Goal: Information Seeking & Learning: Compare options

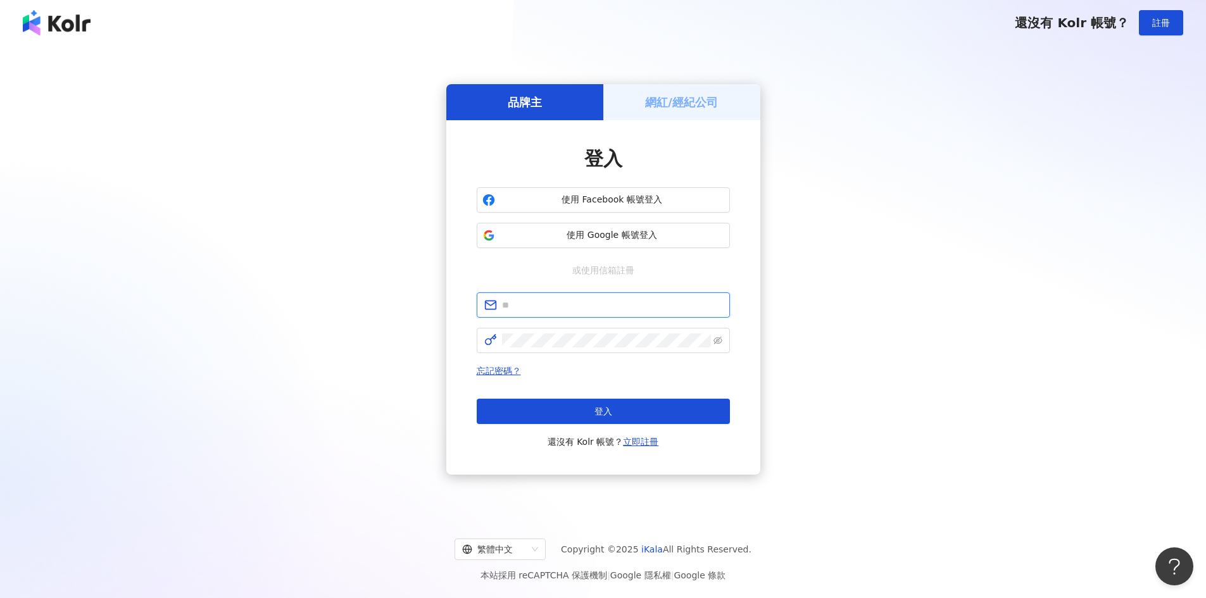
click at [584, 308] on input "text" at bounding box center [612, 305] width 220 height 14
type input "**********"
click at [599, 349] on span at bounding box center [603, 340] width 253 height 25
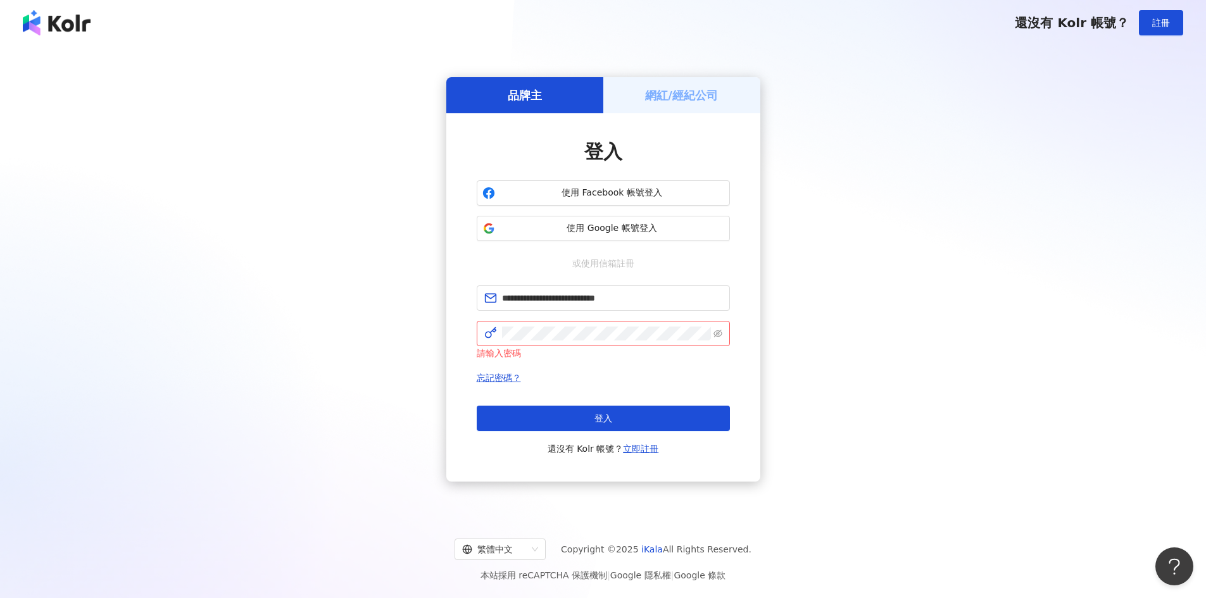
click at [804, 120] on div "**********" at bounding box center [602, 280] width 1175 height 448
drag, startPoint x: 643, startPoint y: 296, endPoint x: 458, endPoint y: 303, distance: 185.0
click at [458, 303] on div "**********" at bounding box center [603, 297] width 314 height 368
click at [637, 452] on link "立即註冊" at bounding box center [640, 449] width 35 height 10
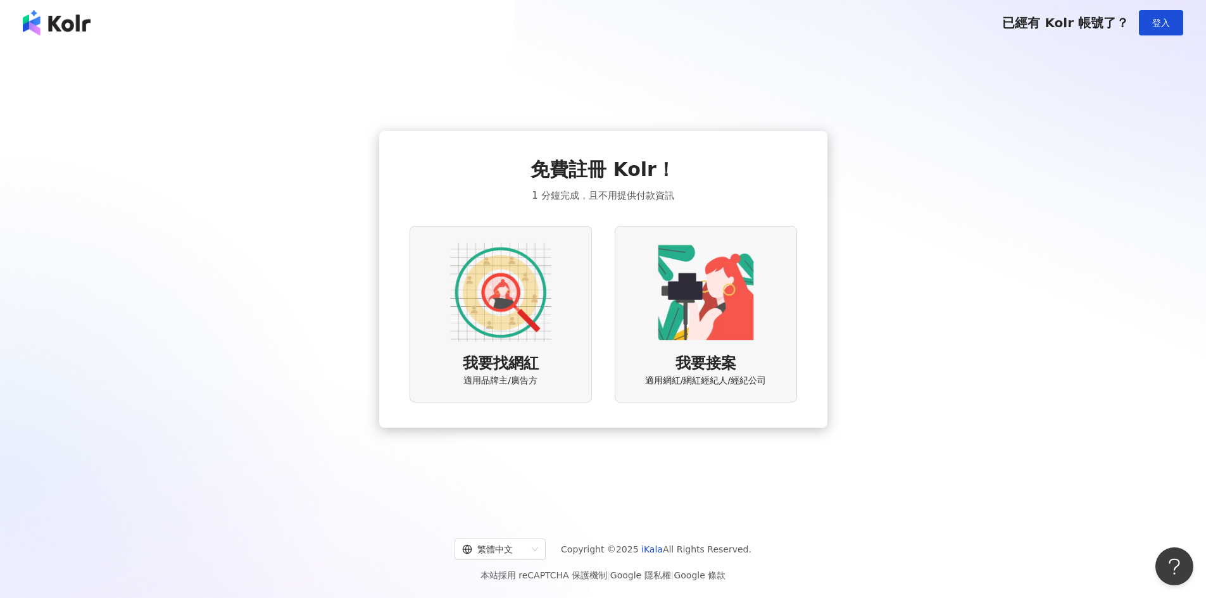
click at [511, 292] on img at bounding box center [500, 292] width 101 height 101
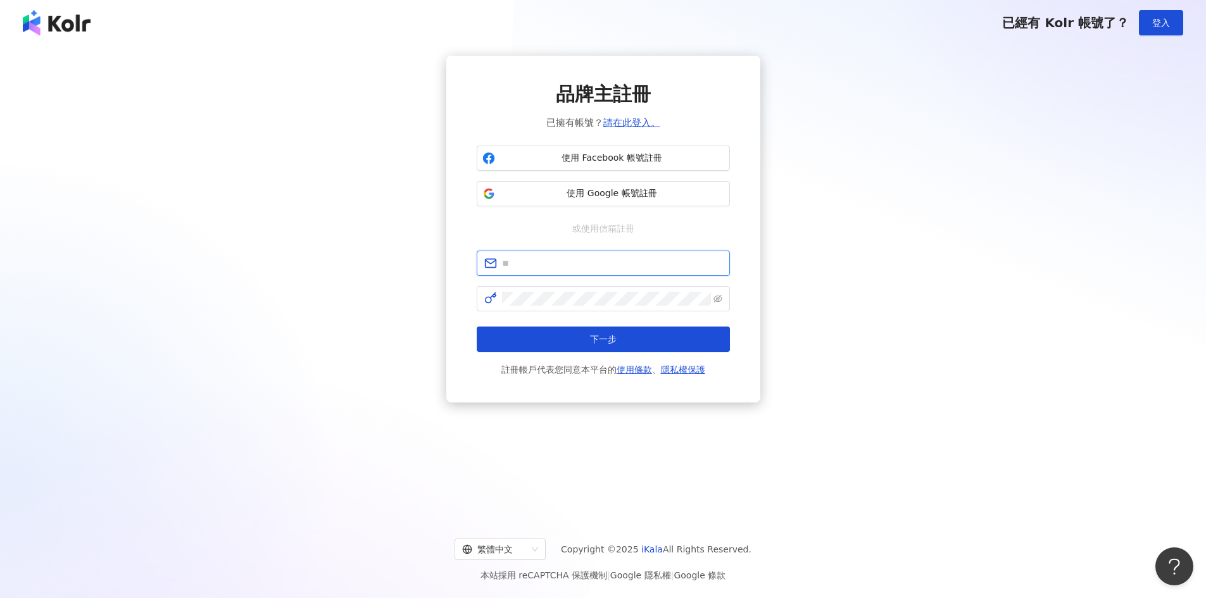
click at [559, 265] on input "text" at bounding box center [612, 263] width 220 height 14
paste input "**********"
type input "**********"
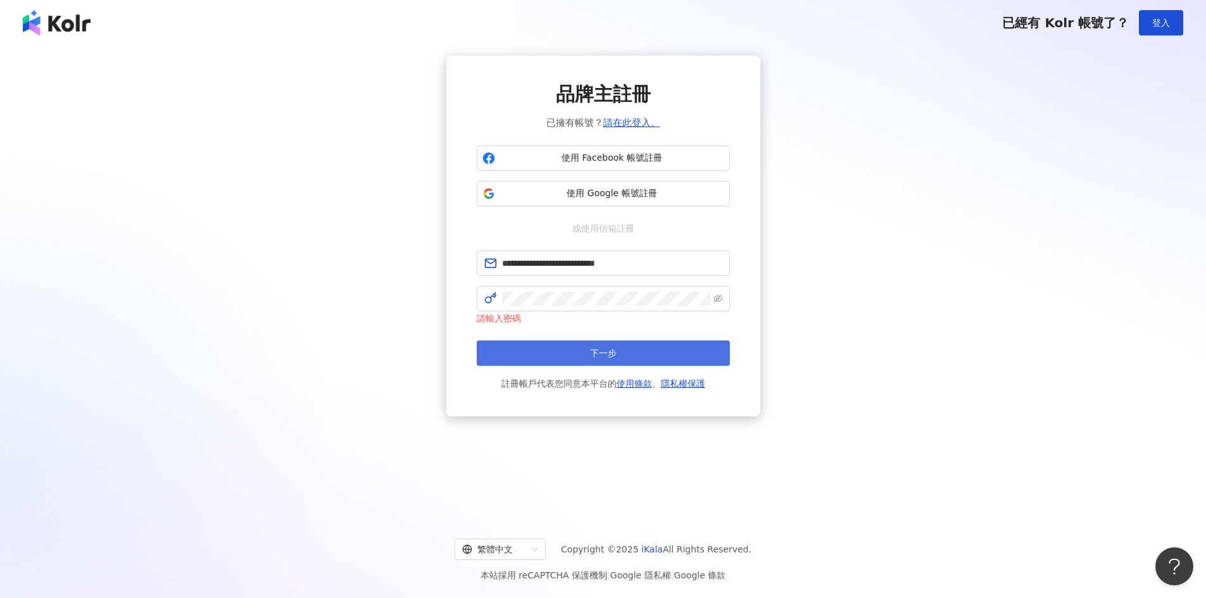
click at [610, 353] on span "下一步" at bounding box center [603, 353] width 27 height 10
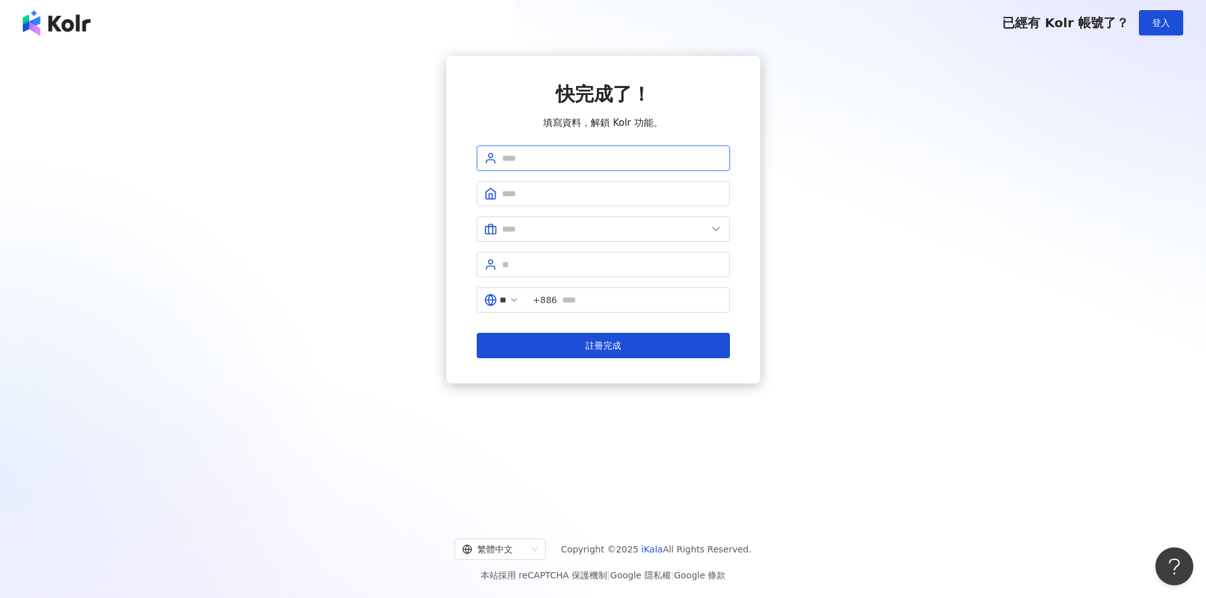
click at [574, 160] on input "text" at bounding box center [612, 158] width 220 height 14
type input "**********"
click at [581, 187] on input "text" at bounding box center [612, 194] width 220 height 14
type input "******"
click at [722, 232] on icon at bounding box center [716, 229] width 13 height 13
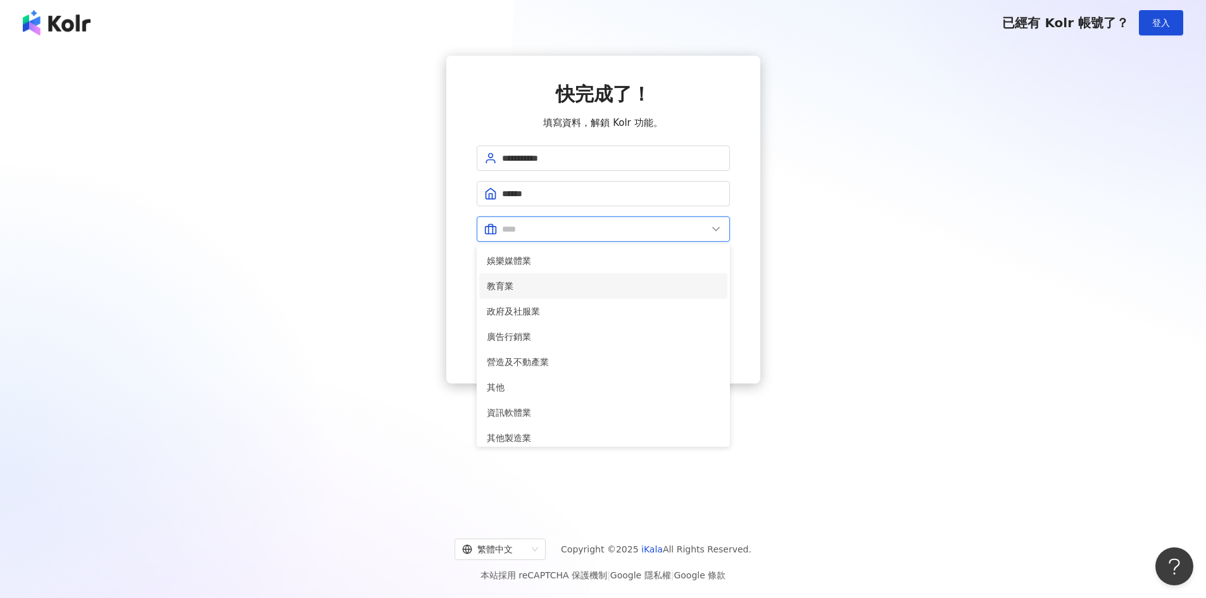
scroll to position [252, 0]
click at [623, 332] on span "廣告行銷業" at bounding box center [603, 337] width 233 height 14
type input "*****"
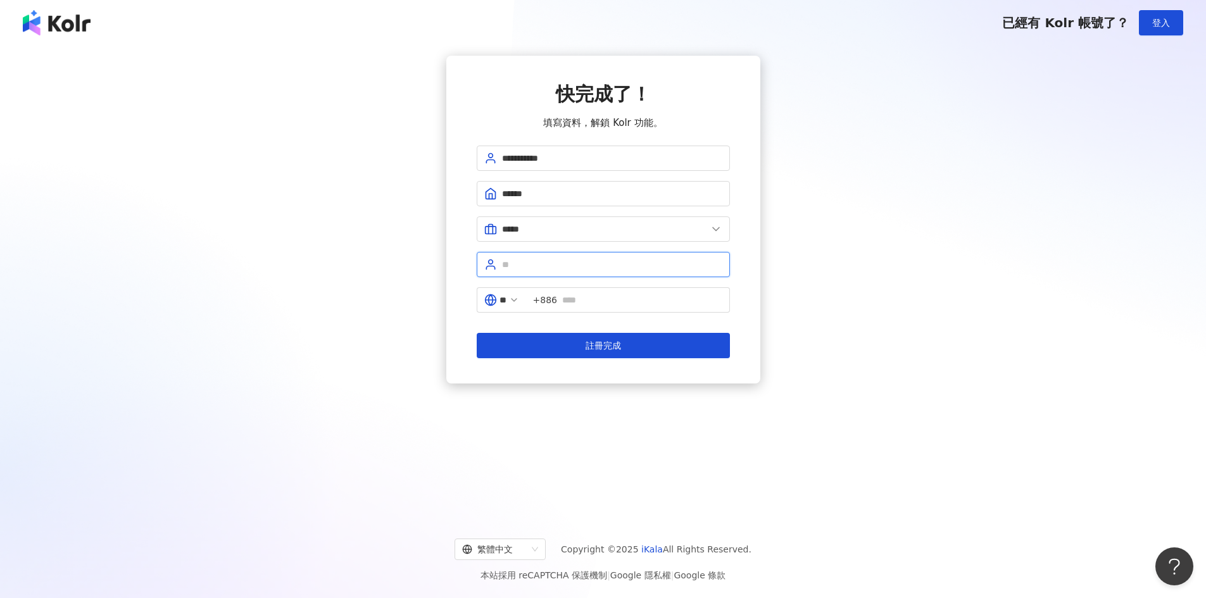
click at [699, 265] on input "text" at bounding box center [612, 265] width 220 height 14
type input "****"
click at [626, 300] on input "text" at bounding box center [642, 300] width 160 height 14
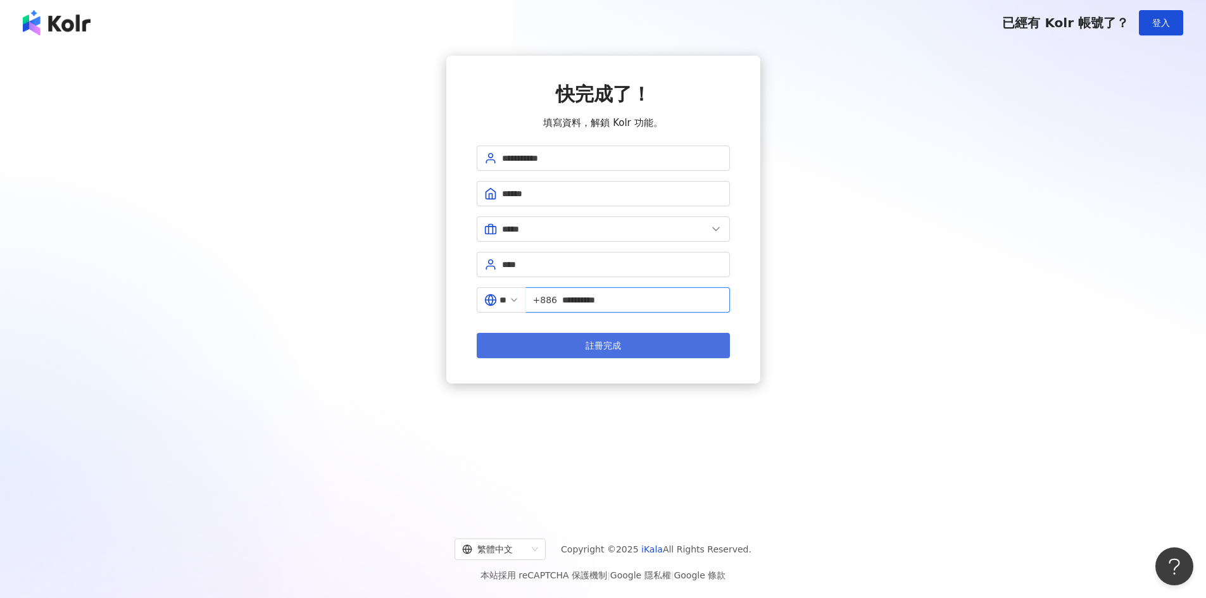
type input "**********"
click at [624, 341] on button "註冊完成" at bounding box center [603, 345] width 253 height 25
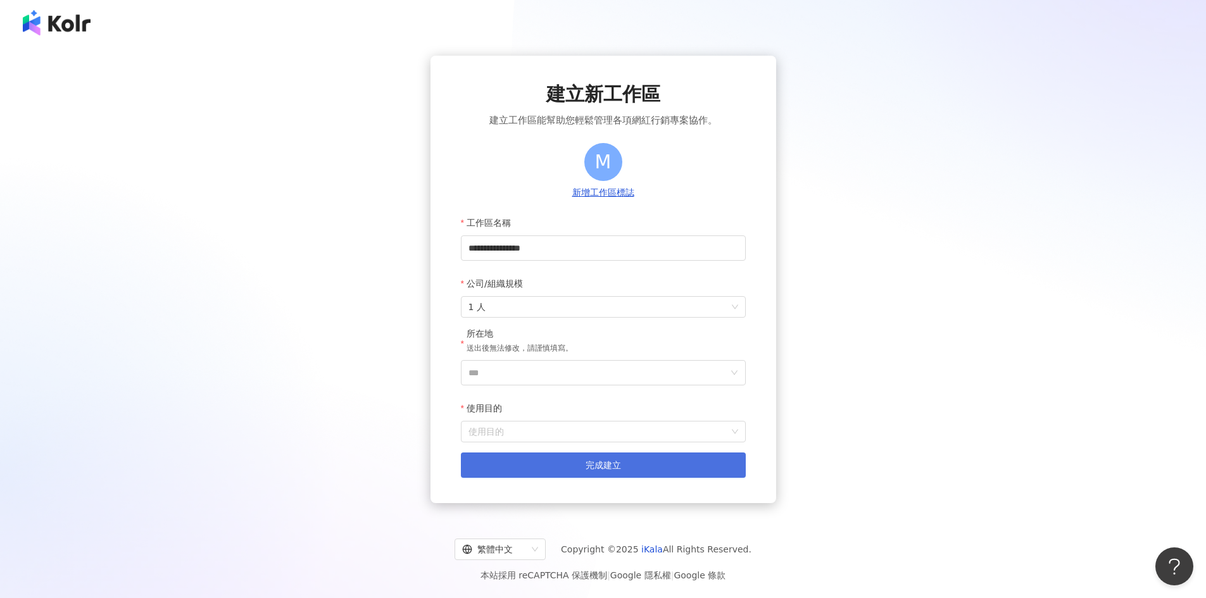
click at [518, 469] on button "完成建立" at bounding box center [603, 465] width 285 height 25
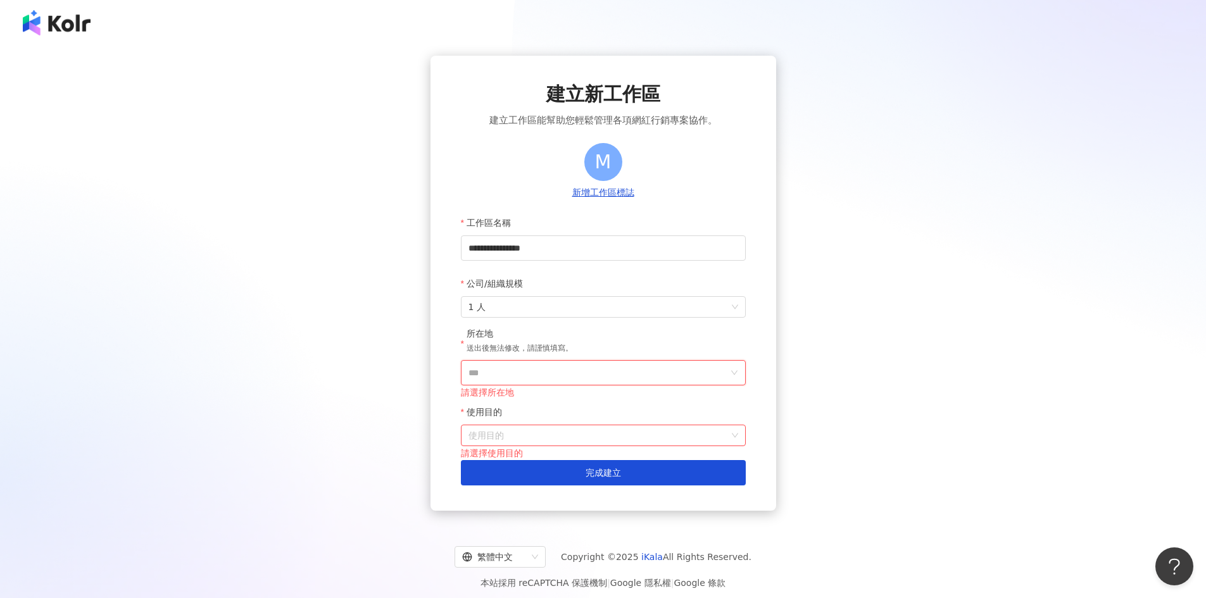
click at [699, 371] on input "***" at bounding box center [598, 373] width 260 height 24
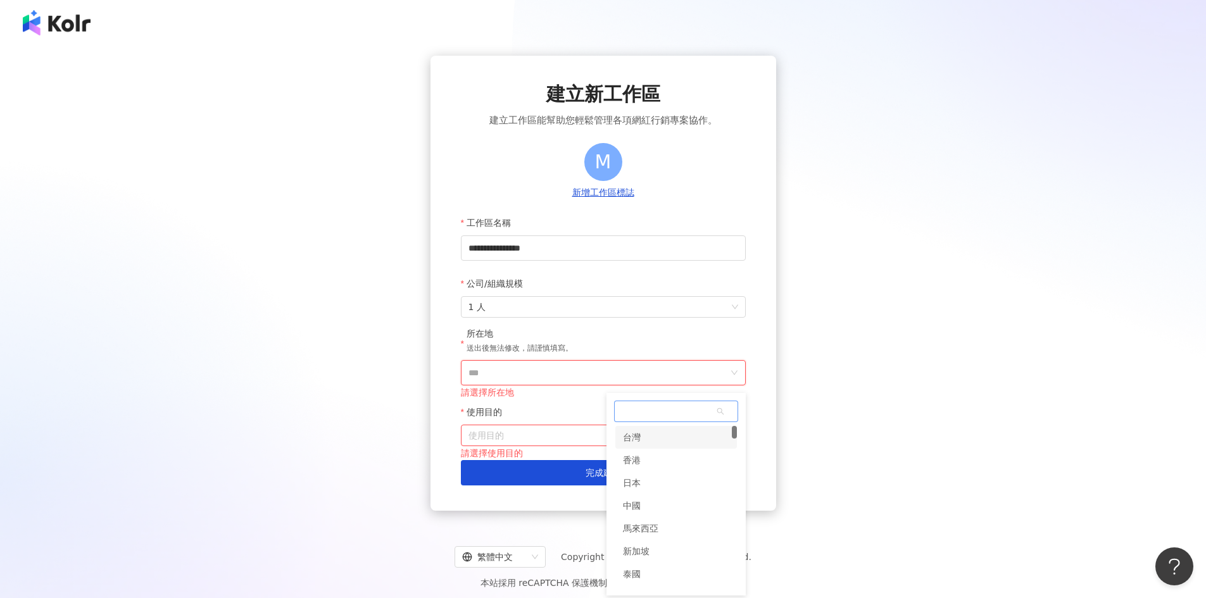
click at [653, 445] on div "台灣" at bounding box center [676, 437] width 122 height 23
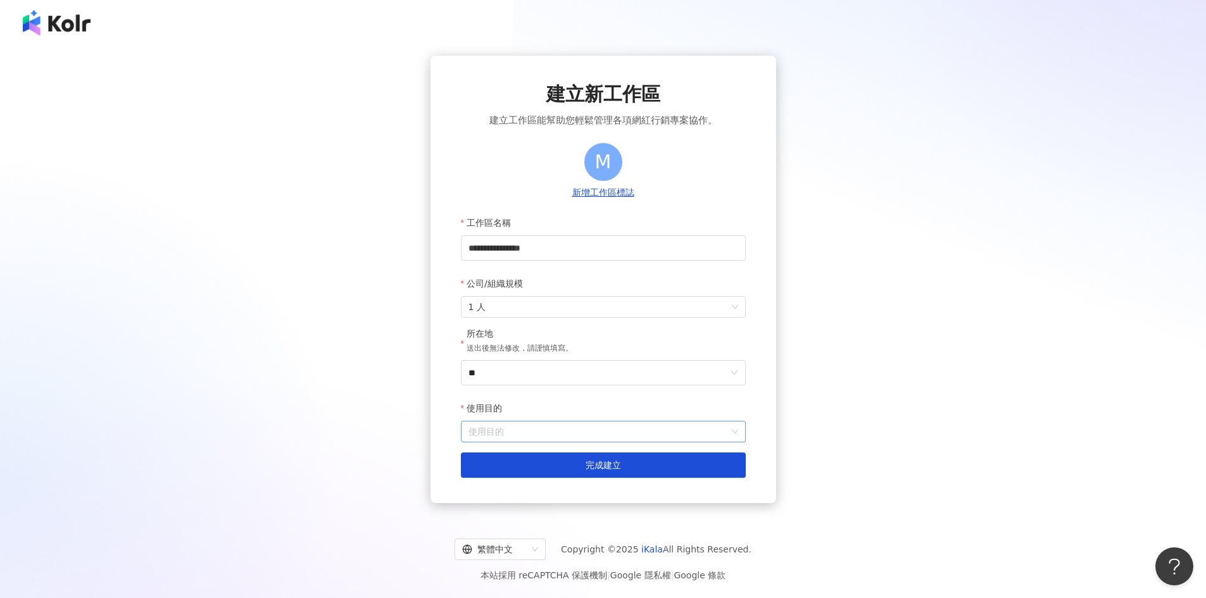
click at [689, 432] on input "使用目的" at bounding box center [603, 432] width 270 height 20
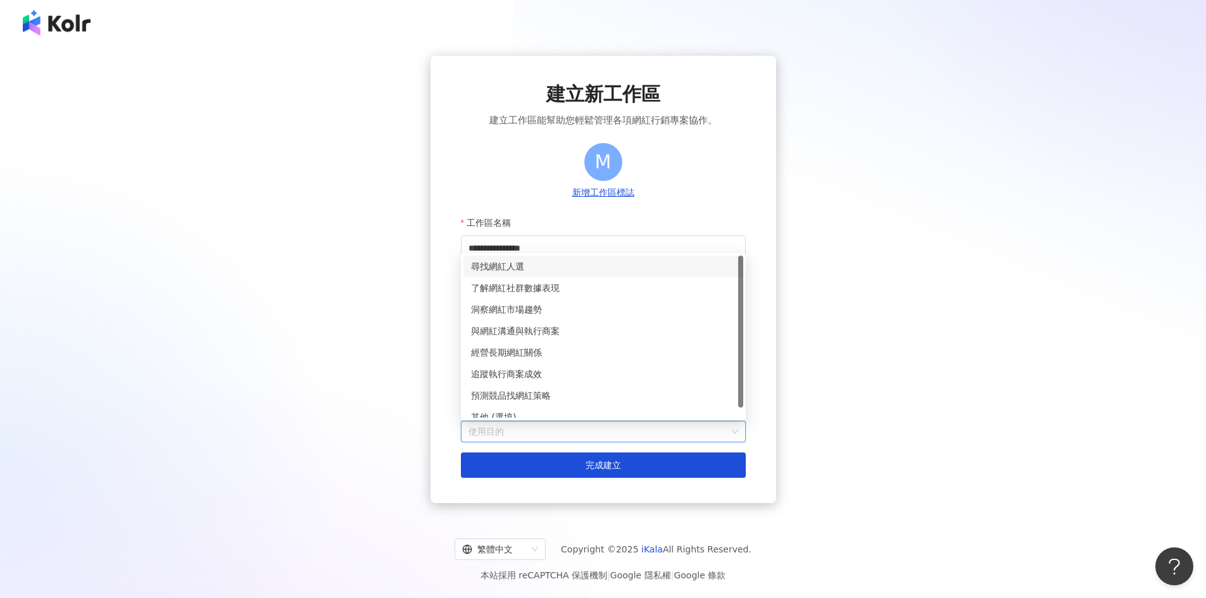
click at [646, 268] on div "尋找網紅人選" at bounding box center [603, 267] width 265 height 14
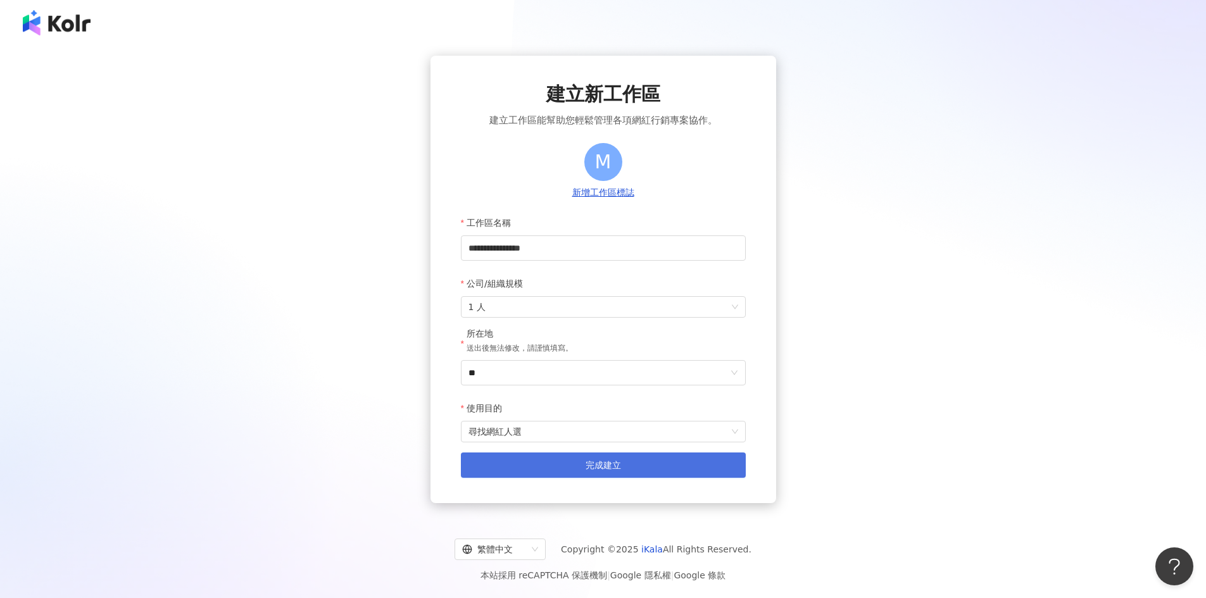
click at [629, 465] on button "完成建立" at bounding box center [603, 465] width 285 height 25
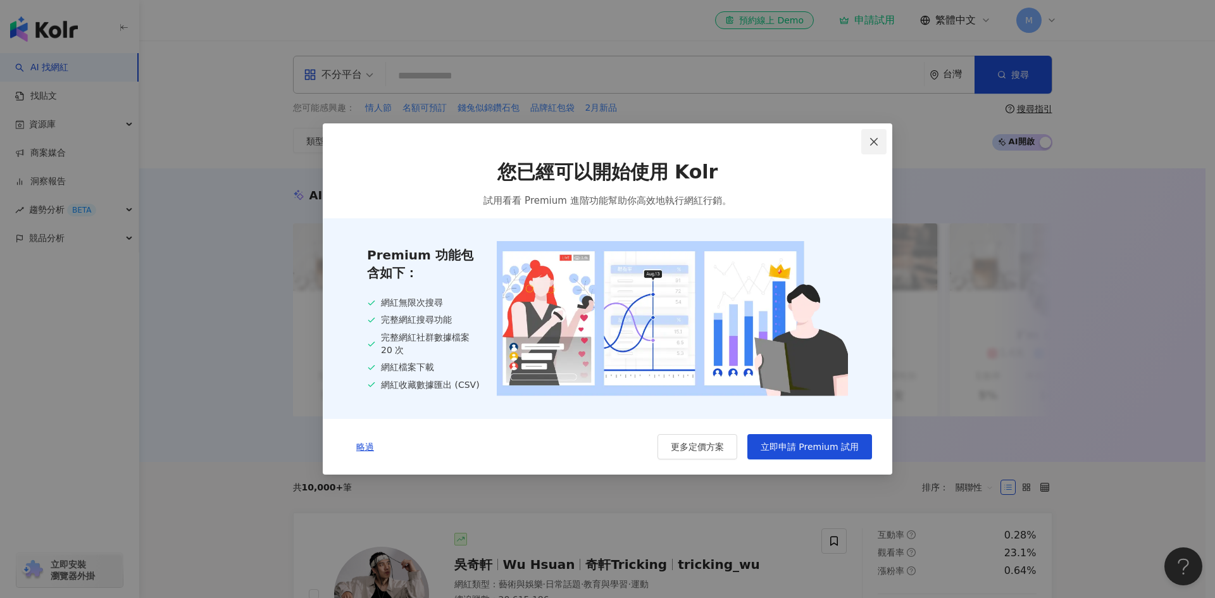
click at [876, 138] on icon "close" at bounding box center [874, 142] width 10 height 10
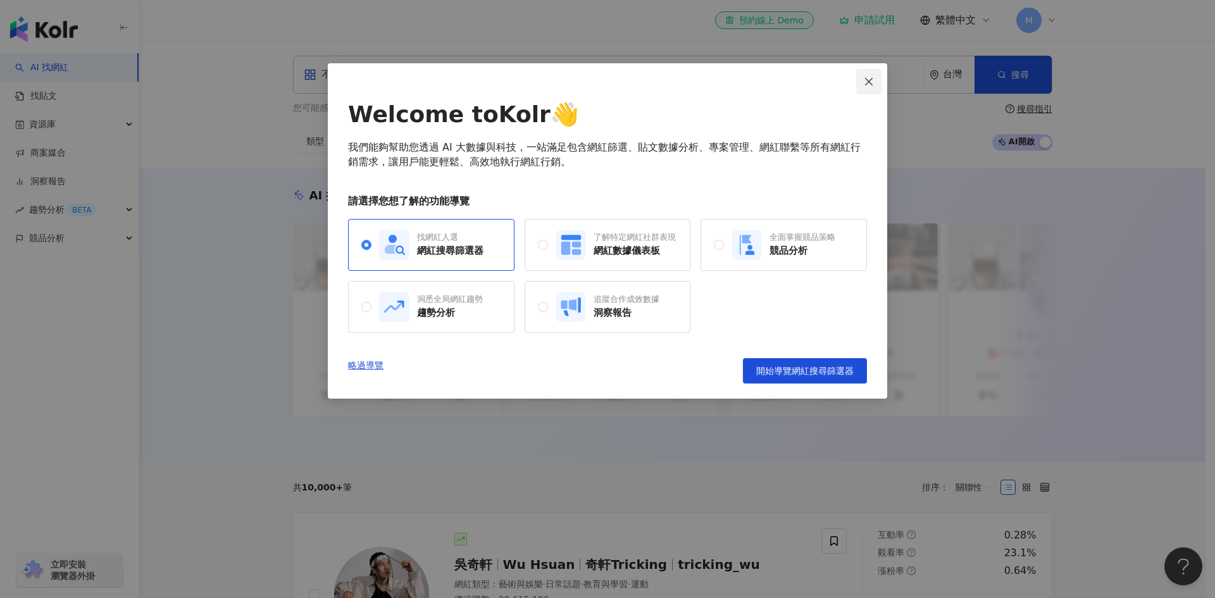
click at [873, 81] on icon "close" at bounding box center [869, 82] width 10 height 10
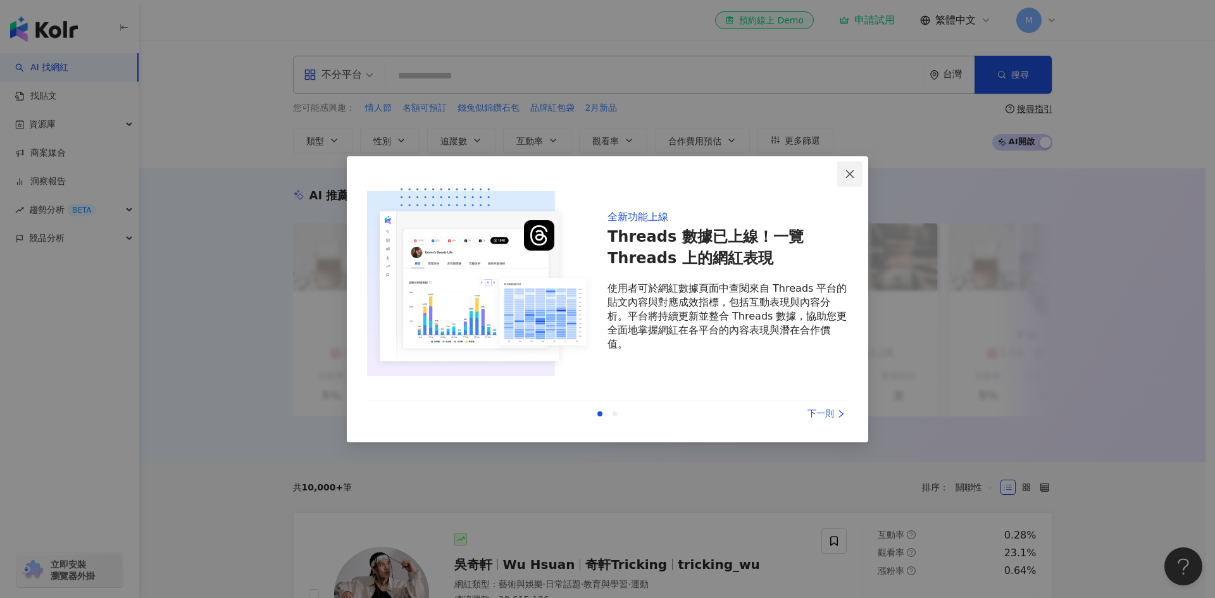
click at [846, 180] on button "Close" at bounding box center [849, 173] width 25 height 25
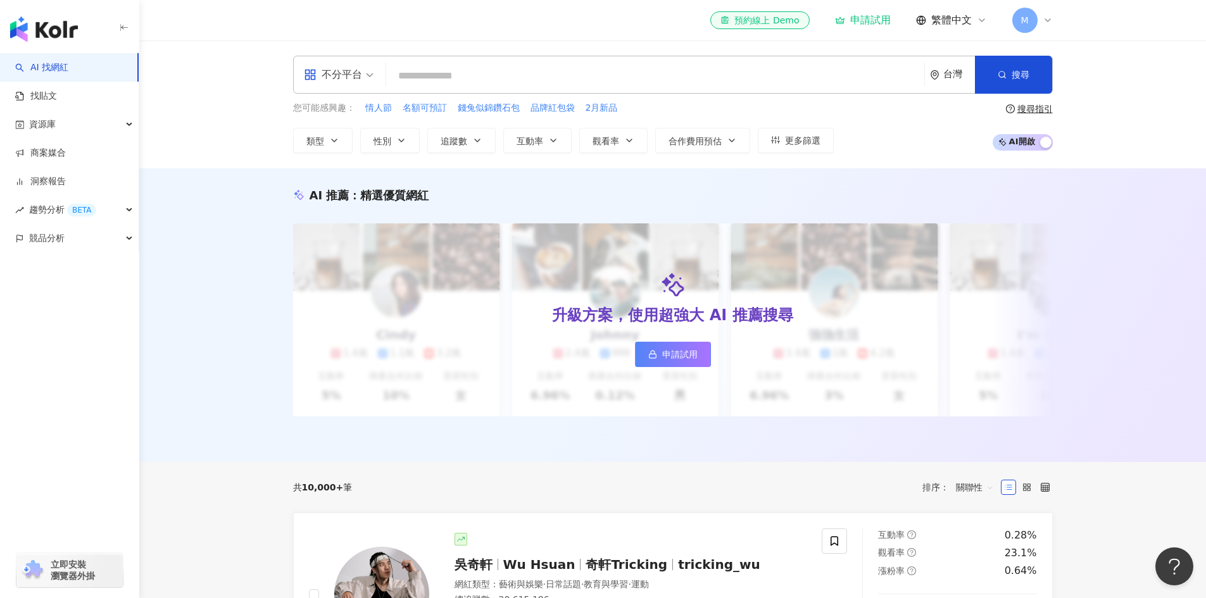
click at [1051, 22] on icon at bounding box center [1047, 20] width 10 height 10
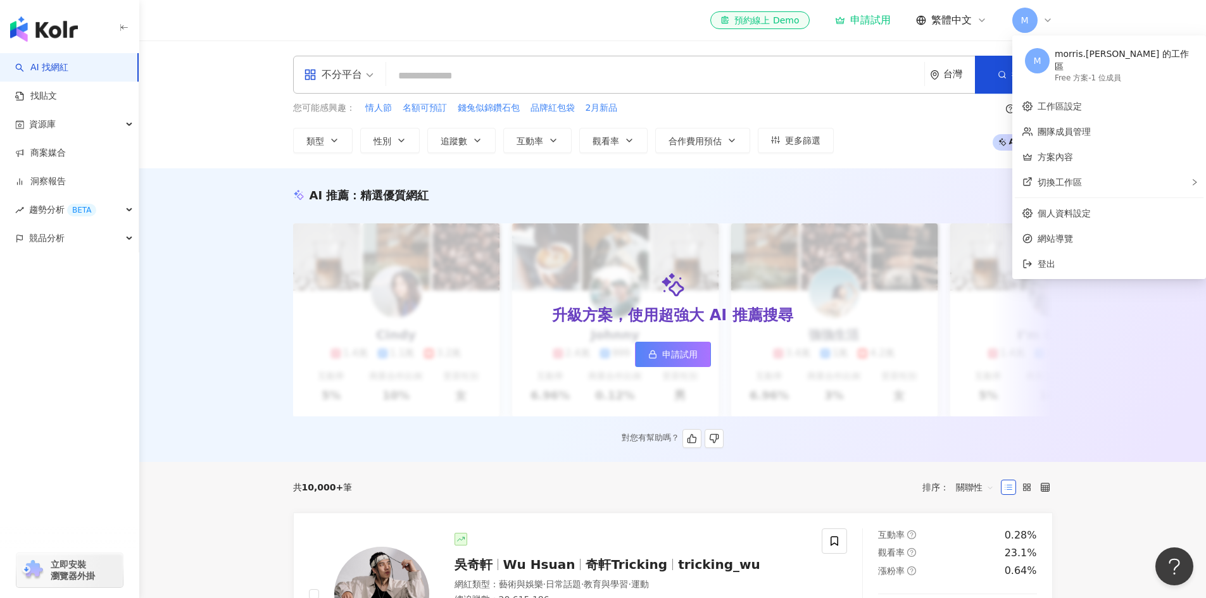
click at [1066, 361] on div "AI 推薦 ： 精選優質網紅 升級方案，使用超強大 AI 推薦搜尋 申請試用 Cindy 1.4萬 1.1萬 3.2萬 互動率 5% 商業合作比例 10% 受…" at bounding box center [673, 317] width 810 height 261
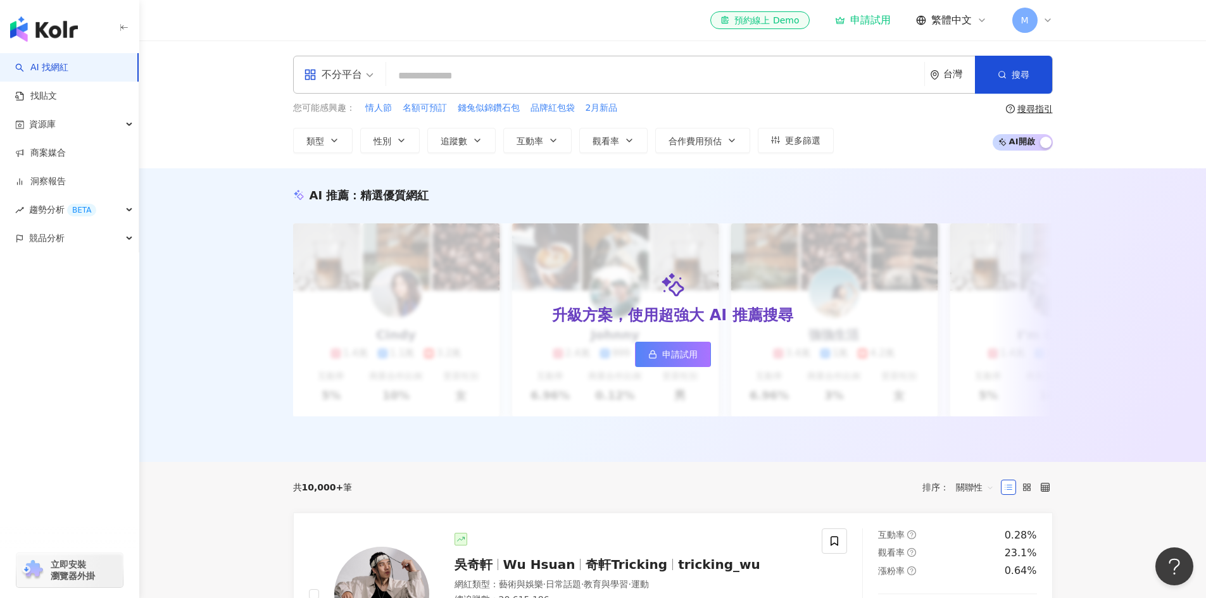
click at [1027, 22] on span "M" at bounding box center [1024, 20] width 8 height 14
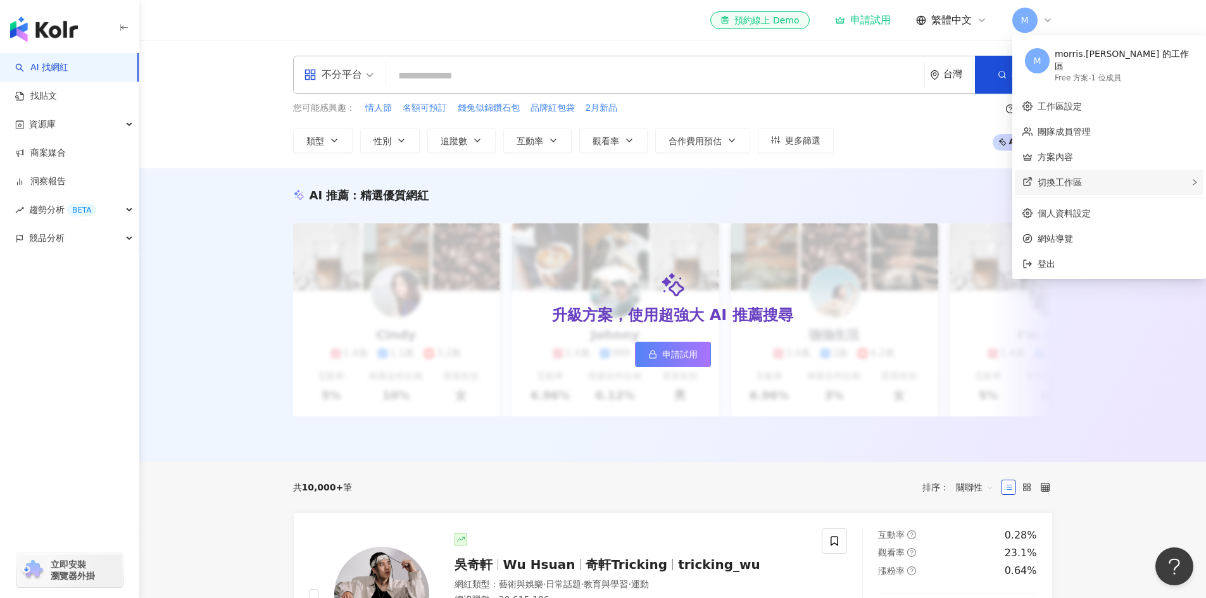
click at [1067, 177] on span "切換工作區" at bounding box center [1059, 182] width 44 height 10
click at [1127, 177] on div "切換工作區 建立新工作區" at bounding box center [1109, 182] width 189 height 25
click at [1039, 208] on link "個人資料設定" at bounding box center [1063, 213] width 53 height 10
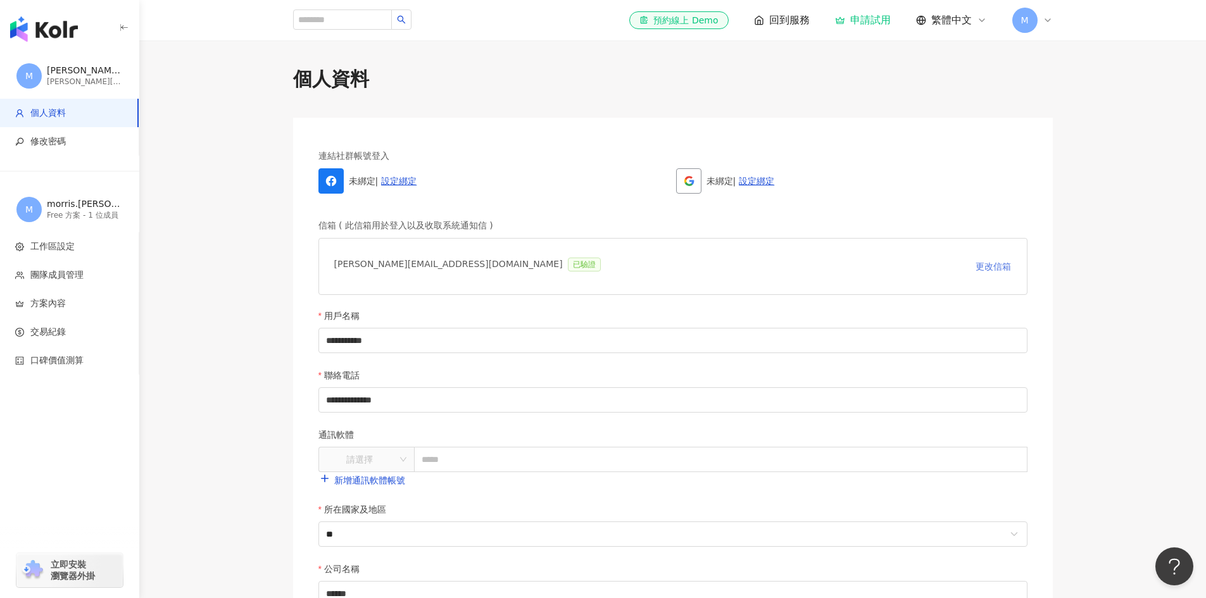
click at [996, 270] on span "更改信箱" at bounding box center [992, 266] width 35 height 10
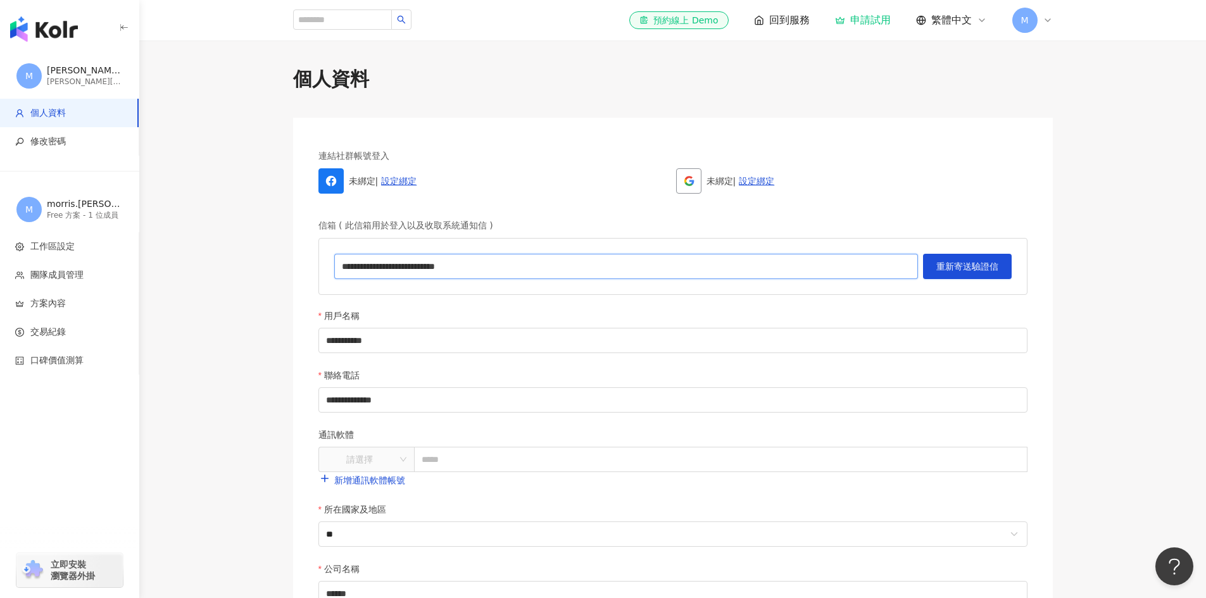
click at [458, 267] on input "**********" at bounding box center [626, 266] width 584 height 25
type input "**********"
click at [947, 261] on span "重新寄送驗證信" at bounding box center [967, 266] width 62 height 10
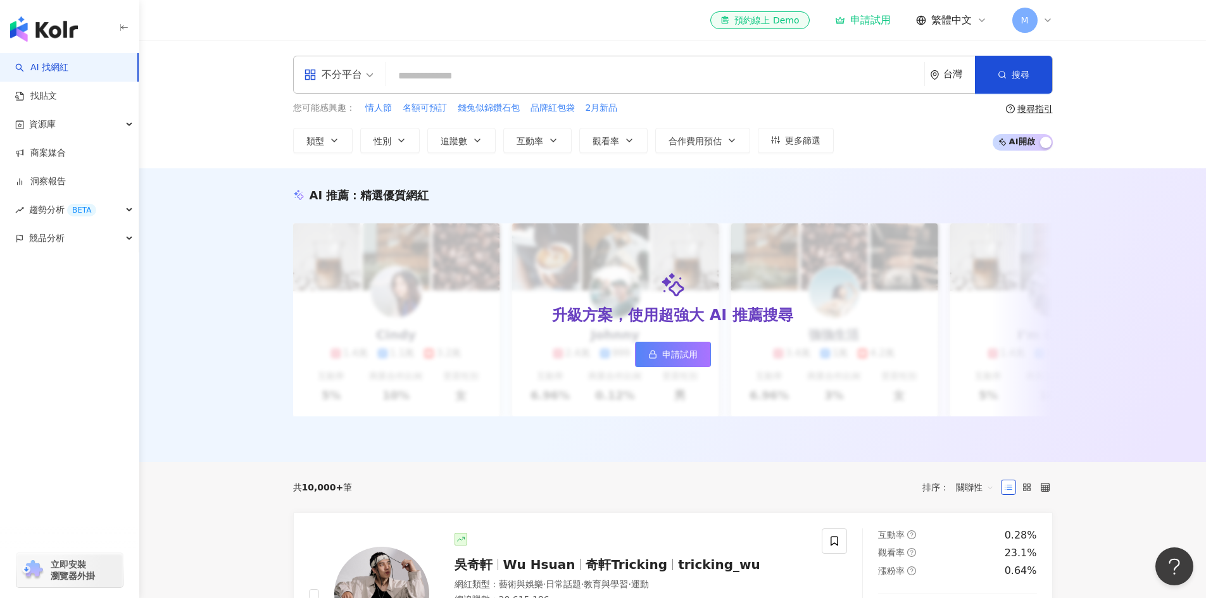
click at [1041, 18] on div "M" at bounding box center [1032, 20] width 41 height 25
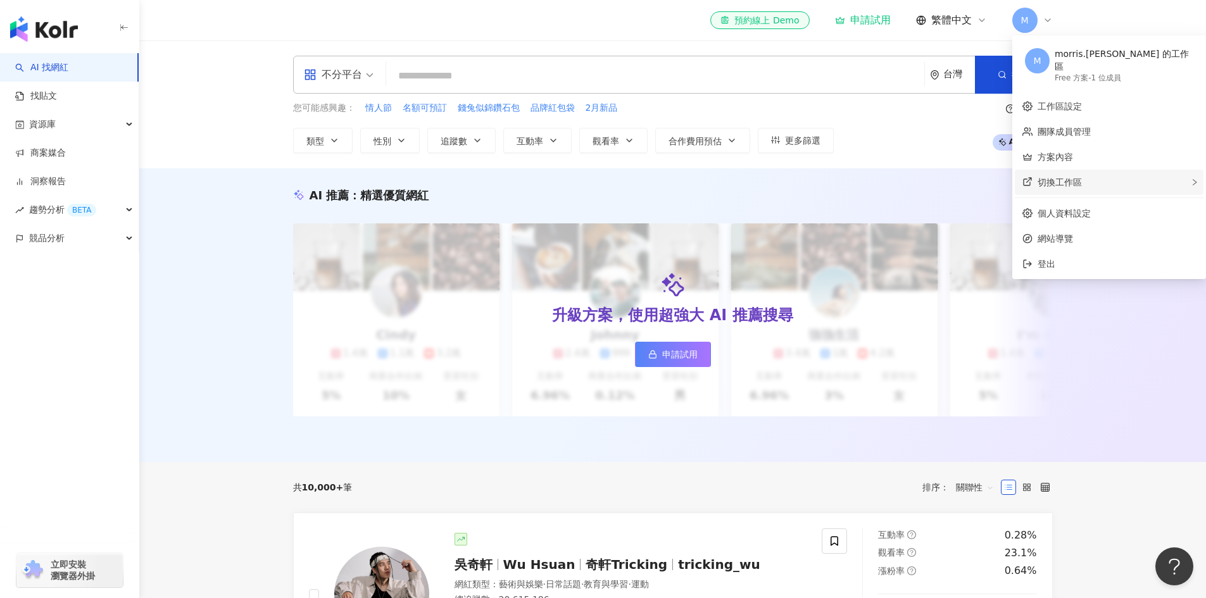
click at [1056, 177] on span "切換工作區" at bounding box center [1059, 182] width 44 height 10
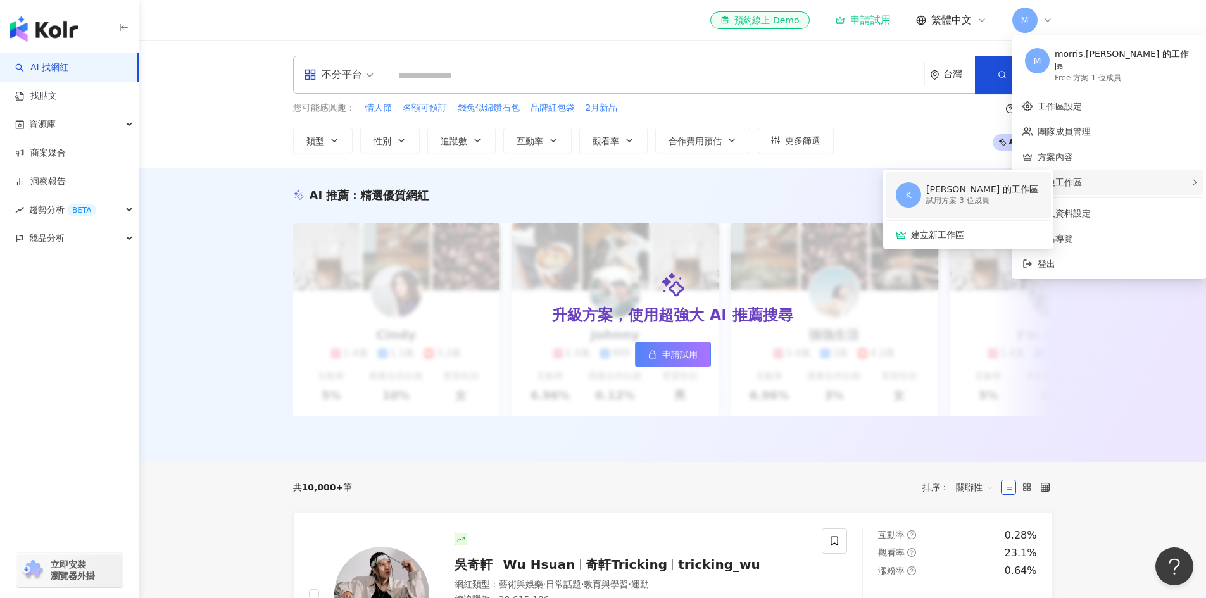
click at [944, 184] on div "Kenneth 的工作區" at bounding box center [982, 190] width 112 height 13
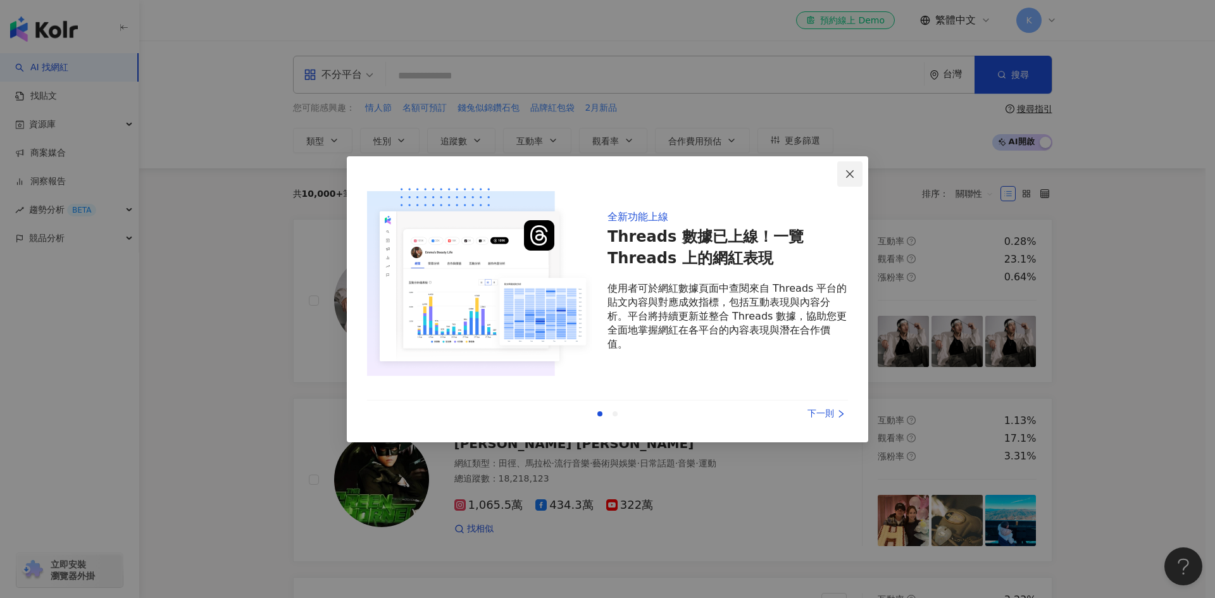
click at [851, 177] on icon "close" at bounding box center [850, 174] width 10 height 10
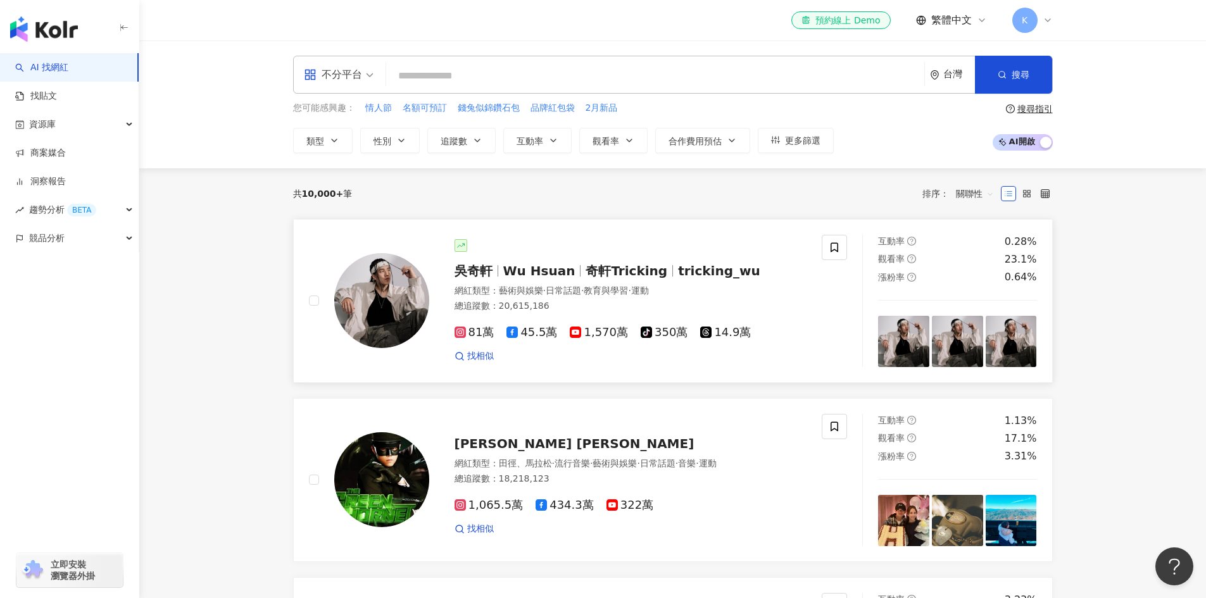
click at [644, 268] on span "奇軒Tricking" at bounding box center [626, 270] width 82 height 15
click at [765, 208] on div "共 10,000+ 筆 排序： 關聯性" at bounding box center [673, 193] width 760 height 51
click at [601, 77] on input "search" at bounding box center [655, 76] width 528 height 24
paste input "**********"
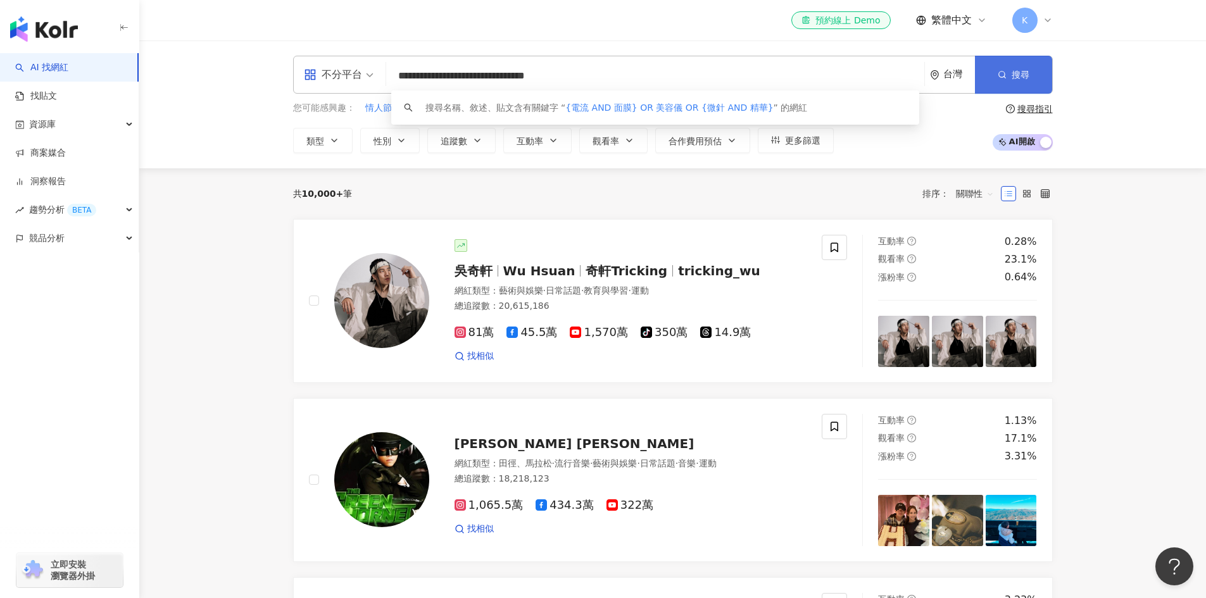
type input "**********"
click at [1005, 70] on span "button" at bounding box center [1002, 75] width 9 height 10
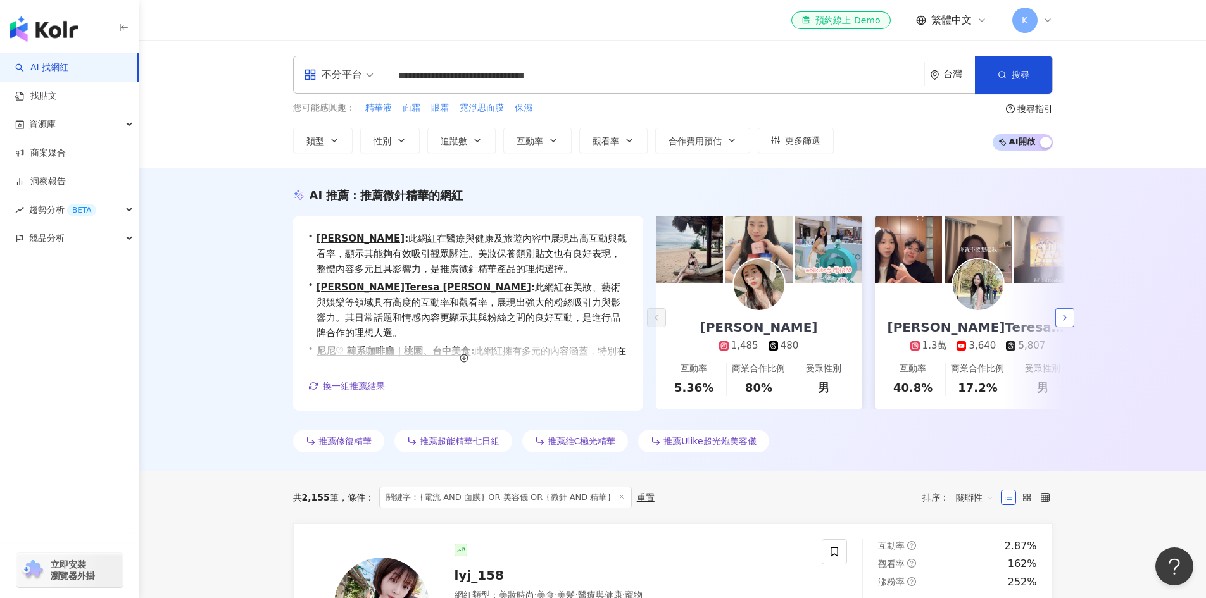
click at [1070, 313] on button "button" at bounding box center [1064, 317] width 19 height 19
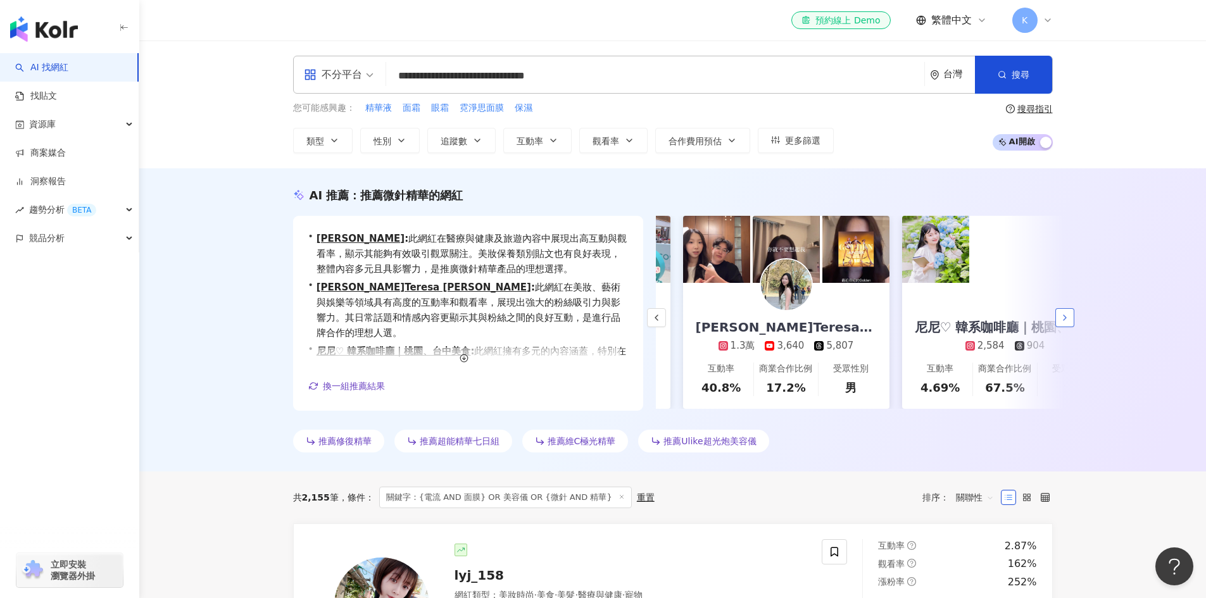
scroll to position [0, 219]
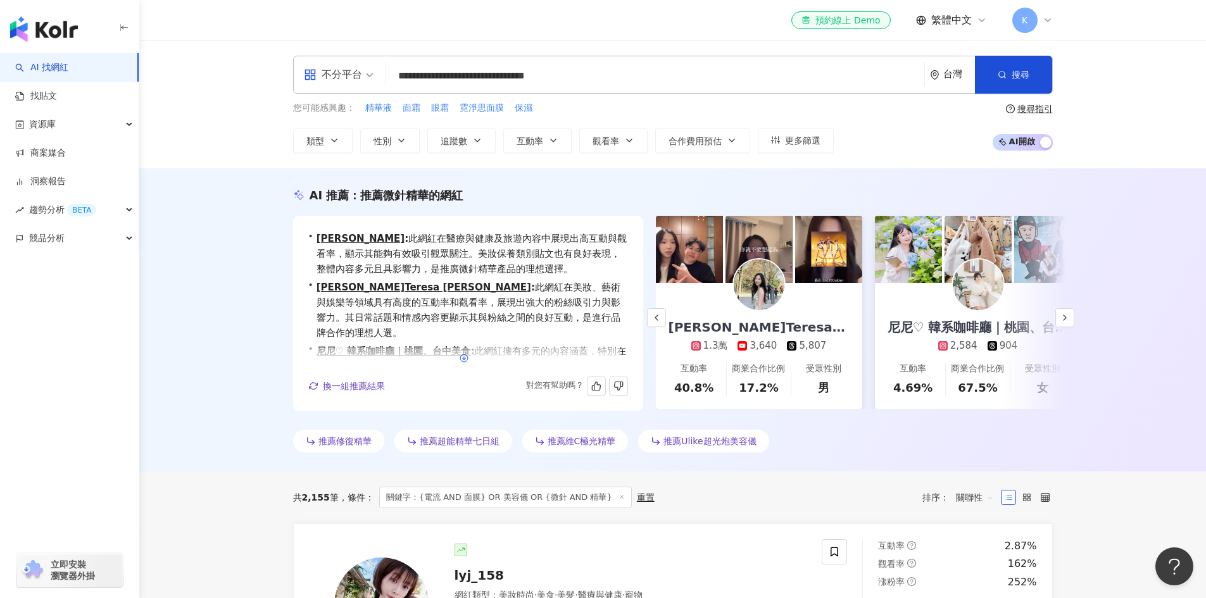
click at [462, 358] on icon "button" at bounding box center [464, 358] width 9 height 9
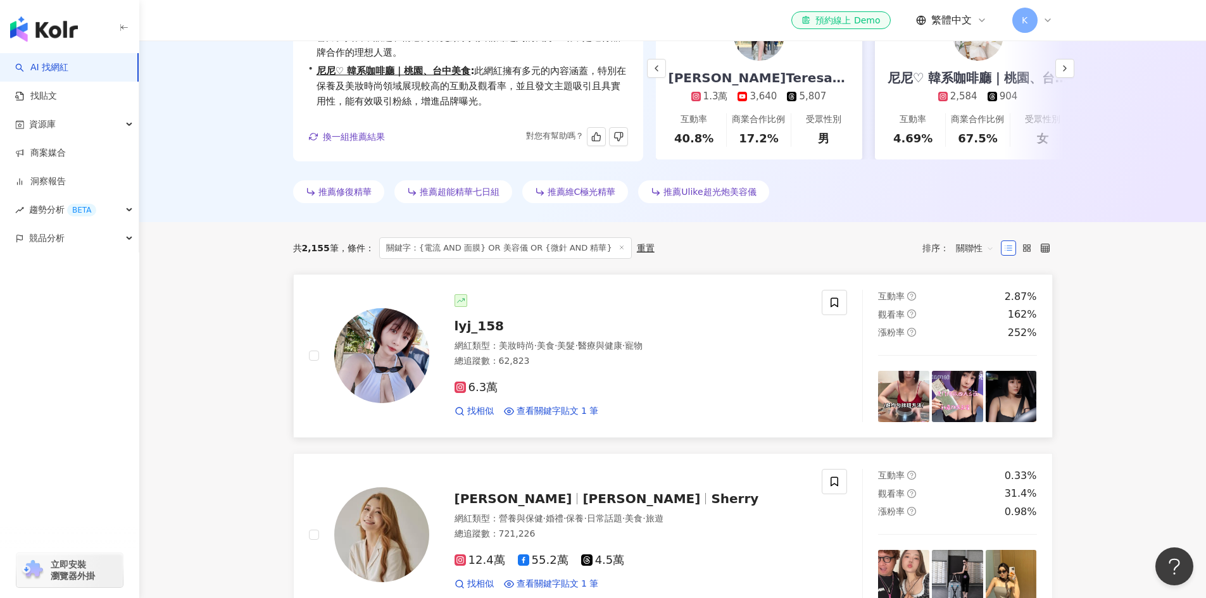
scroll to position [251, 0]
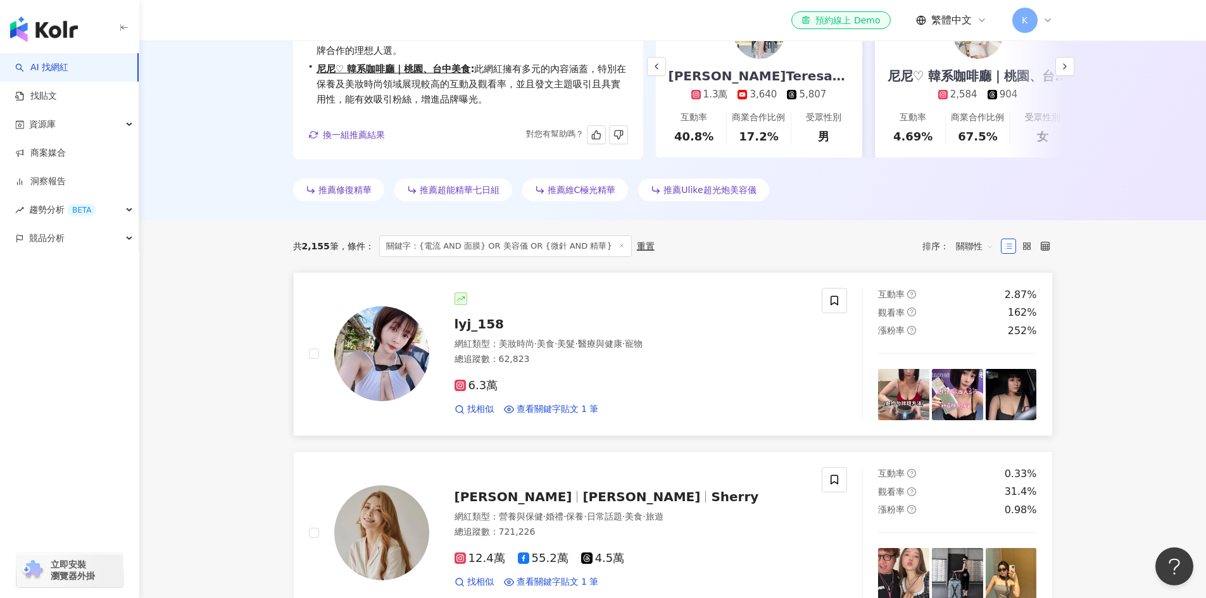
click at [957, 392] on img at bounding box center [957, 394] width 51 height 51
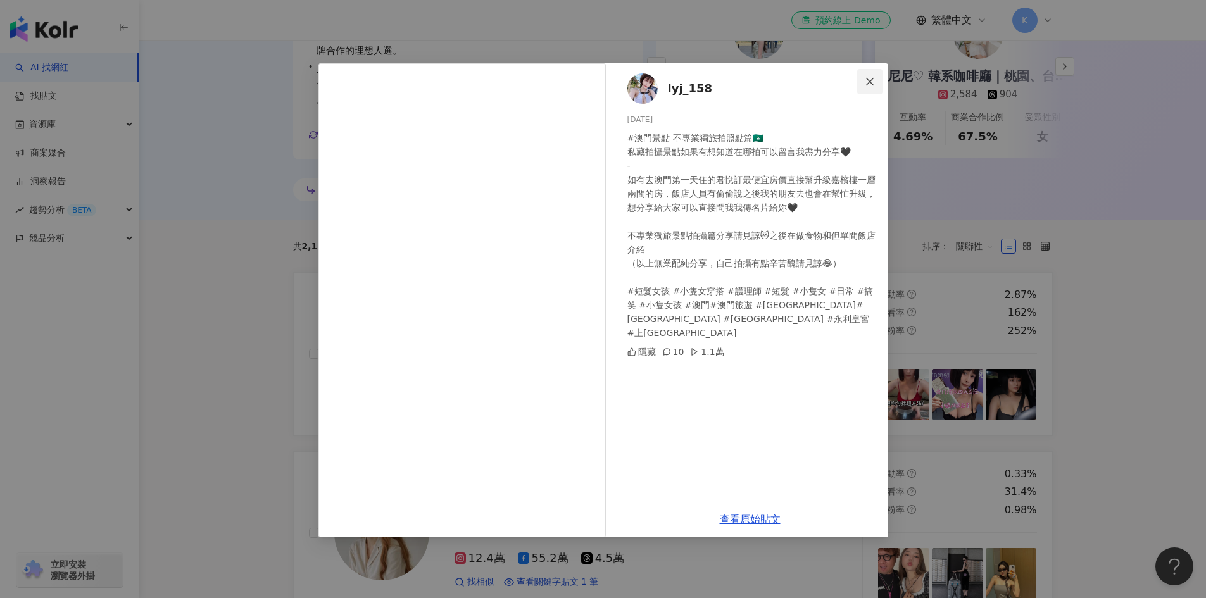
click at [871, 86] on icon "close" at bounding box center [870, 82] width 10 height 10
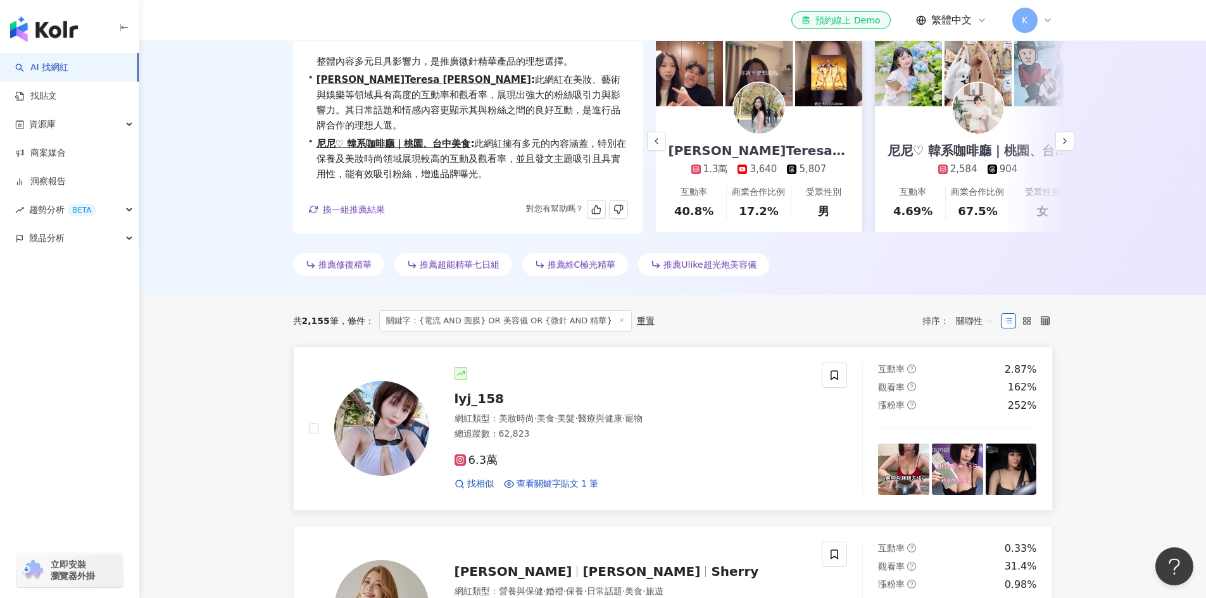
scroll to position [0, 0]
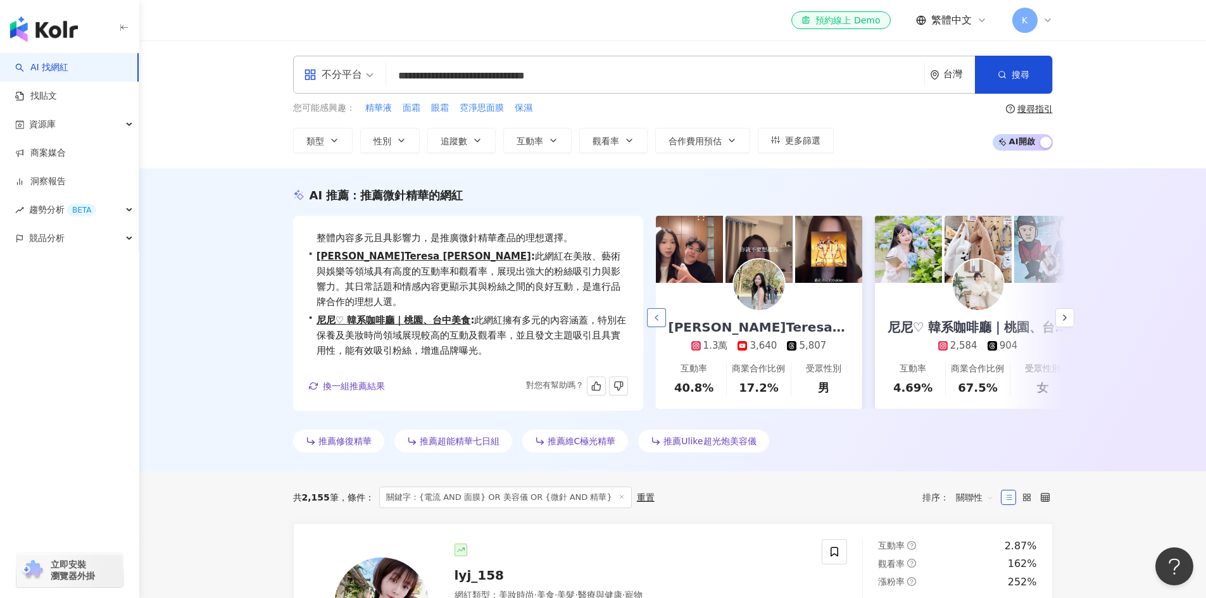
click at [659, 315] on icon "button" at bounding box center [656, 318] width 10 height 10
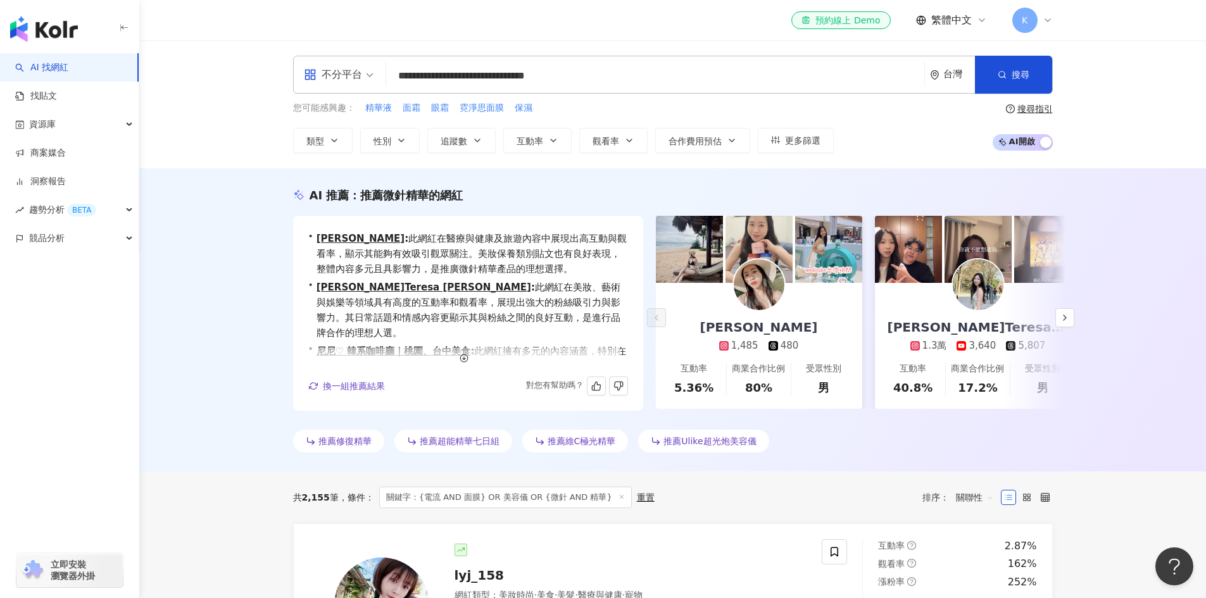
drag, startPoint x: 704, startPoint y: 444, endPoint x: 674, endPoint y: 441, distance: 29.9
click at [674, 441] on span "推薦Ulike超光炮美容儀" at bounding box center [709, 441] width 92 height 10
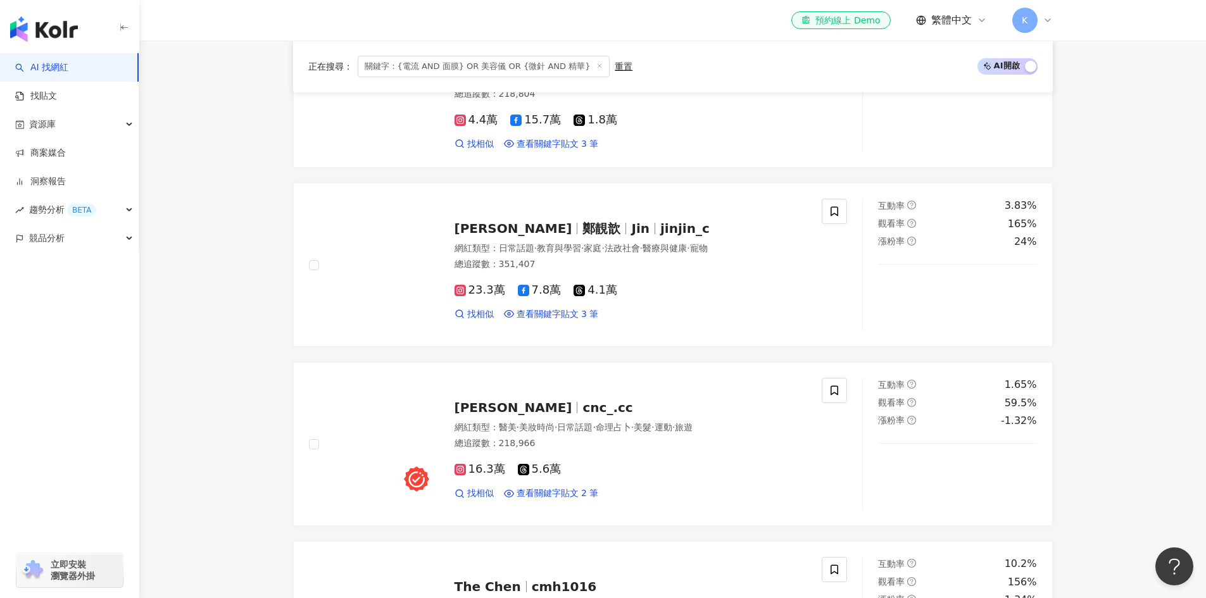
scroll to position [1237, 0]
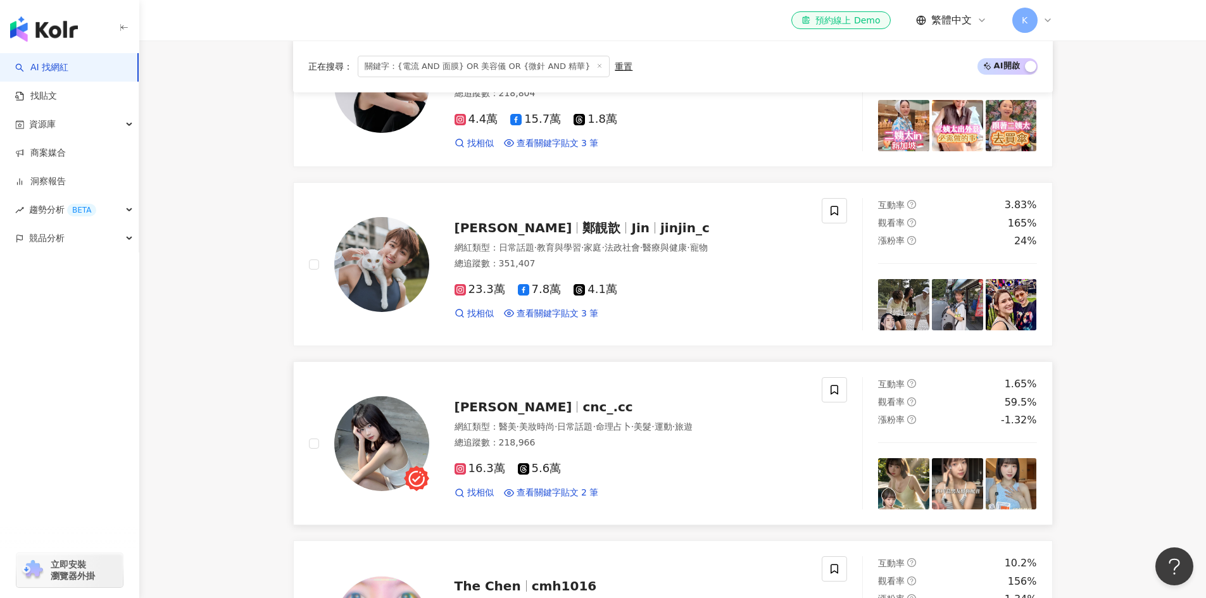
click at [911, 489] on img at bounding box center [903, 483] width 51 height 51
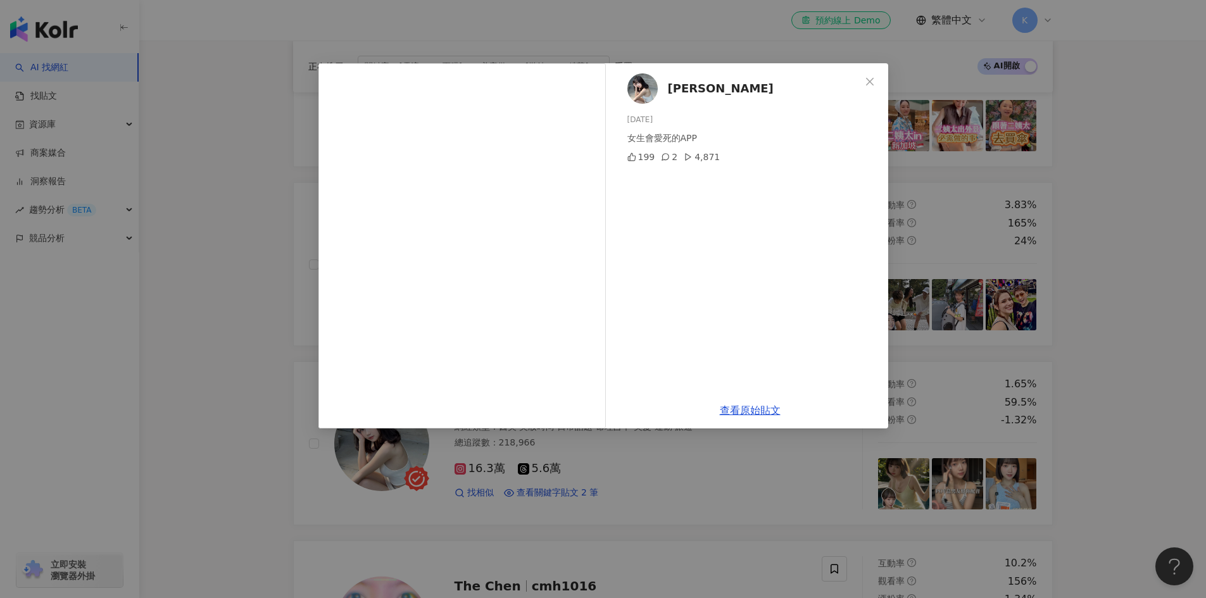
click at [870, 80] on icon "close" at bounding box center [870, 81] width 8 height 8
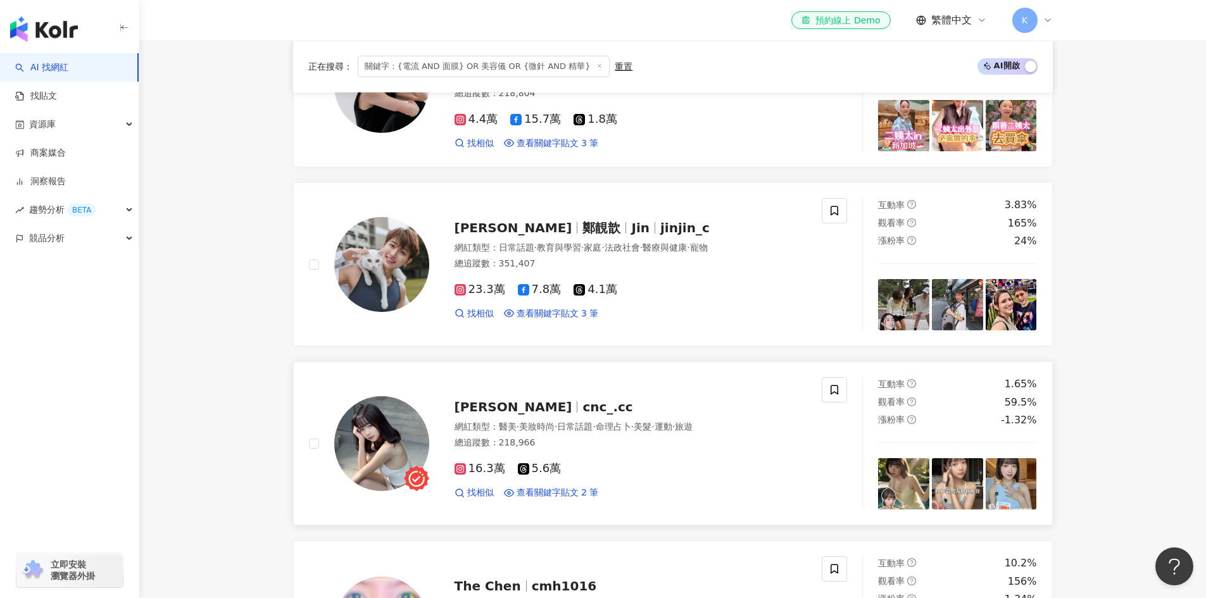
click at [951, 484] on img at bounding box center [957, 483] width 51 height 51
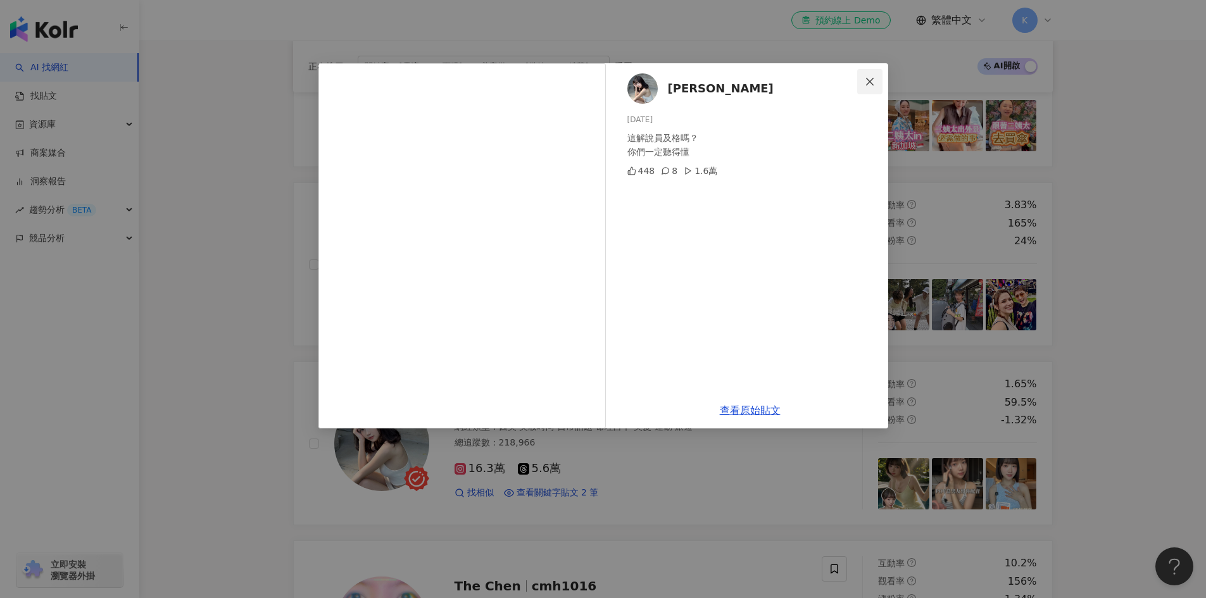
click at [869, 82] on icon "close" at bounding box center [870, 81] width 8 height 8
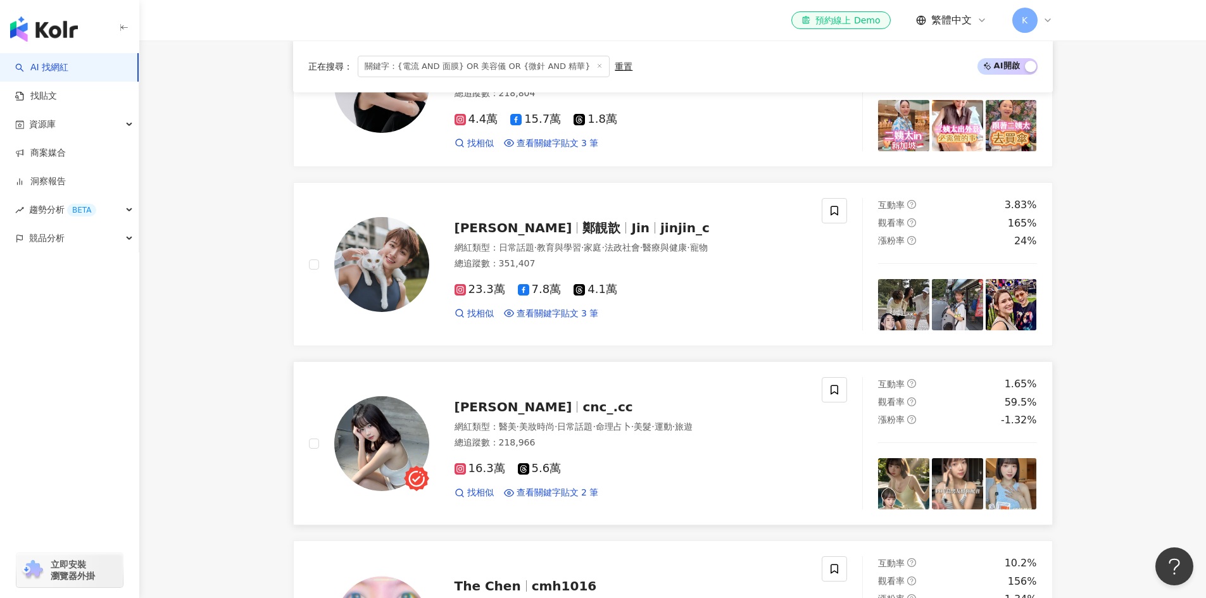
click at [1024, 481] on img at bounding box center [1011, 483] width 51 height 51
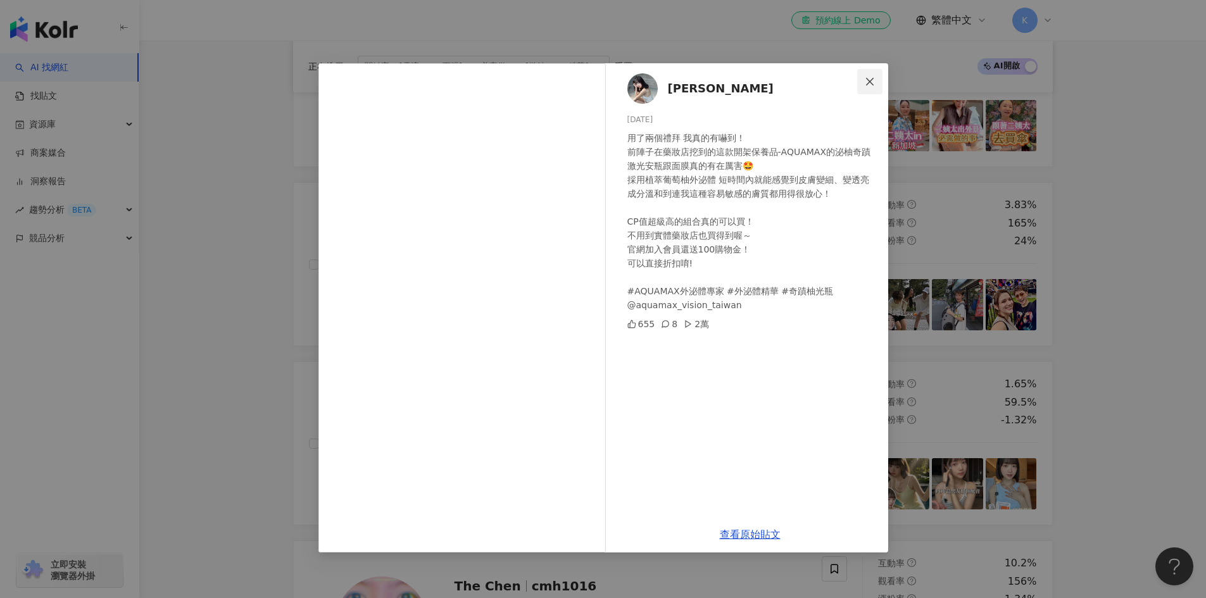
click at [867, 85] on icon "close" at bounding box center [870, 82] width 10 height 10
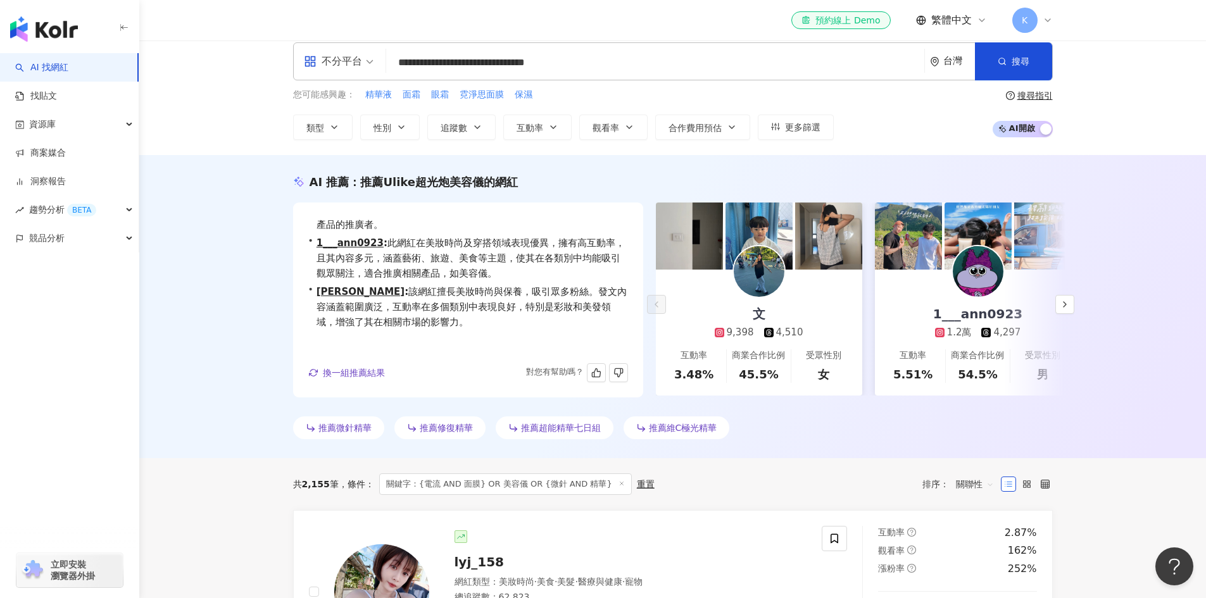
scroll to position [0, 0]
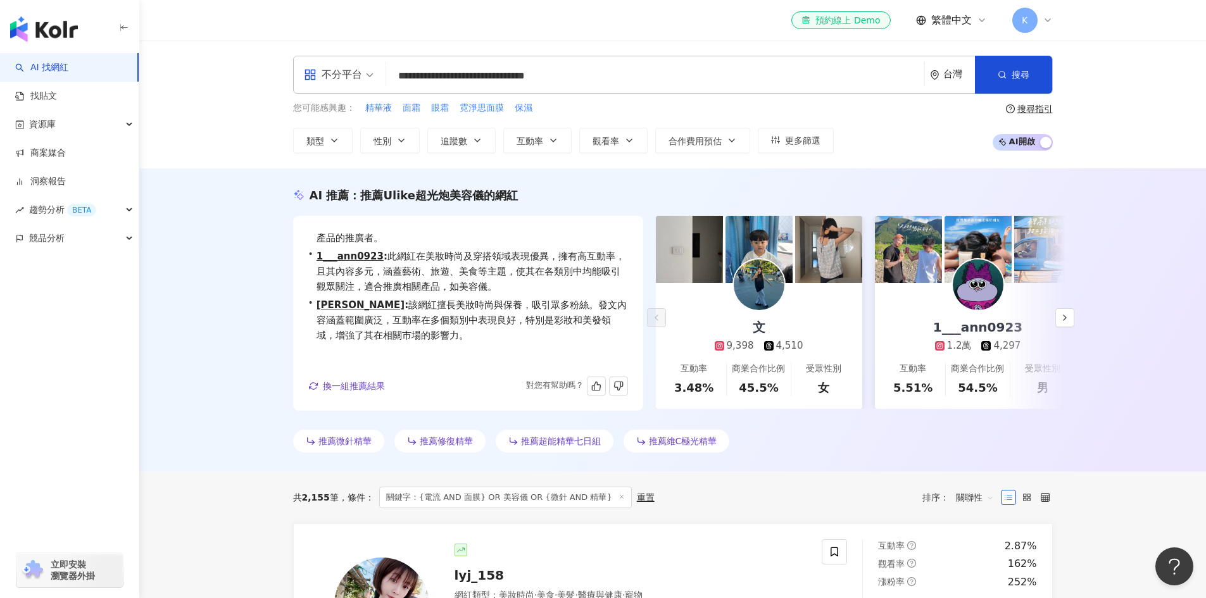
click at [355, 438] on span "推薦微針精華" at bounding box center [344, 441] width 53 height 10
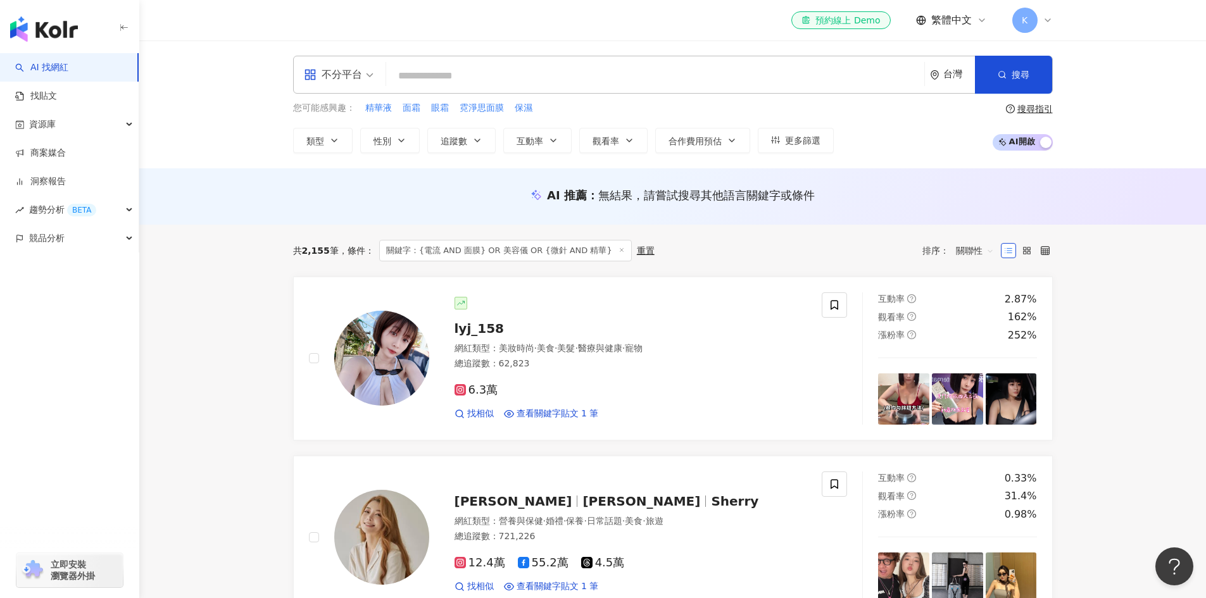
click at [456, 77] on input "search" at bounding box center [655, 76] width 528 height 24
paste input "**********"
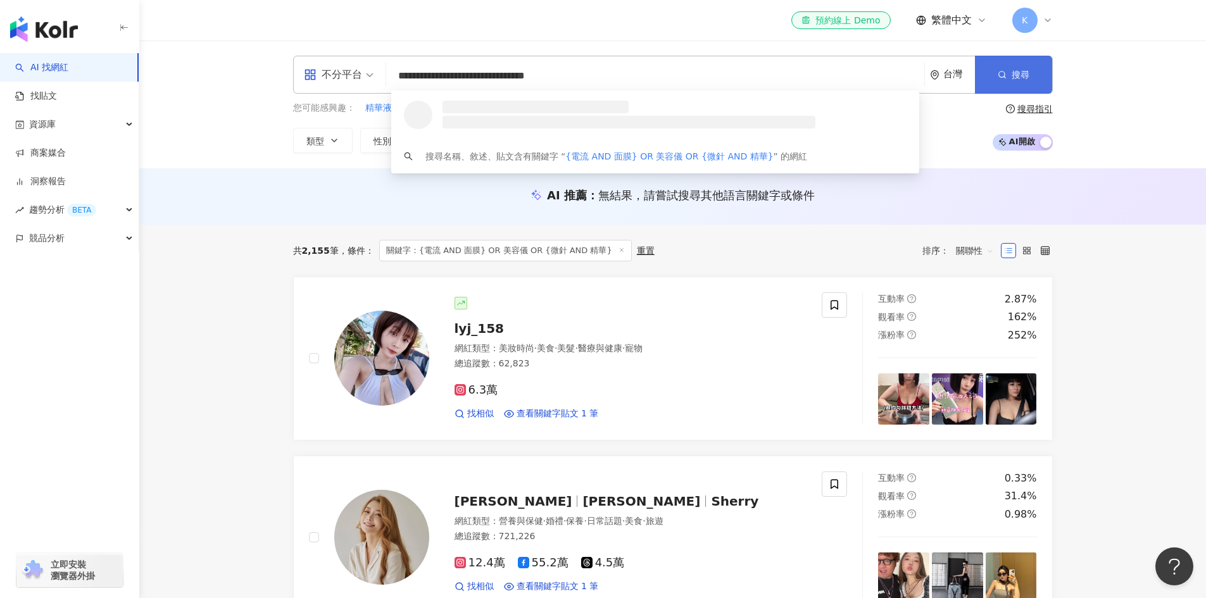
type input "**********"
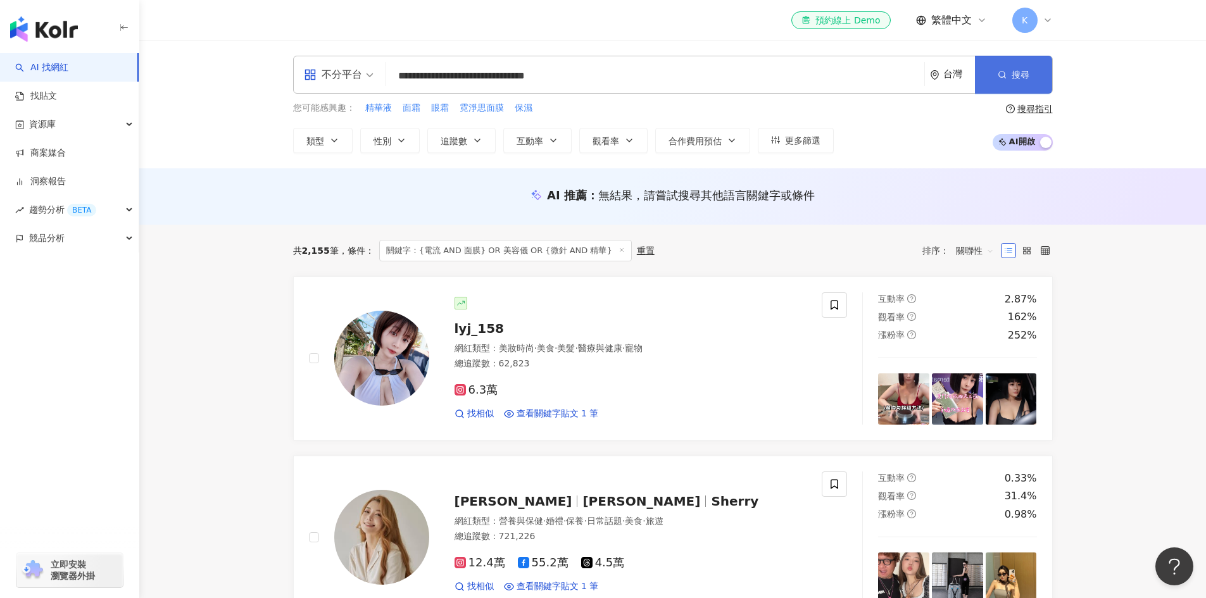
click at [1013, 70] on span "搜尋" at bounding box center [1020, 75] width 18 height 10
click at [1008, 79] on button "搜尋" at bounding box center [1013, 75] width 77 height 38
click at [785, 68] on input "**********" at bounding box center [655, 76] width 528 height 24
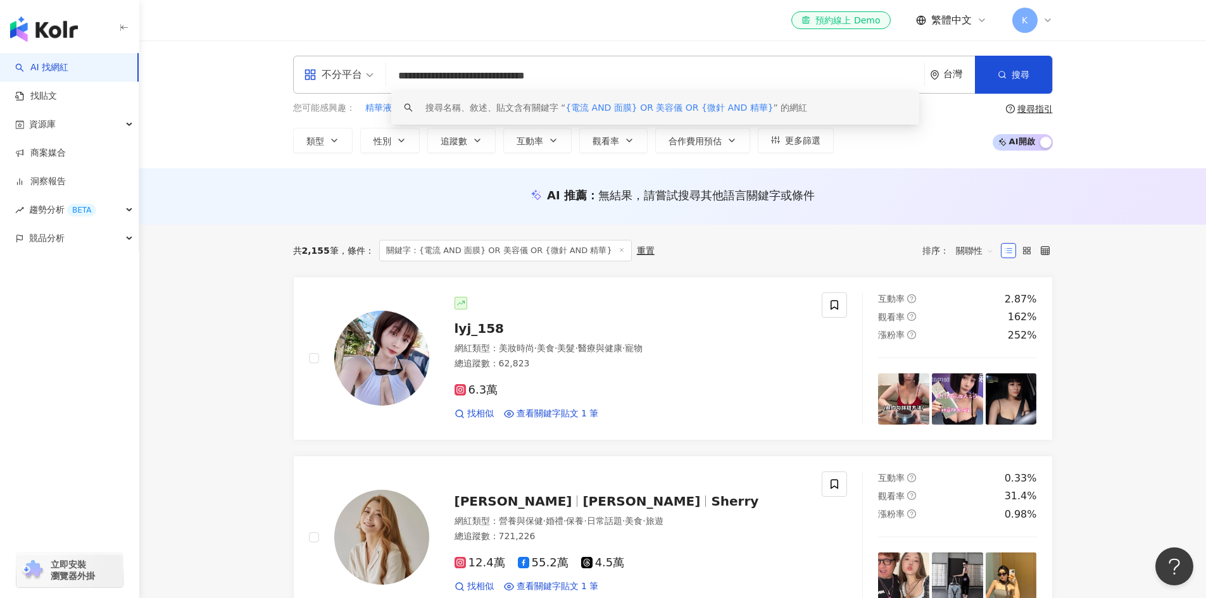
click at [777, 110] on div "搜尋名稱、敘述、貼文含有關鍵字 “ {電流 AND 面膜} OR 美容儀 OR {微針 AND 精華} ” 的網紅" at bounding box center [616, 108] width 382 height 14
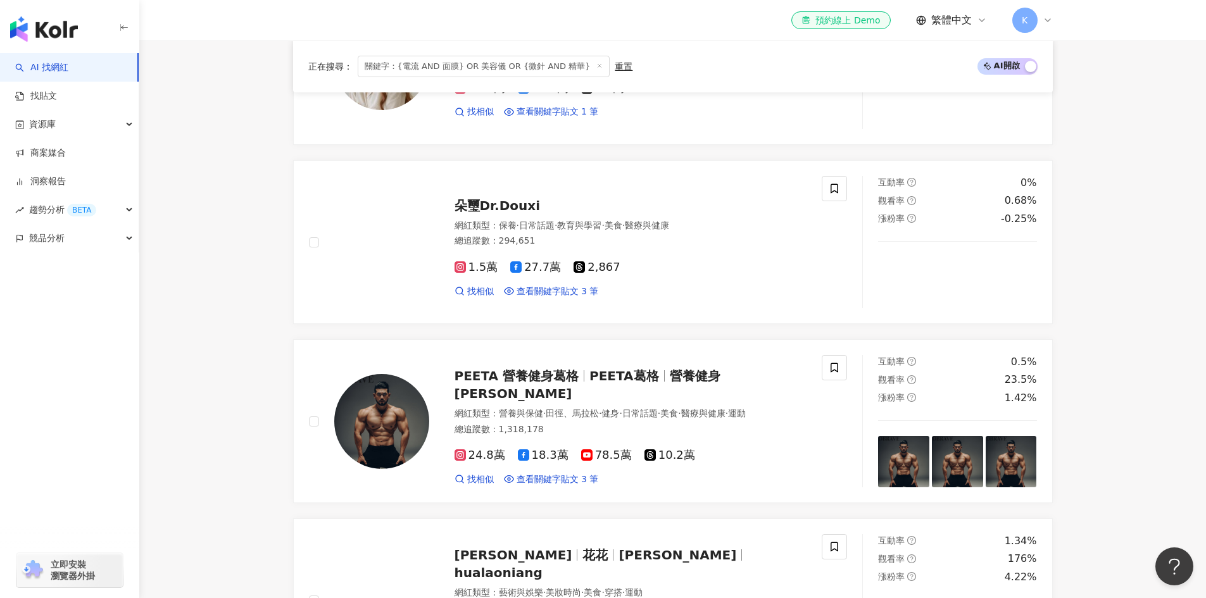
scroll to position [722, 0]
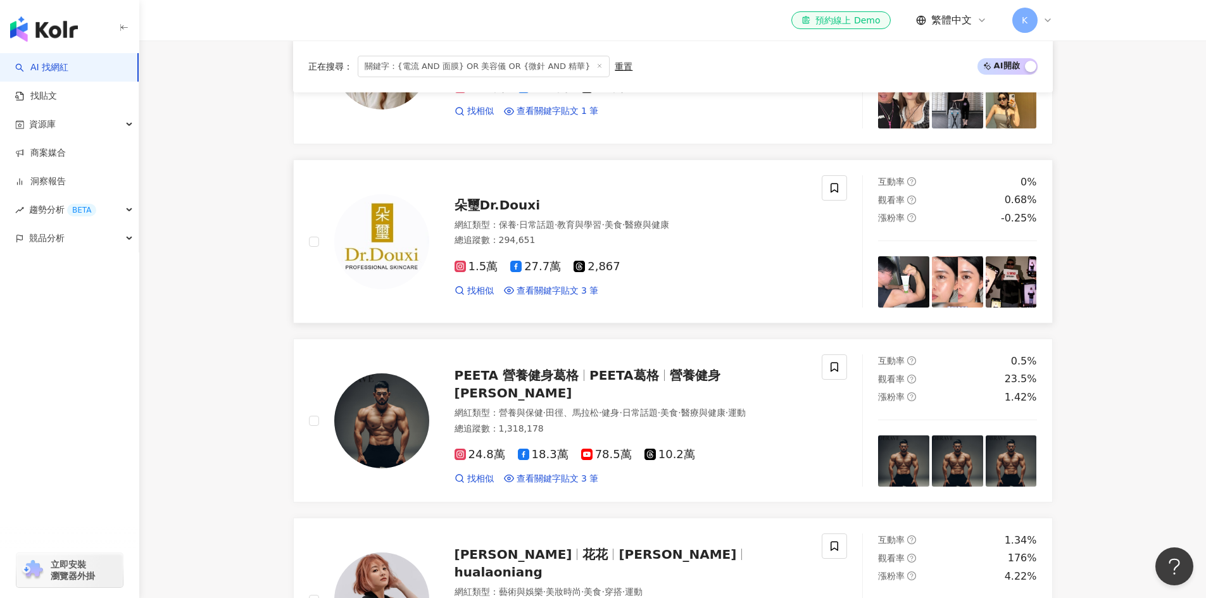
click at [941, 274] on img at bounding box center [957, 281] width 51 height 51
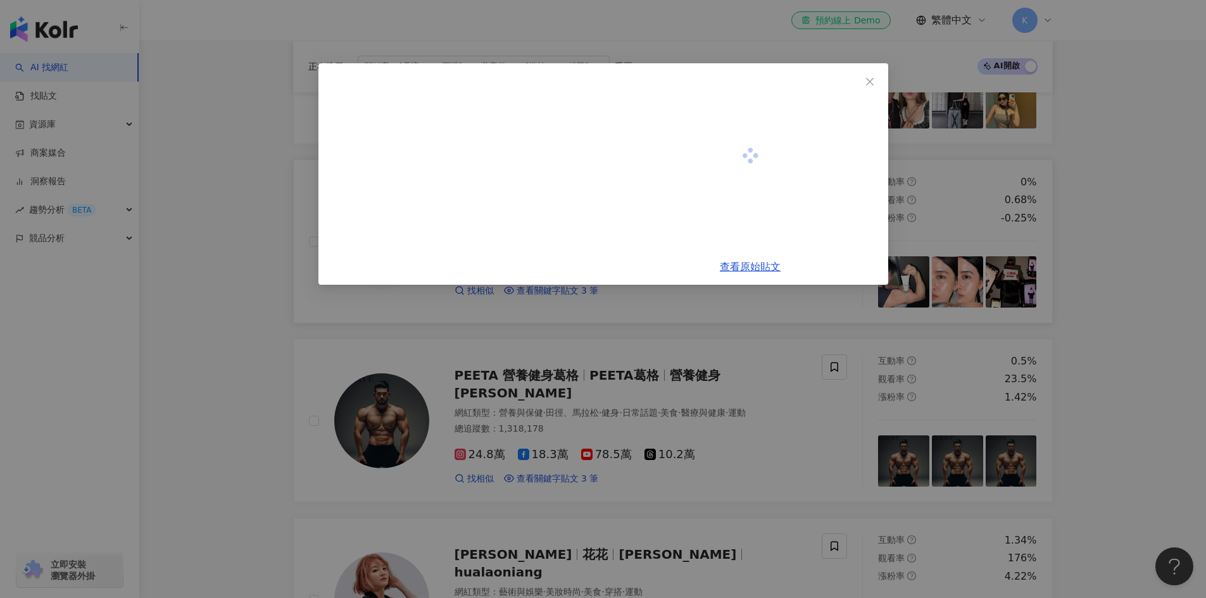
click at [941, 274] on div "查看原始貼文" at bounding box center [603, 299] width 1206 height 598
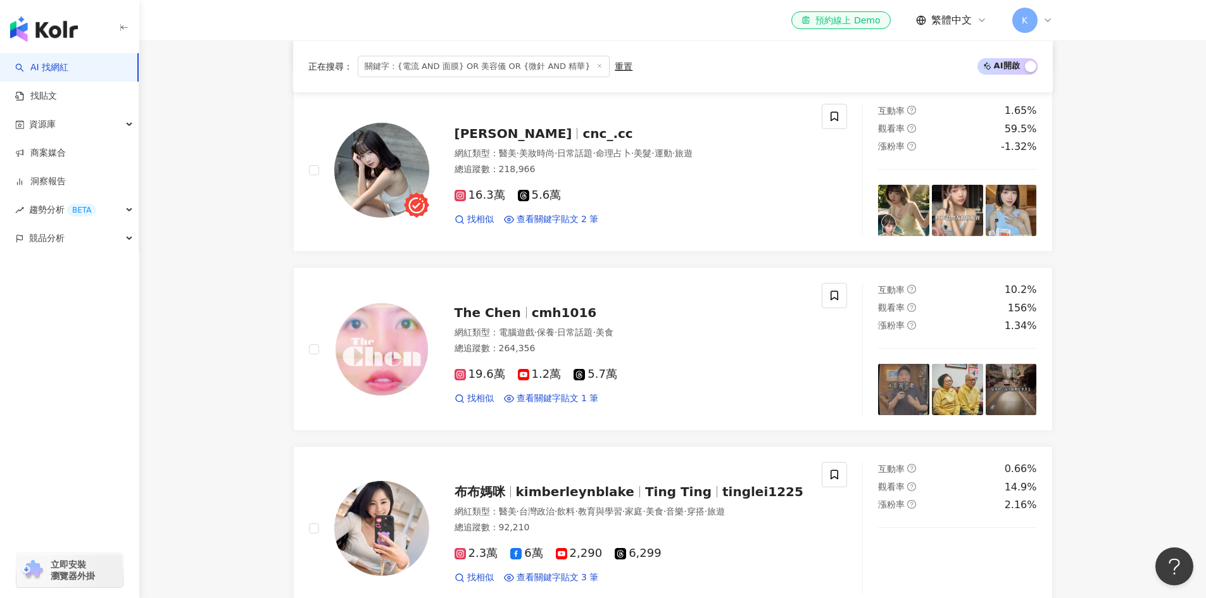
scroll to position [1368, 0]
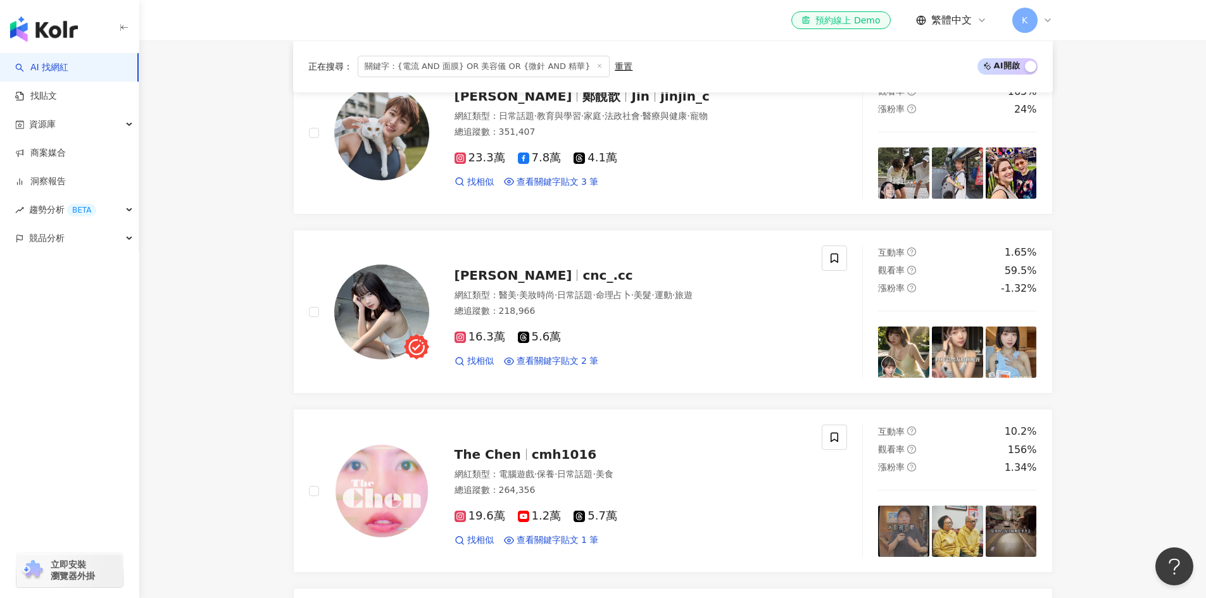
click at [799, 223] on div "lyj_158 網紅類型 ： 美妝時尚 · 美食 · 美髮 · 醫療與健康 · 寵物 總追蹤數 ： 62,823 6.3萬 找相似 查看關鍵字貼文 1 筆 互…" at bounding box center [673, 222] width 760 height 2135
click at [684, 336] on div "16.3萬 5.6萬" at bounding box center [630, 337] width 353 height 14
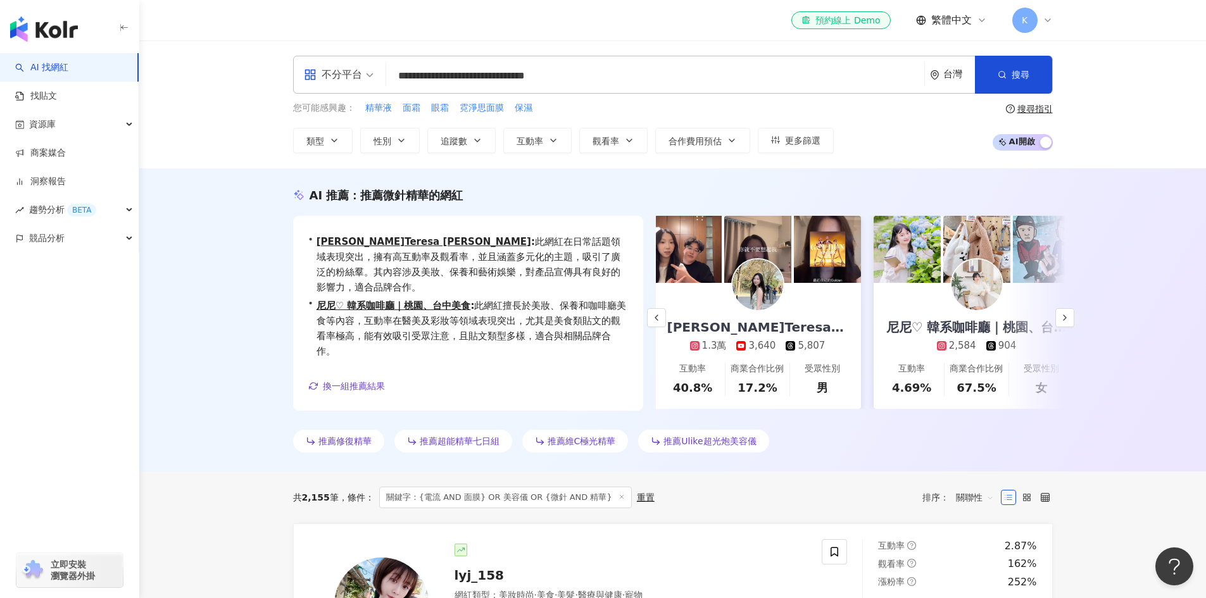
scroll to position [0, 220]
click at [1066, 320] on icon "button" at bounding box center [1065, 318] width 10 height 10
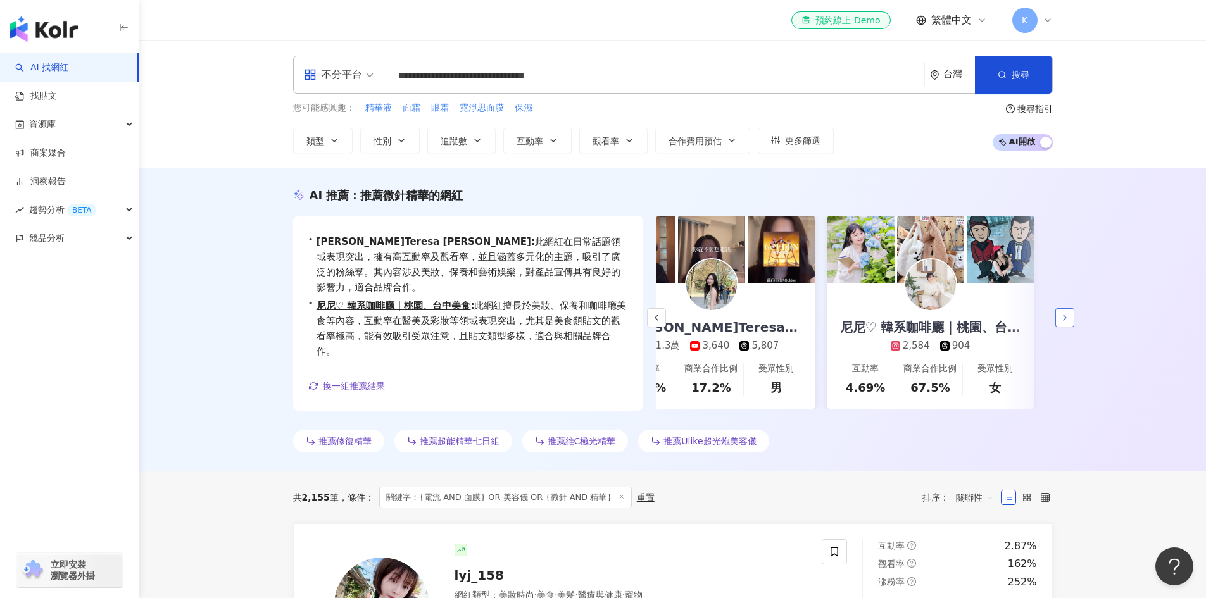
scroll to position [0, 273]
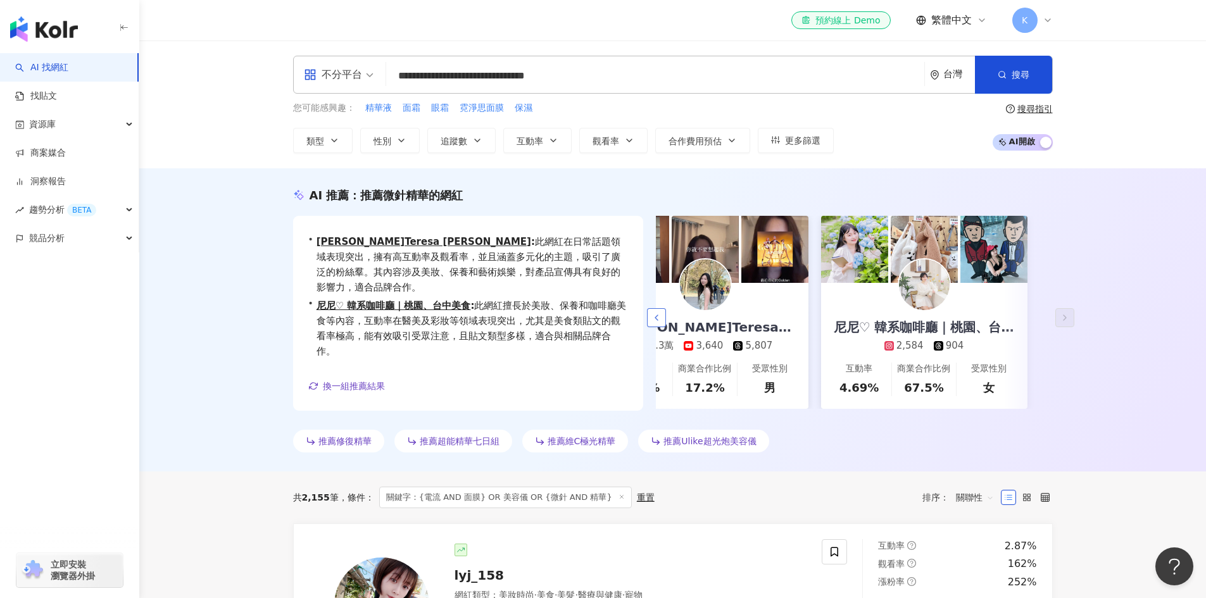
click at [656, 320] on icon "button" at bounding box center [656, 318] width 10 height 10
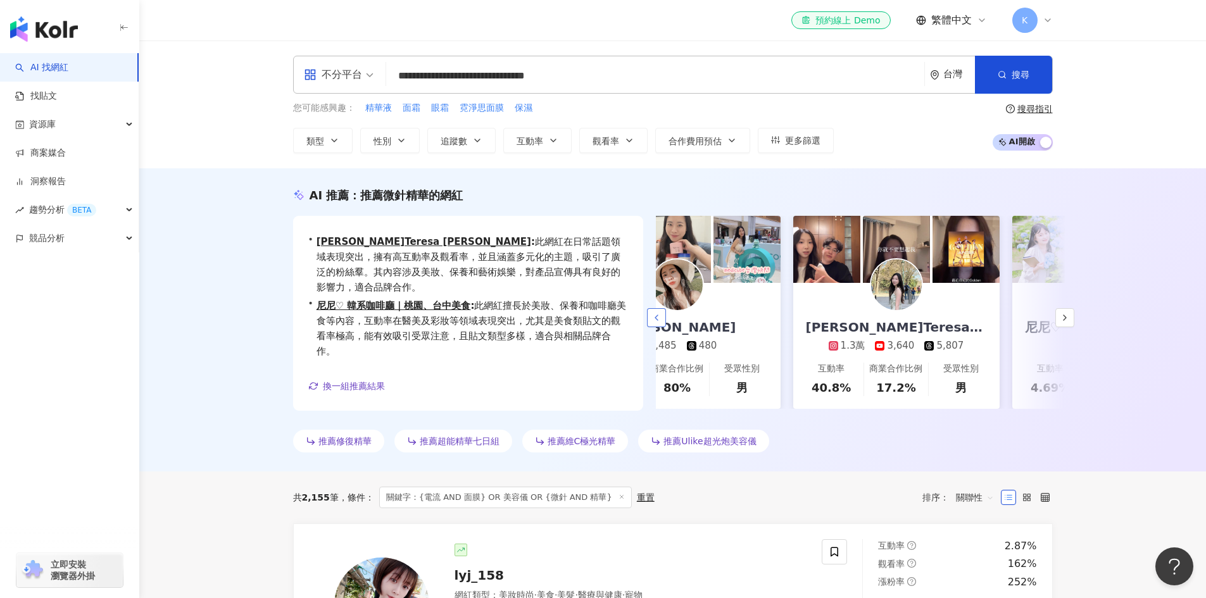
scroll to position [0, 54]
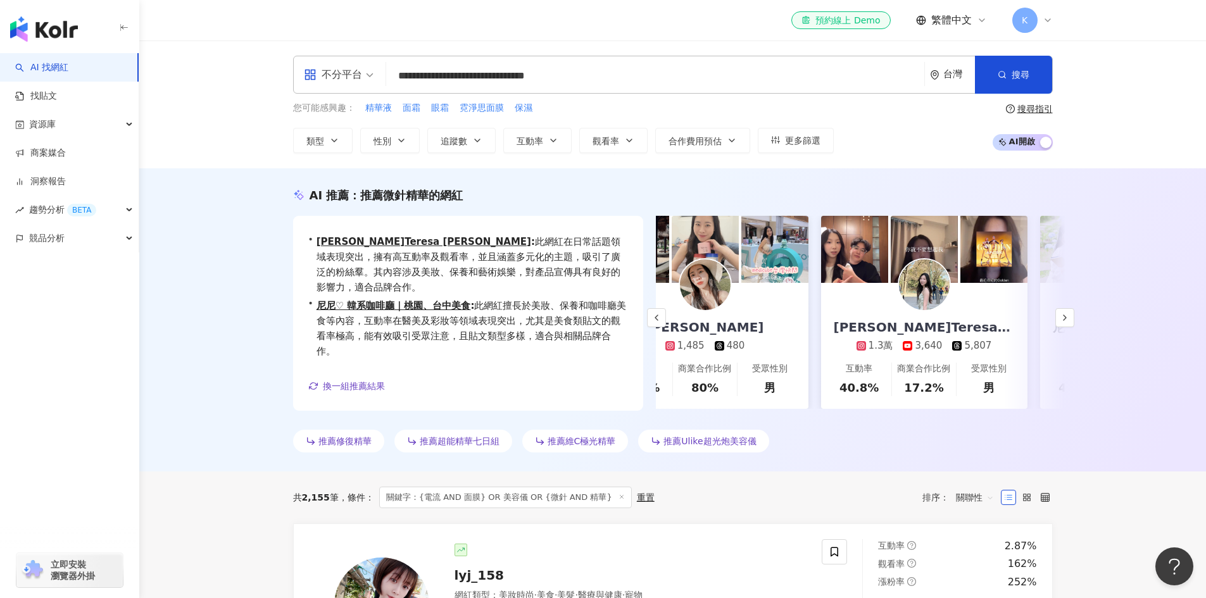
click at [754, 307] on div "Tian 1,485 480" at bounding box center [705, 318] width 143 height 70
click at [57, 97] on link "找貼文" at bounding box center [36, 96] width 42 height 13
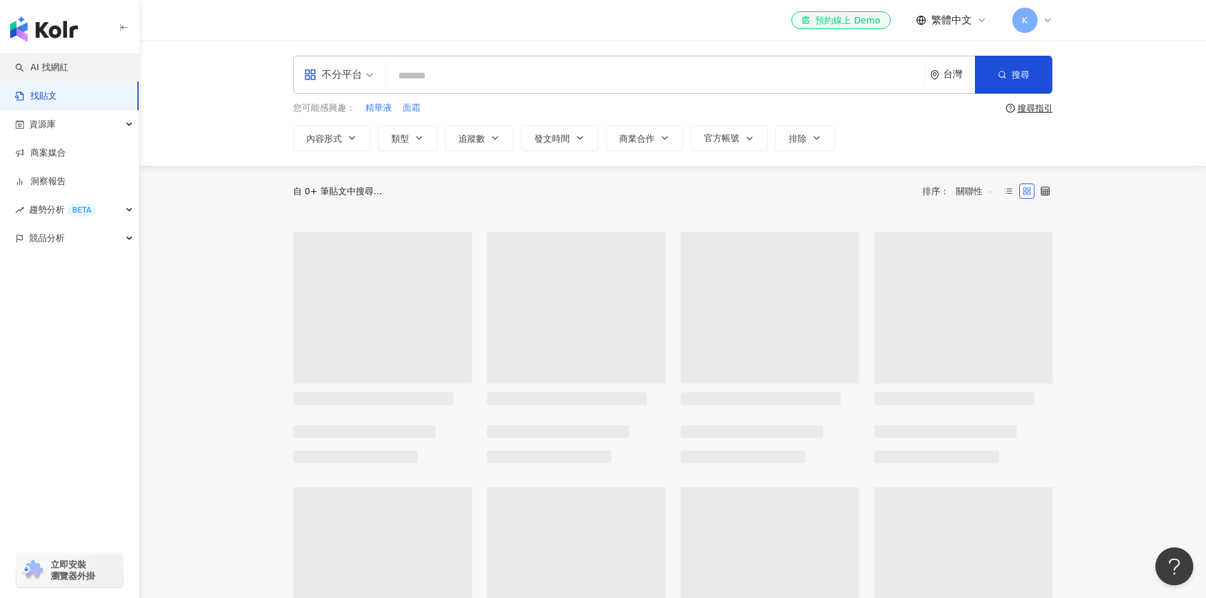
click at [61, 67] on link "AI 找網紅" at bounding box center [41, 67] width 53 height 13
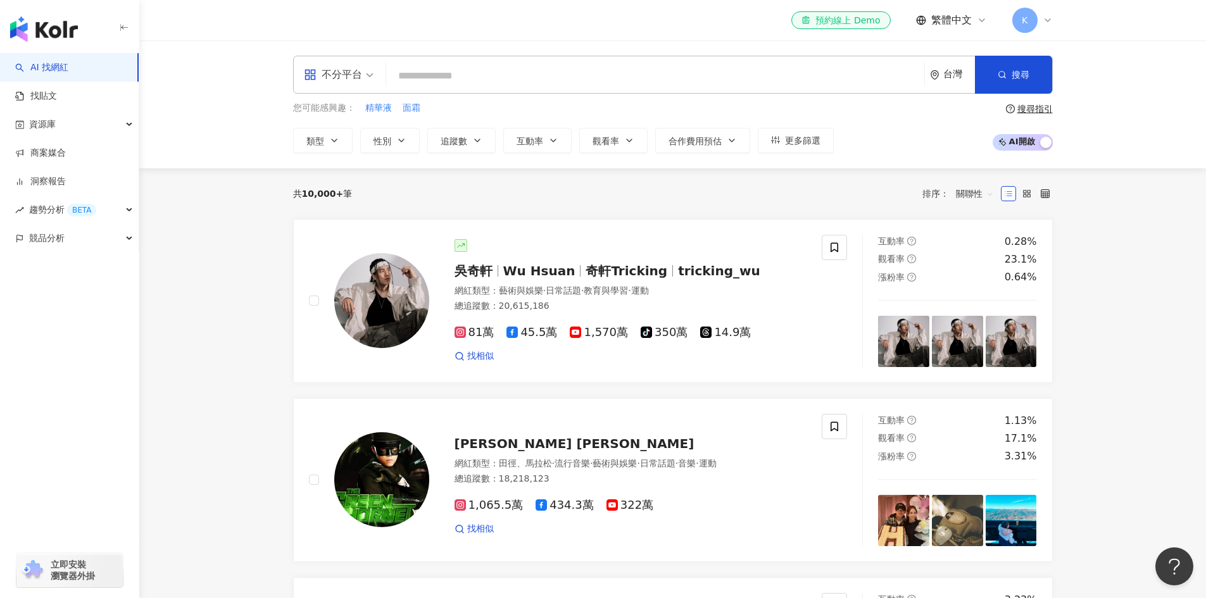
click at [420, 74] on input "search" at bounding box center [655, 76] width 528 height 24
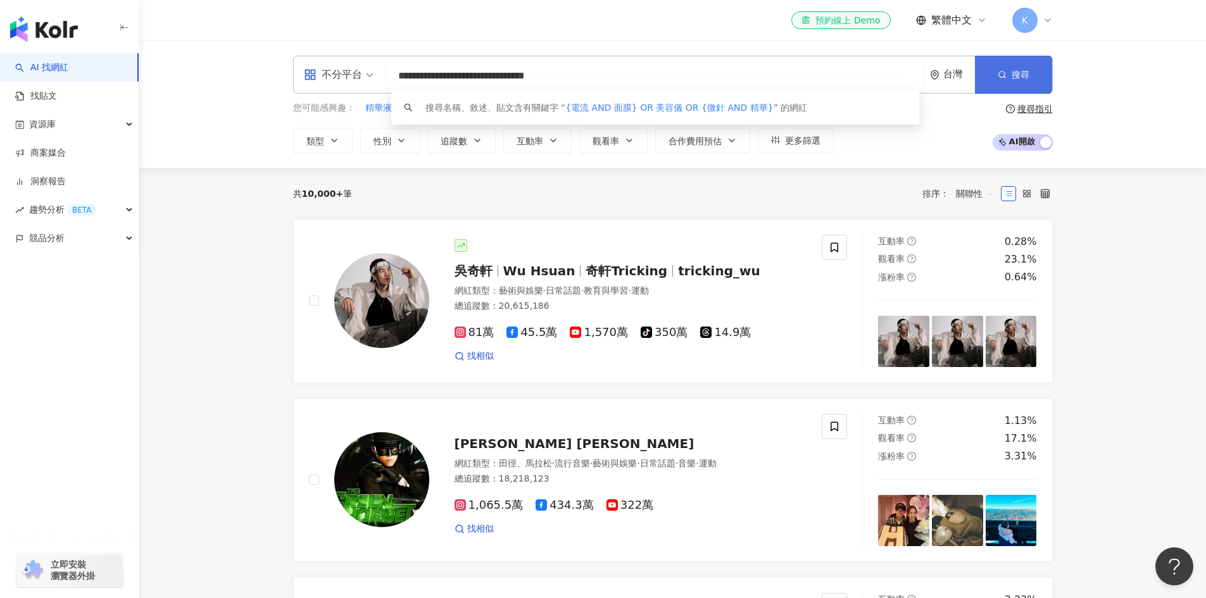
type input "**********"
click at [995, 61] on button "搜尋" at bounding box center [1013, 75] width 77 height 38
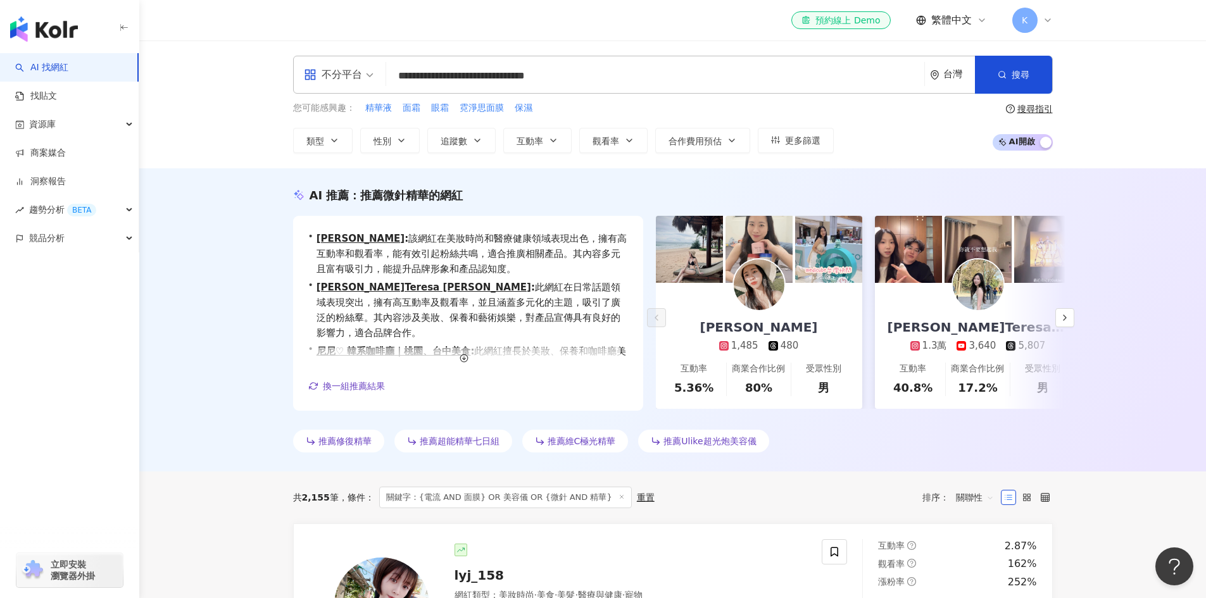
click at [913, 291] on div "林沛澄 Teresa Lin 1.3萬 3,640 5,807" at bounding box center [978, 318] width 206 height 70
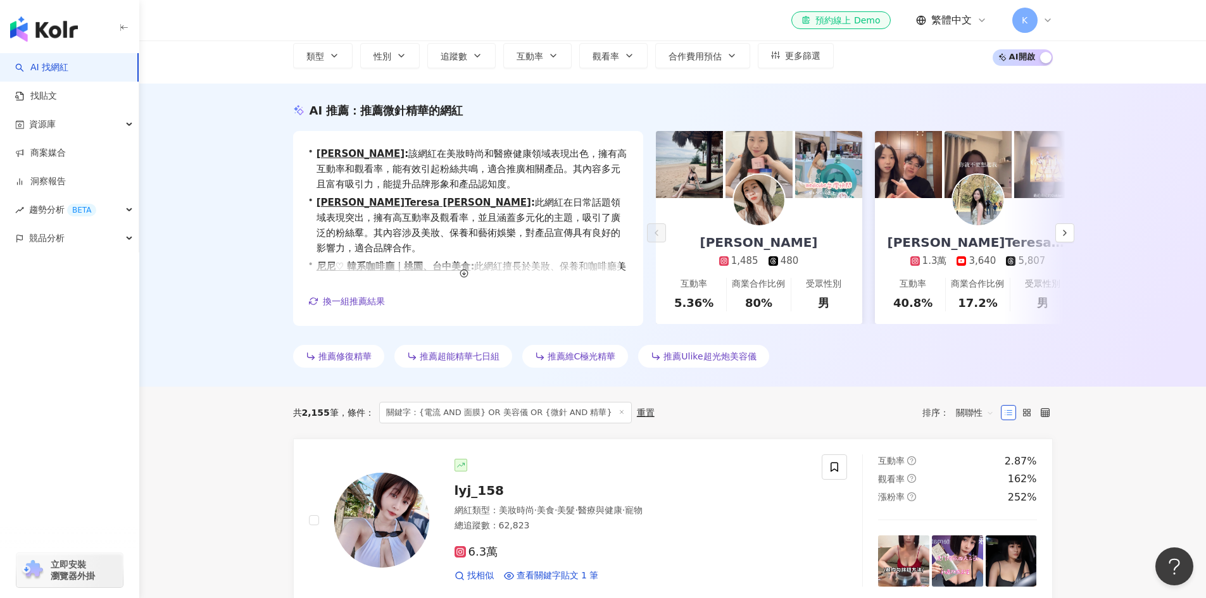
scroll to position [84, 0]
click at [802, 216] on div "Tian 1,485 480" at bounding box center [758, 234] width 143 height 70
click at [1069, 232] on icon "button" at bounding box center [1065, 233] width 10 height 10
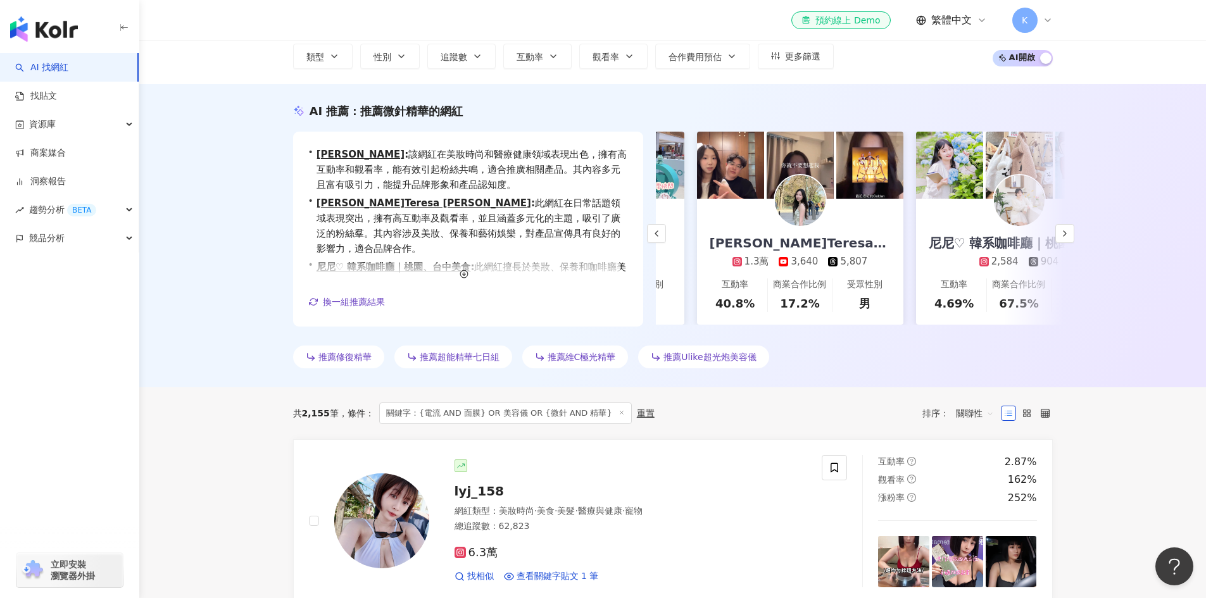
scroll to position [0, 219]
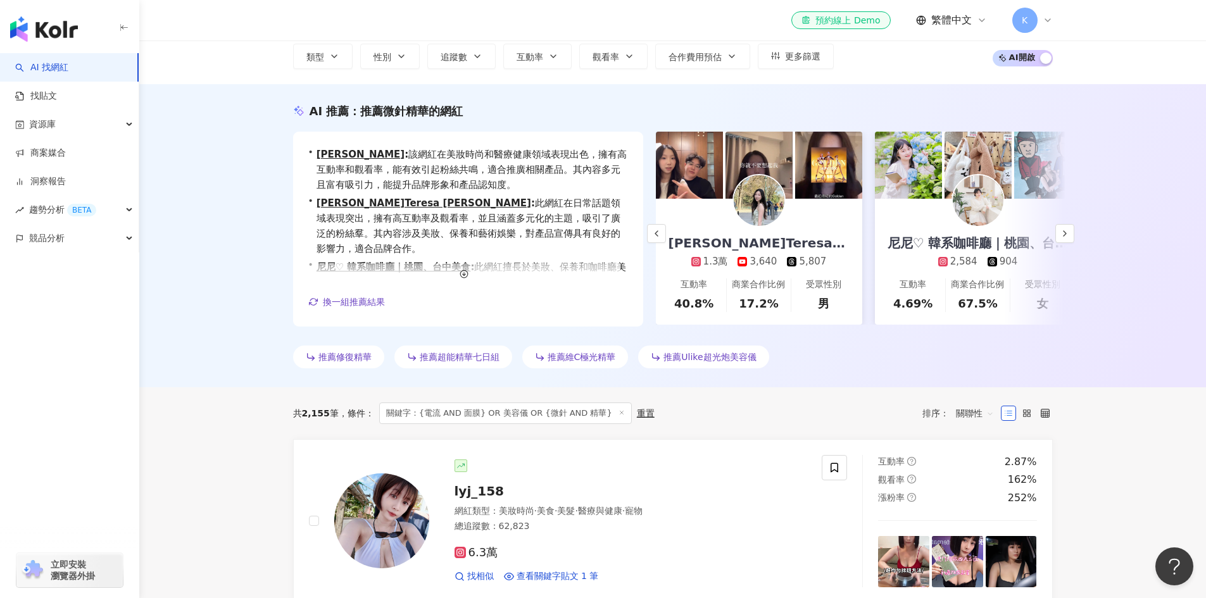
click at [789, 262] on icon at bounding box center [791, 261] width 9 height 9
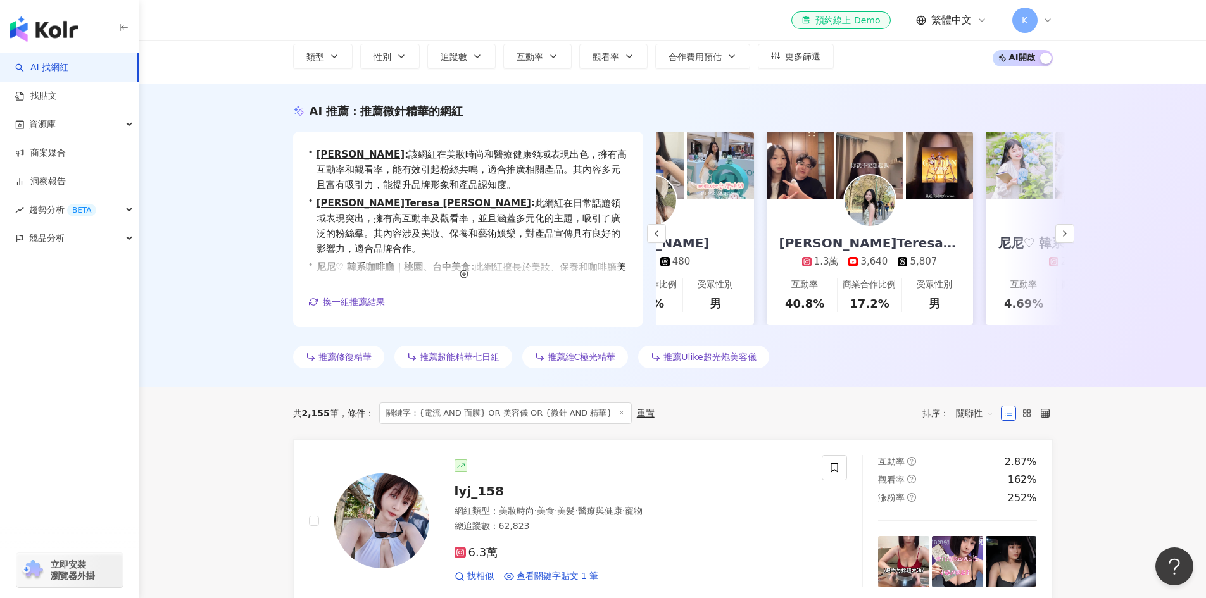
scroll to position [0, 273]
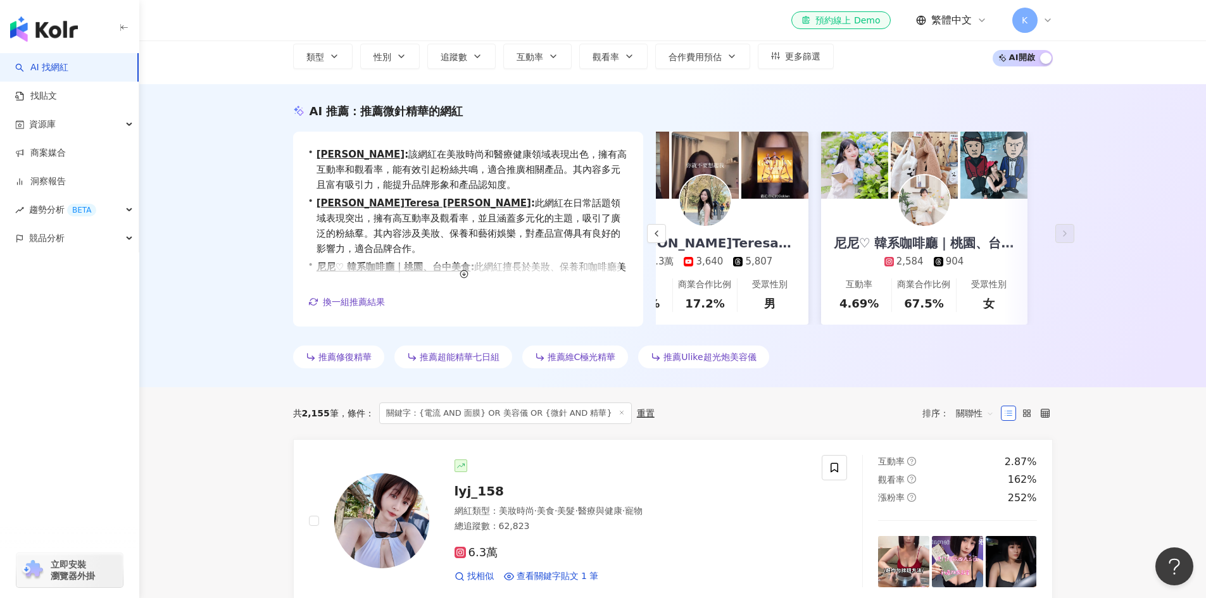
click at [934, 228] on div "尼尼♡ 韓系咖啡廳｜桃園、台中美食 2,584 904" at bounding box center [924, 234] width 206 height 70
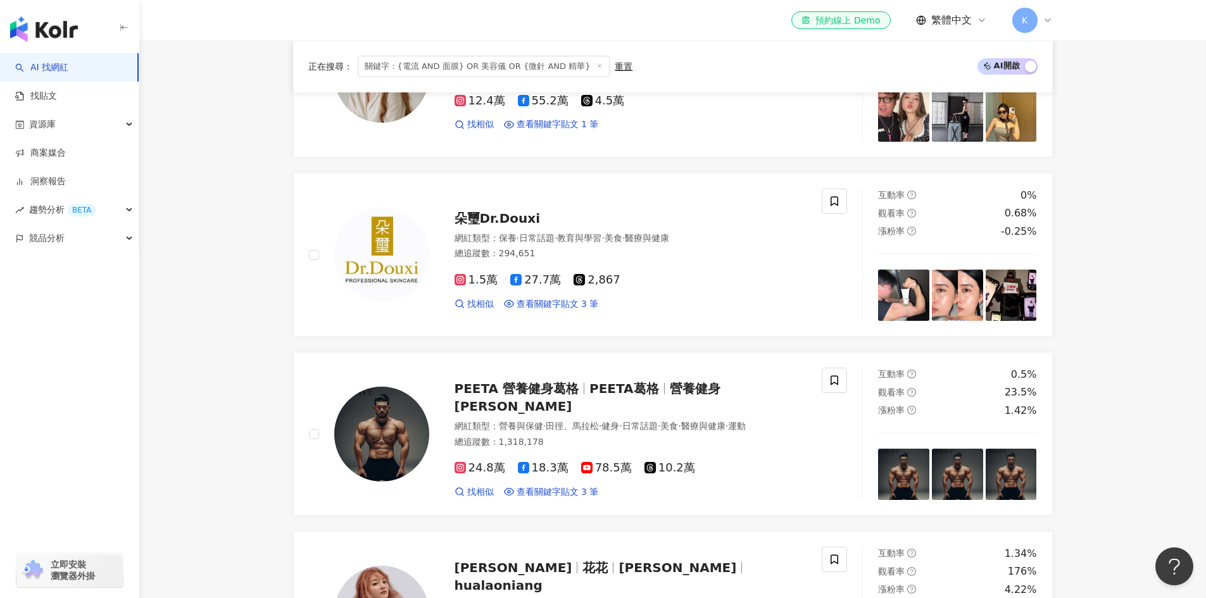
scroll to position [708, 0]
click at [510, 219] on span "朵璽Dr.Douxi" at bounding box center [497, 218] width 86 height 15
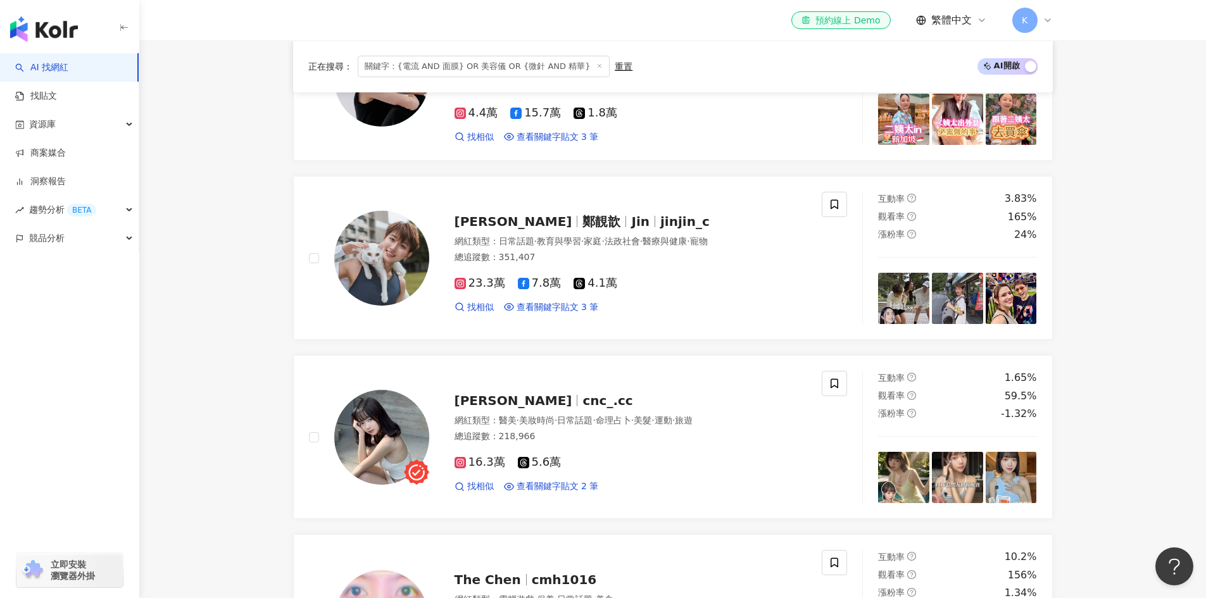
scroll to position [1244, 0]
click at [487, 401] on span "恩熙" at bounding box center [518, 399] width 128 height 15
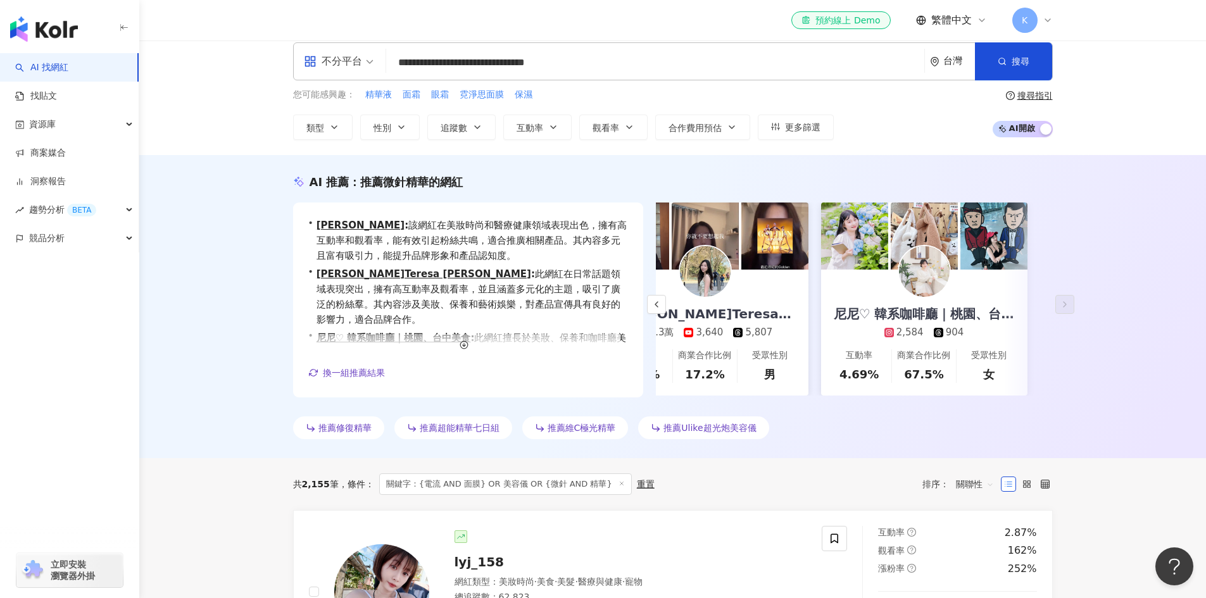
scroll to position [0, 0]
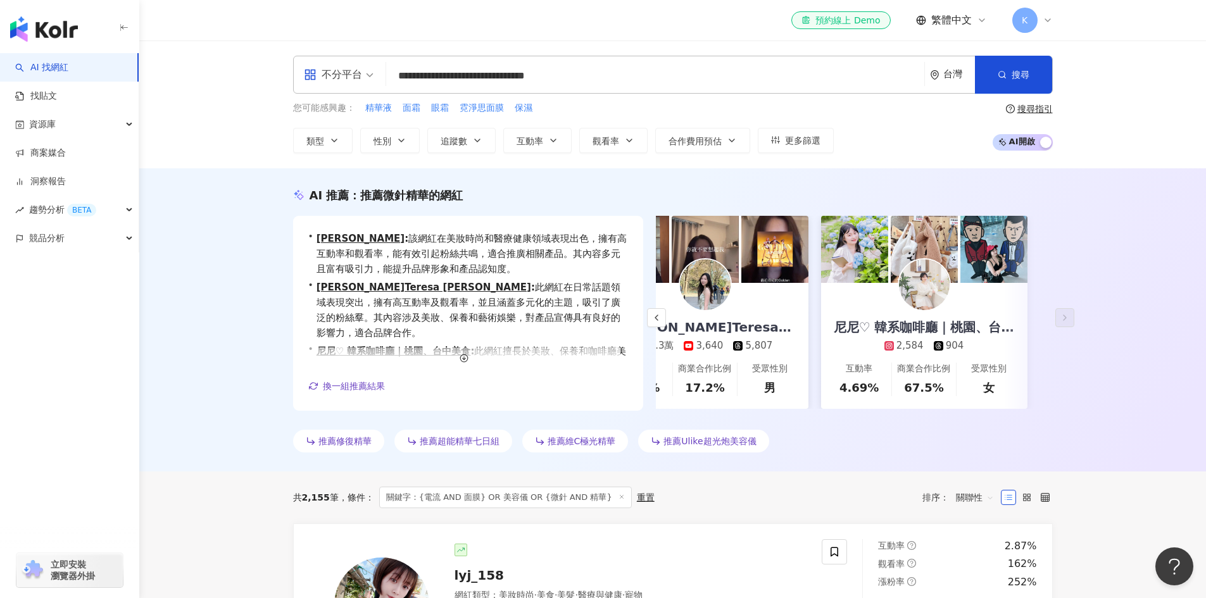
click at [371, 437] on span "推薦修復精華" at bounding box center [344, 441] width 53 height 10
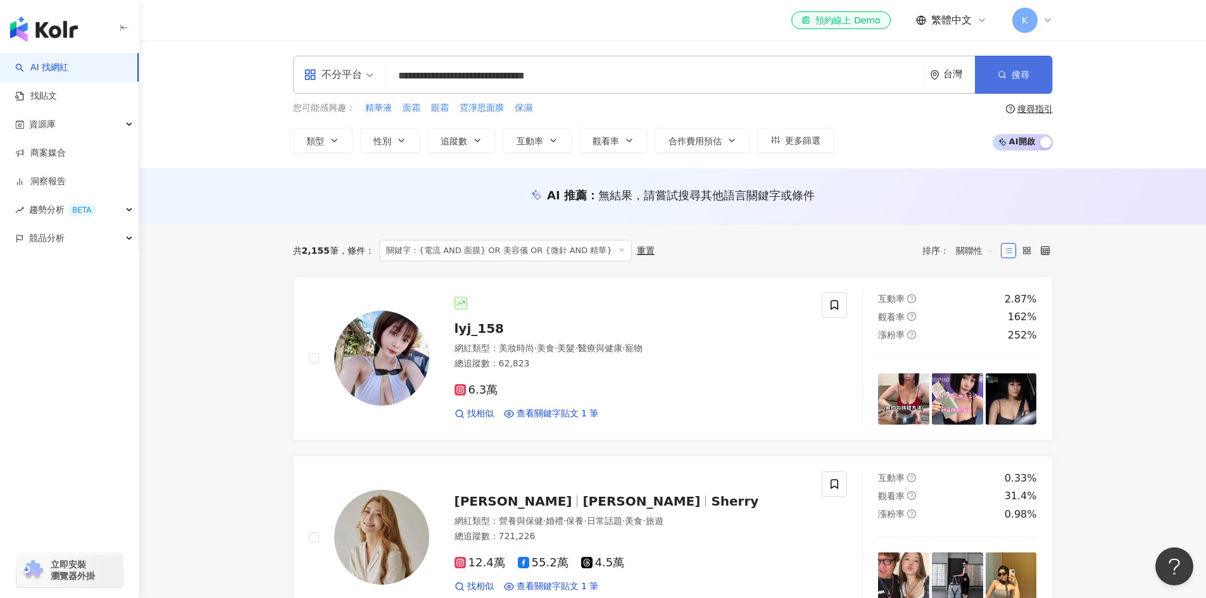
click at [984, 74] on button "搜尋" at bounding box center [1013, 75] width 77 height 38
click at [549, 253] on span "關鍵字：{電流 AND 面膜} OR 美容儀 OR {微針 AND 精華}" at bounding box center [505, 251] width 253 height 22
click at [540, 196] on icon at bounding box center [535, 194] width 11 height 11
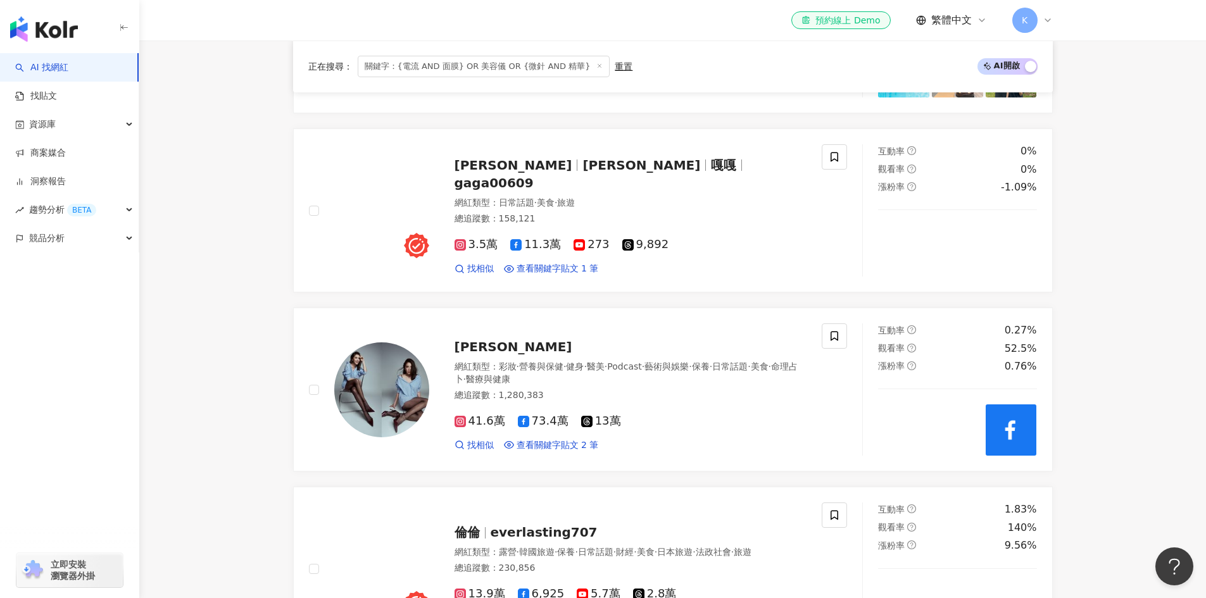
scroll to position [1761, 0]
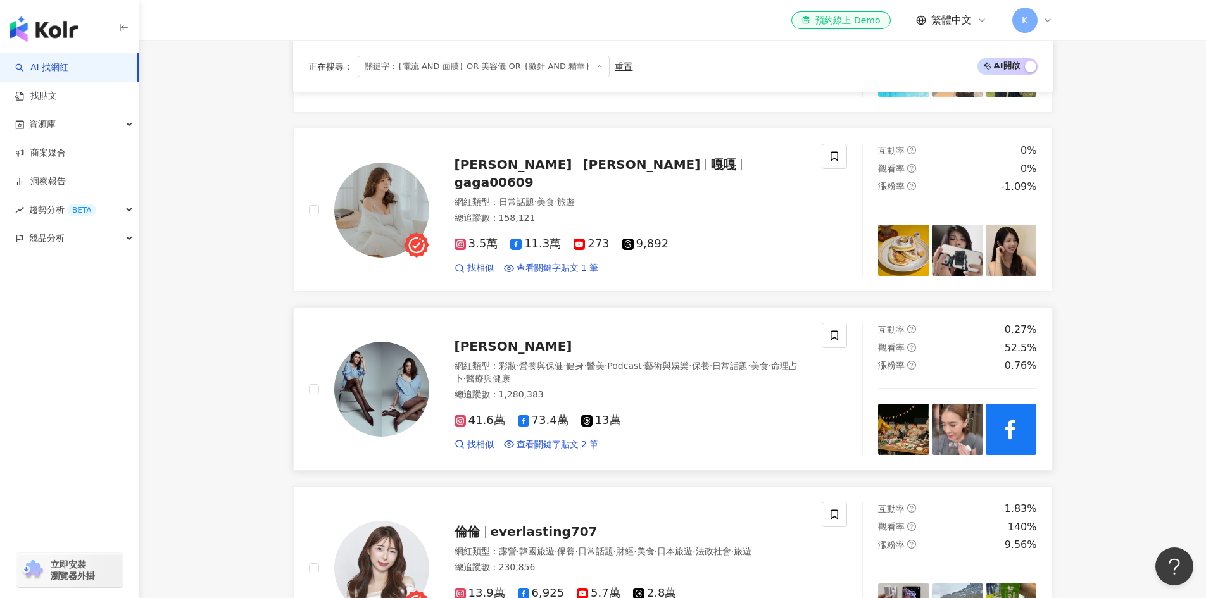
click at [444, 341] on div "胡小禎 網紅類型 ： 彩妝 · 營養與保健 · 健身 · 醫美 · Podcast · 藝術與娛樂 · 保養 · 日常話題 · 美食 · 命理占卜 · 醫療與…" at bounding box center [618, 388] width 378 height 123
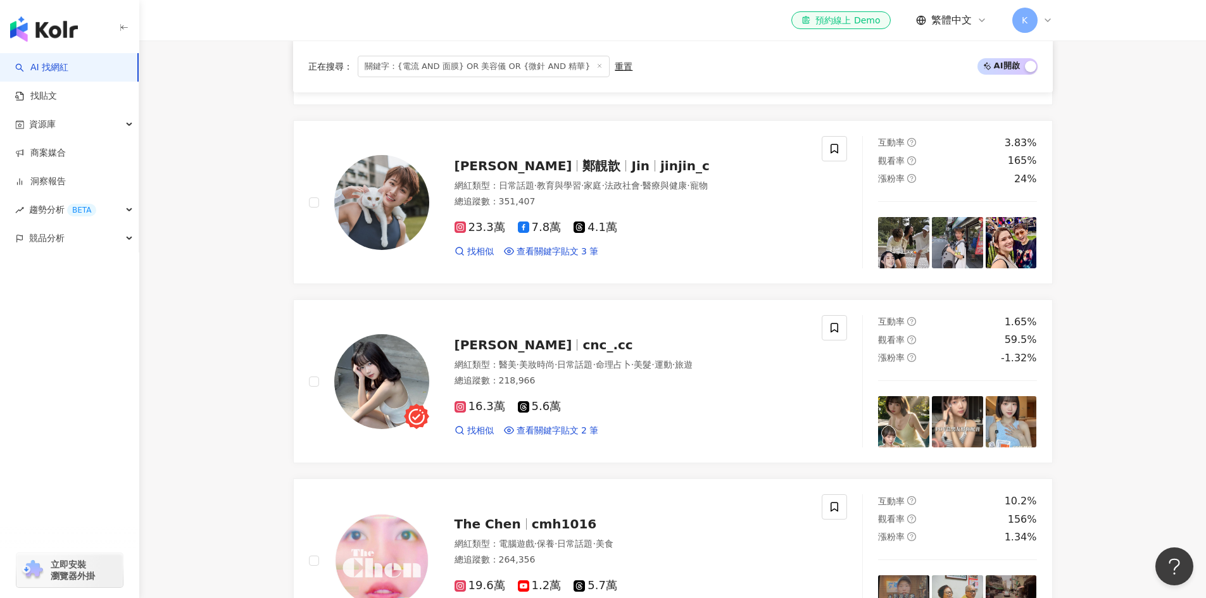
scroll to position [1051, 0]
click at [533, 70] on span "關鍵字：{電流 AND 面膜} OR 美容儀 OR {微針 AND 精華}" at bounding box center [484, 67] width 253 height 22
drag, startPoint x: 394, startPoint y: 66, endPoint x: 623, endPoint y: 70, distance: 228.5
click at [623, 70] on div "正在搜尋 ： 關鍵字：{電流 AND 面膜} OR 美容儀 OR {微針 AND 精華} 重置 AI 開啟 AI 關閉" at bounding box center [672, 67] width 729 height 22
copy div "{電流 AND 面膜} OR 美容儀 OR {微針 AND 精華} 重置"
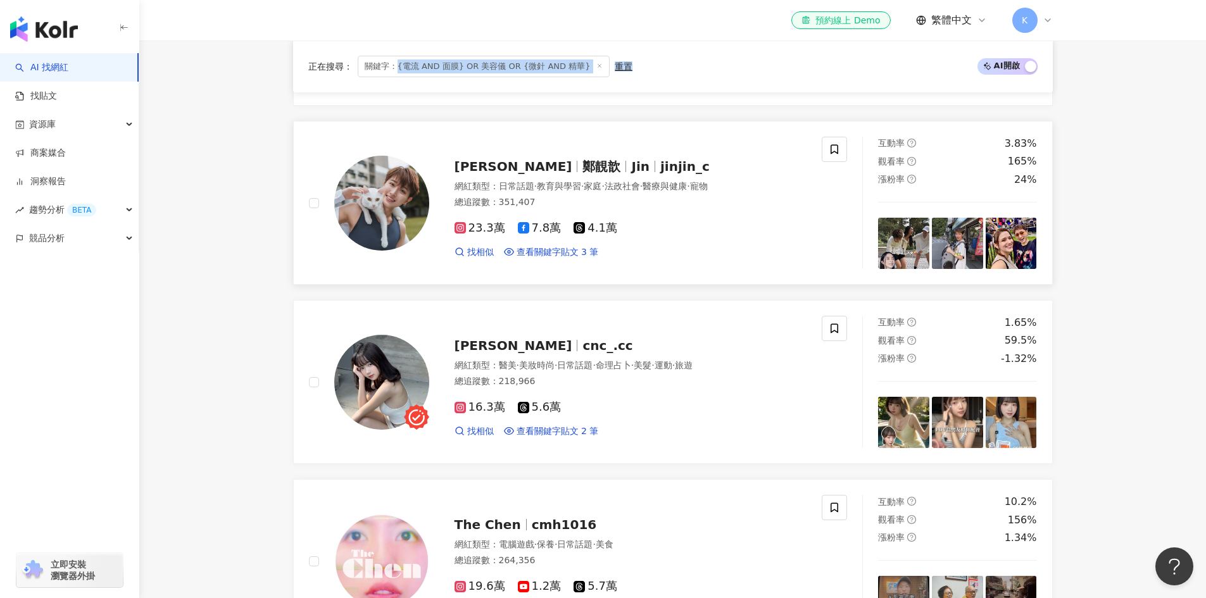
click at [810, 227] on div "鄭靚歆Jin 鄭靚歆 Jin jinjin_c 網紅類型 ： 日常話題 · 教育與學習 · 家庭 · 法政社會 · 醫療與健康 · 寵物 總追蹤數 ： 351…" at bounding box center [565, 203] width 513 height 132
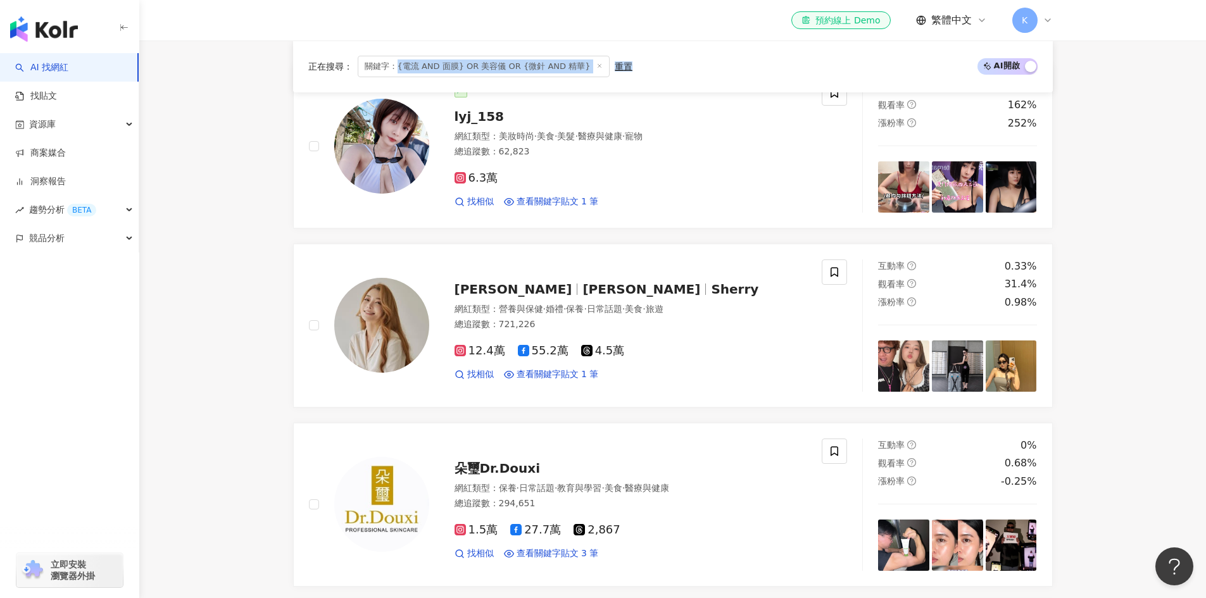
scroll to position [189, 0]
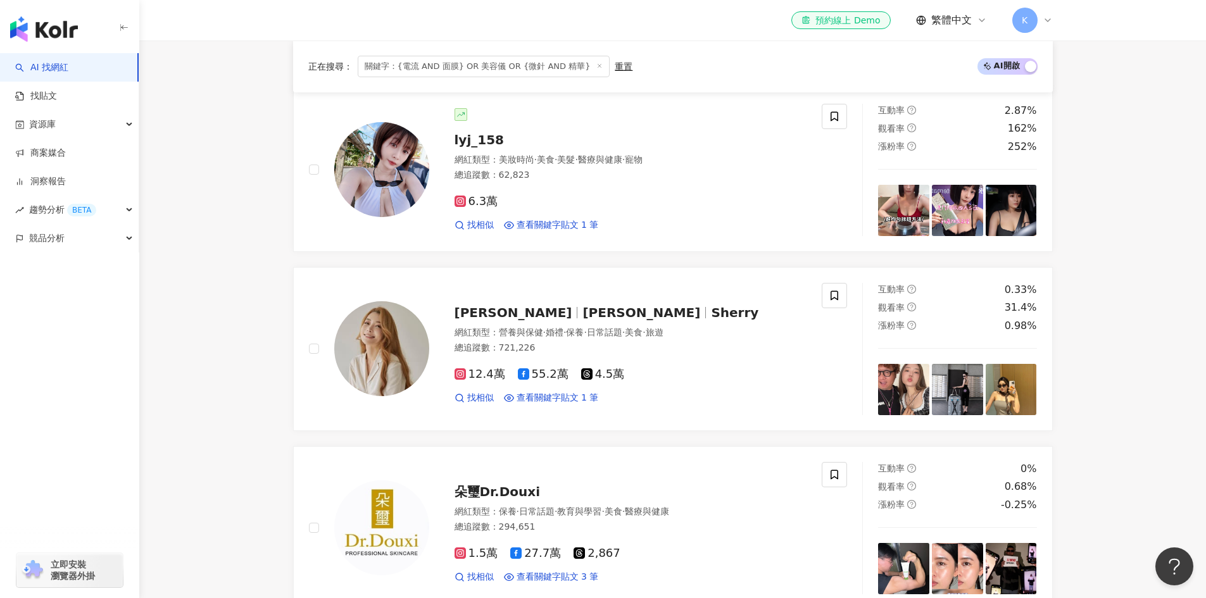
click at [711, 311] on span "Sherry" at bounding box center [734, 312] width 47 height 15
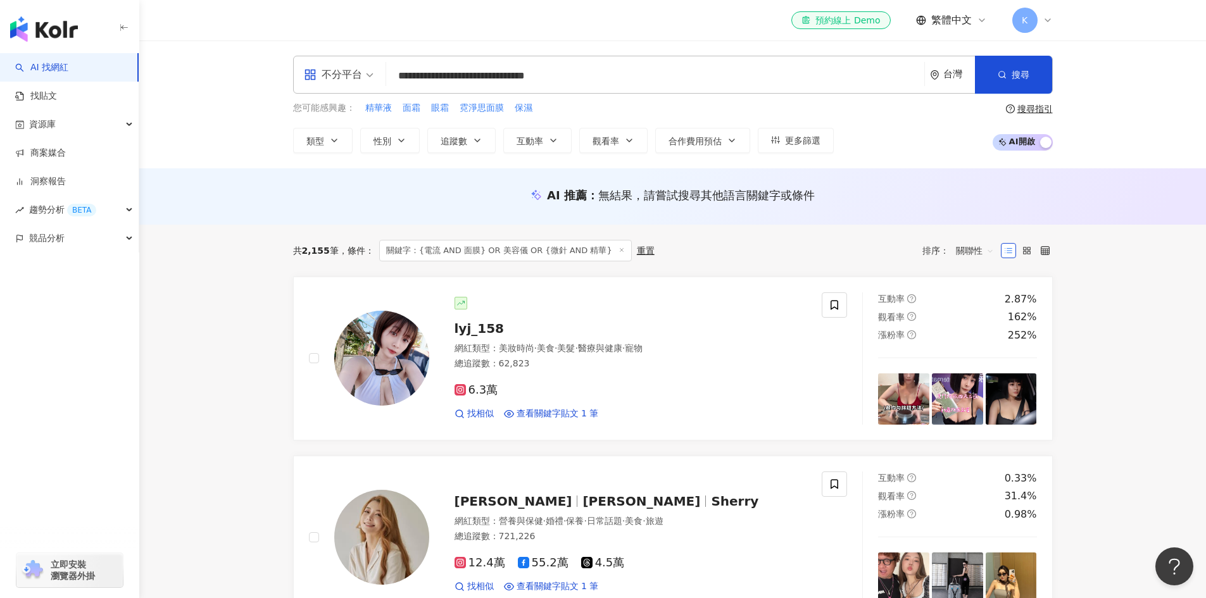
click at [728, 82] on input "**********" at bounding box center [655, 76] width 528 height 24
click at [956, 192] on div "AI 推薦 ： 無結果，請嘗試搜尋其他語言關鍵字或條件" at bounding box center [673, 195] width 760 height 16
drag, startPoint x: 988, startPoint y: 254, endPoint x: 1060, endPoint y: 211, distance: 83.5
click at [1060, 211] on div "AI 推薦 ： 無結果，請嘗試搜尋其他語言關鍵字或條件" at bounding box center [672, 196] width 1067 height 56
click at [987, 249] on span "關聯性" at bounding box center [975, 251] width 38 height 20
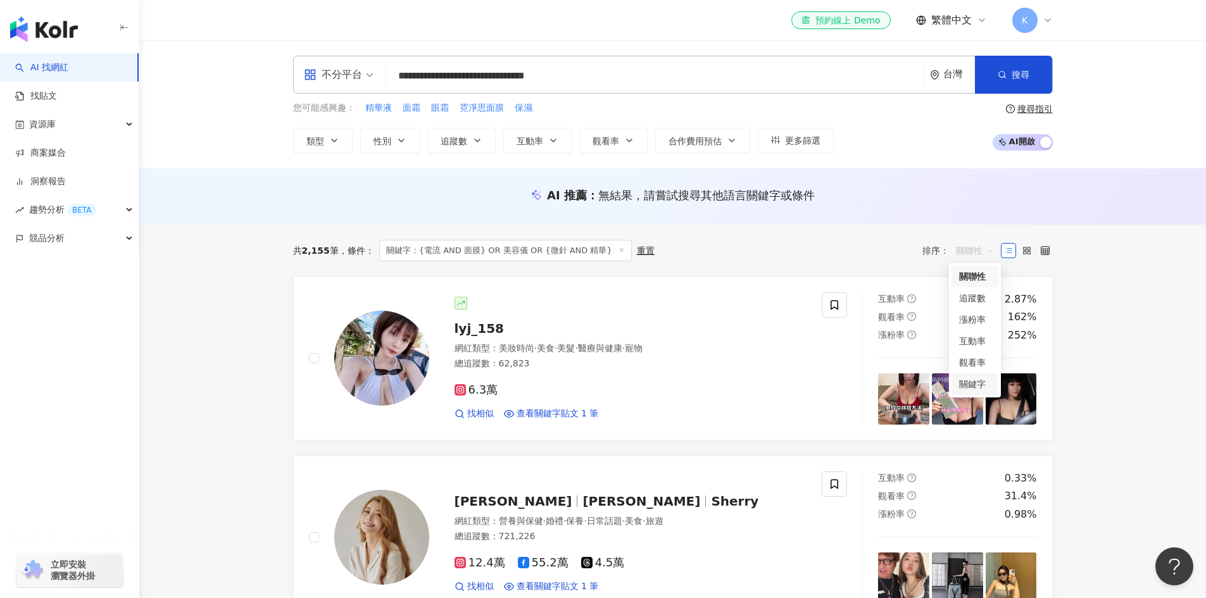
click at [973, 384] on div "關鍵字" at bounding box center [975, 384] width 32 height 14
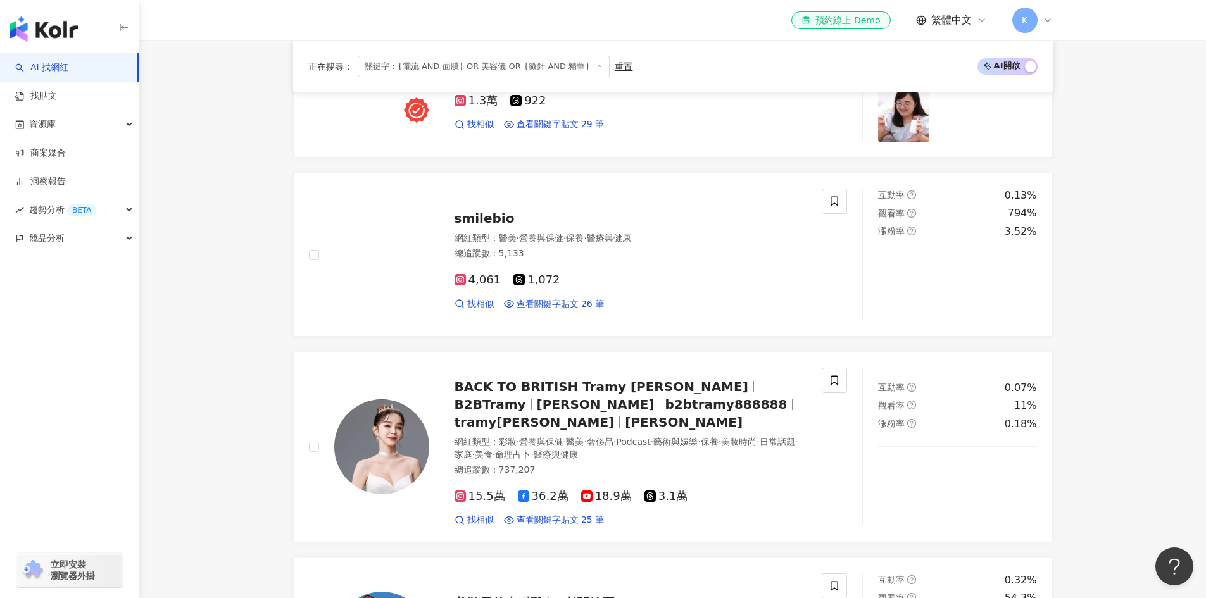
scroll to position [916, 0]
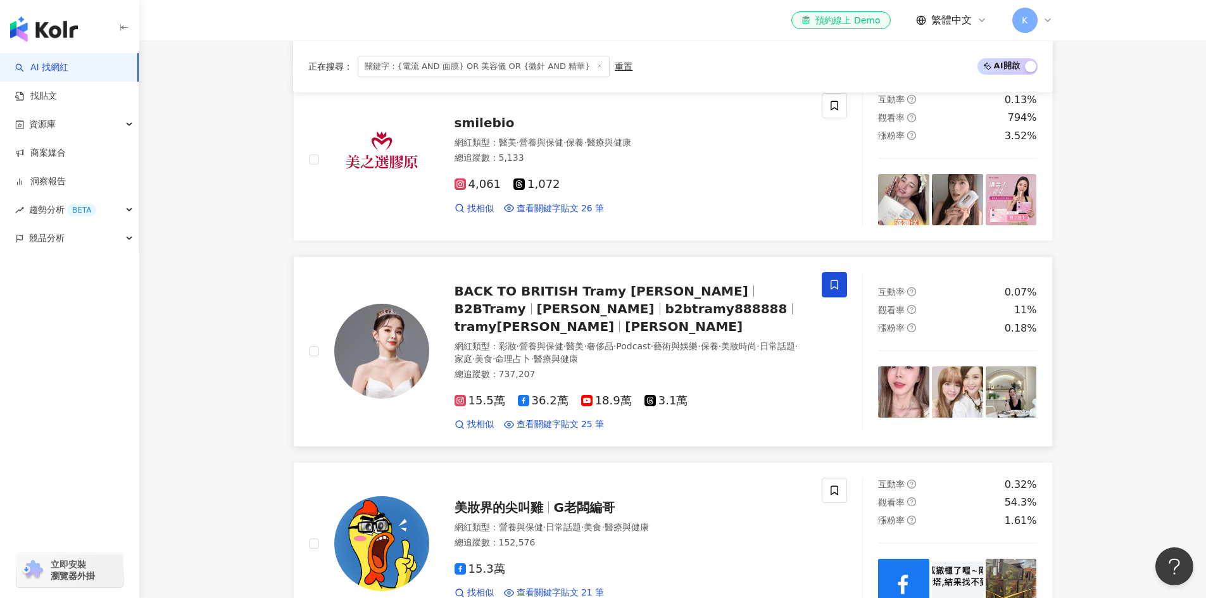
click at [834, 278] on span at bounding box center [834, 284] width 25 height 25
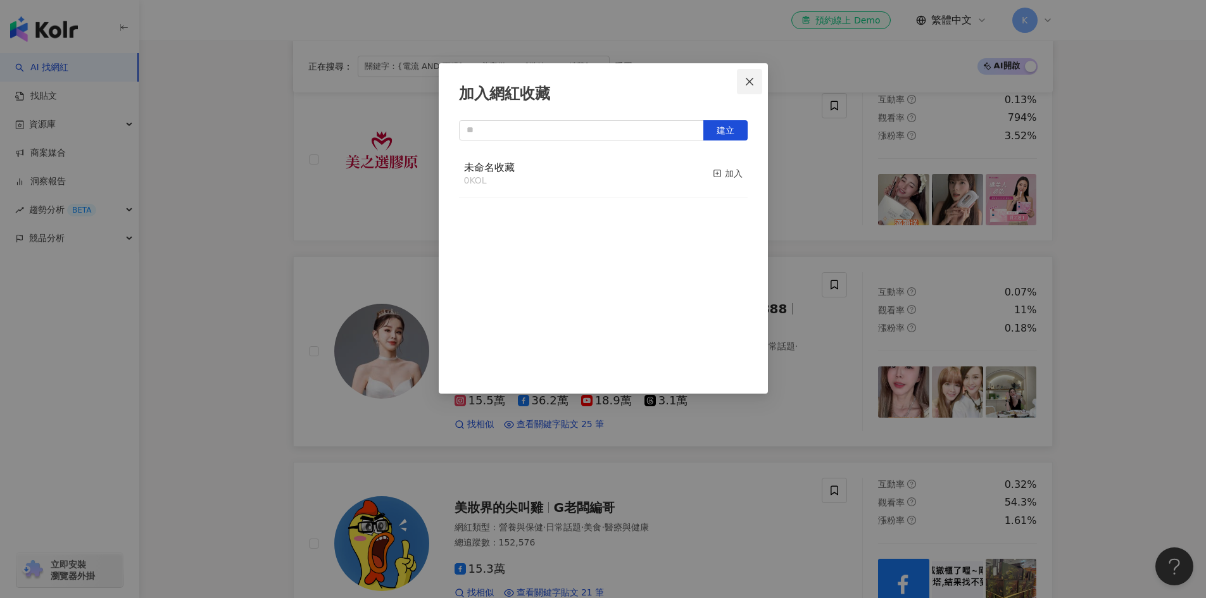
click at [755, 80] on span "Close" at bounding box center [749, 82] width 25 height 10
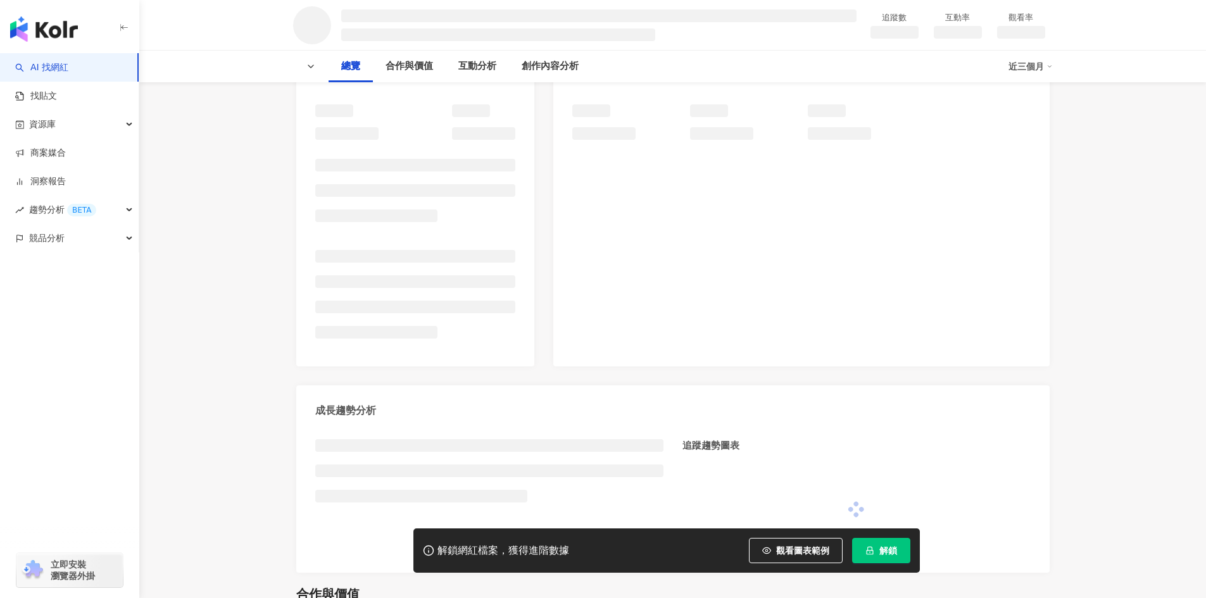
scroll to position [214, 0]
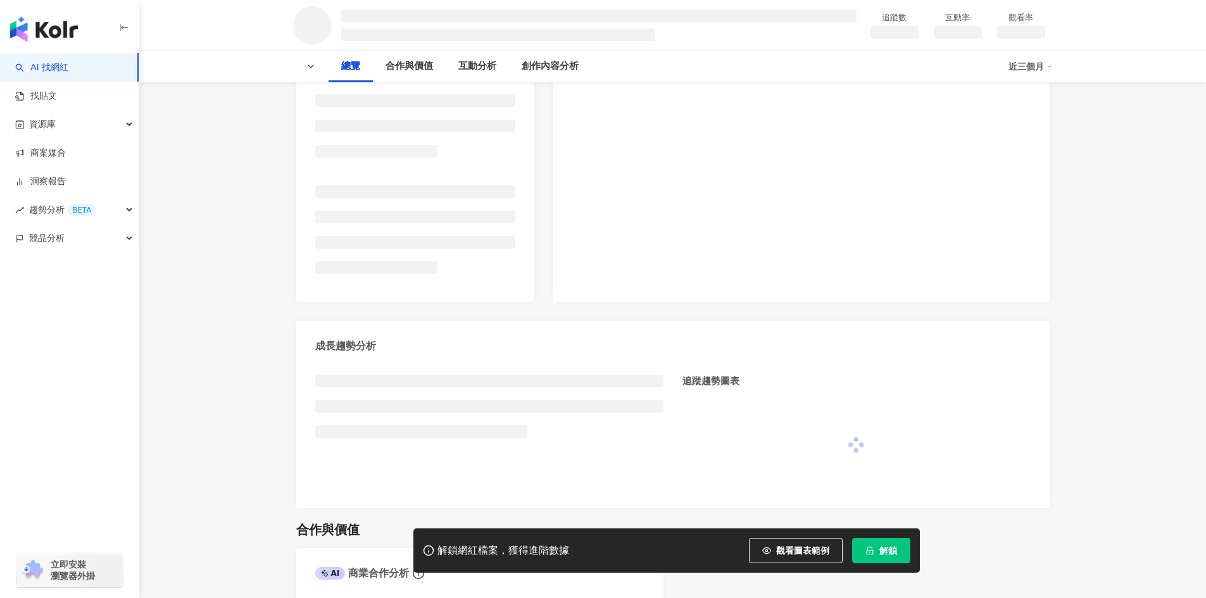
click at [892, 546] on span "解鎖" at bounding box center [888, 551] width 18 height 10
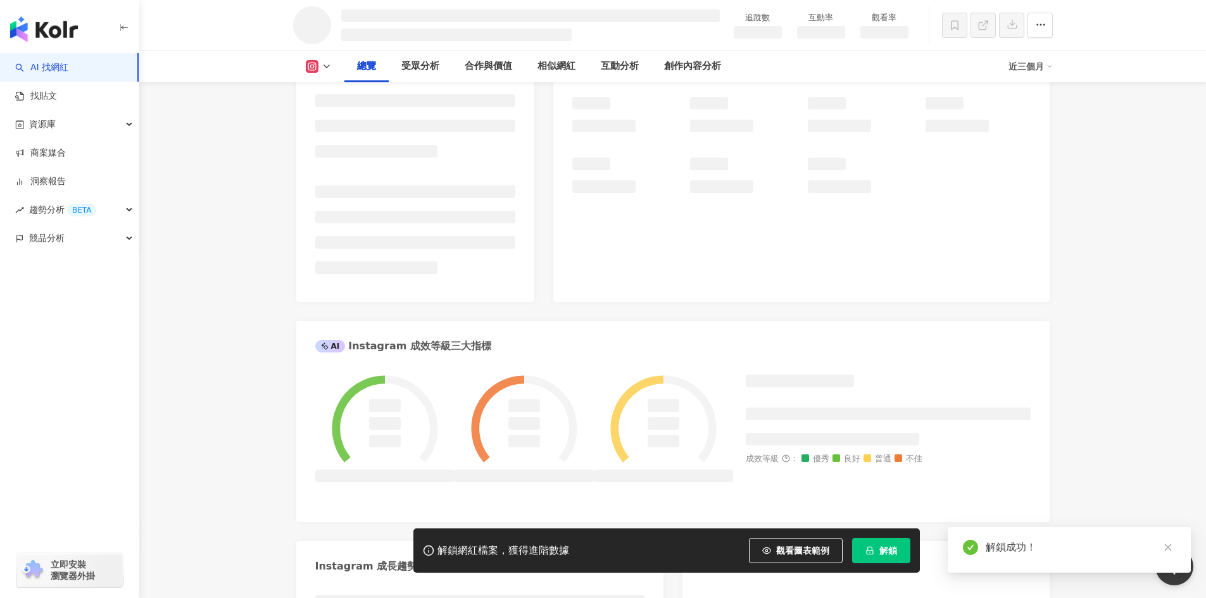
scroll to position [260, 0]
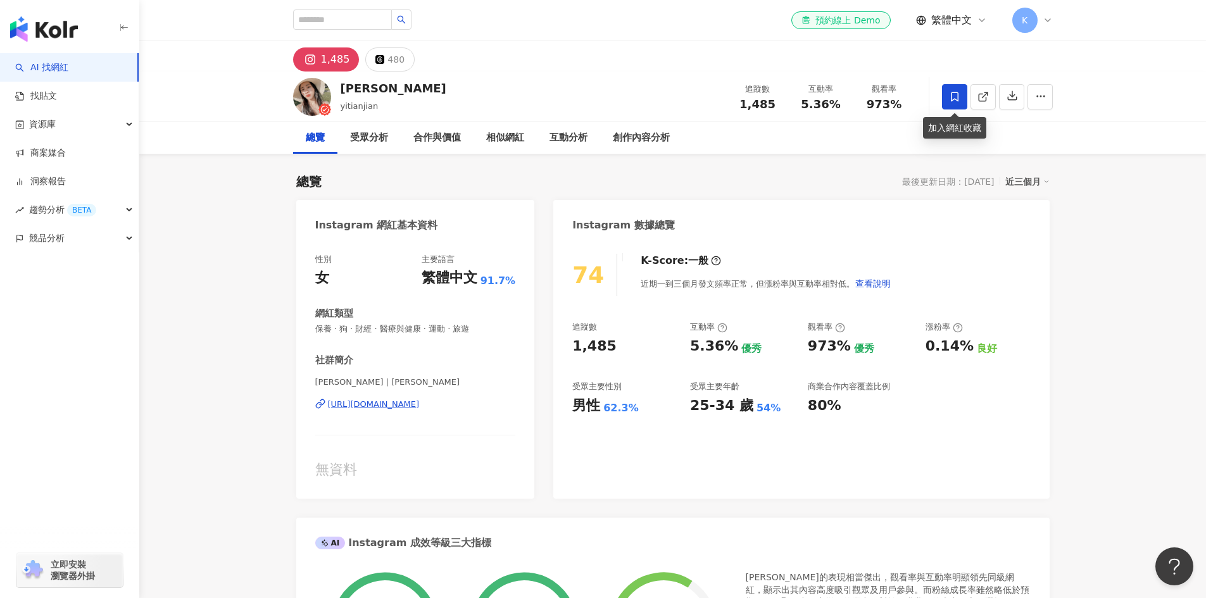
click at [958, 92] on icon at bounding box center [954, 96] width 11 height 11
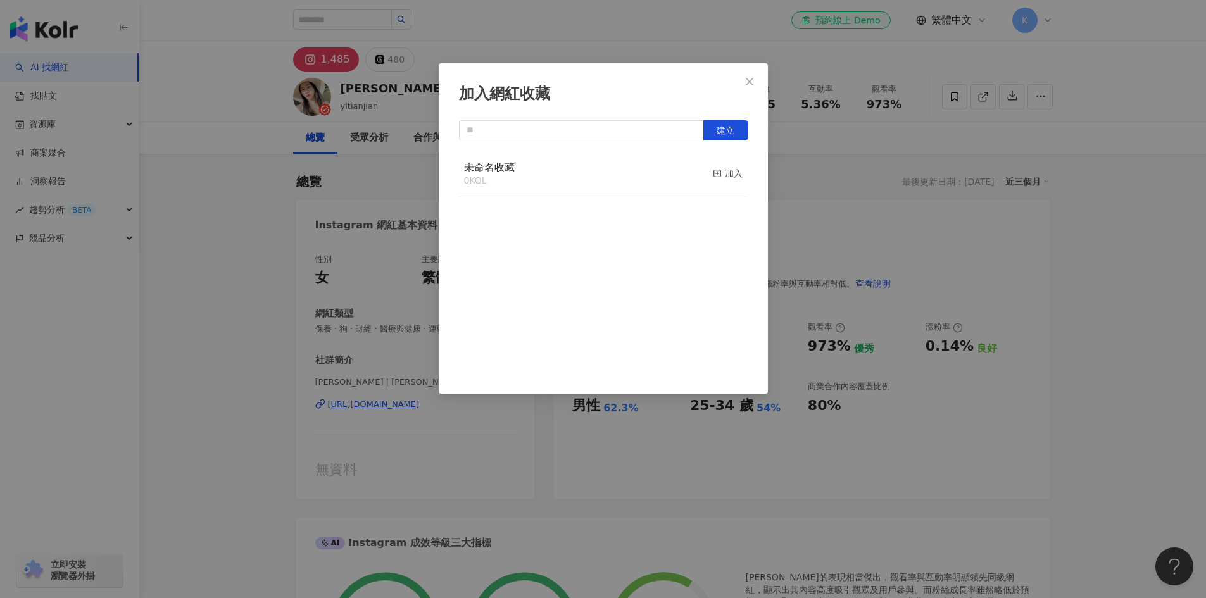
click at [544, 186] on div "未命名收藏 0 KOL 加入" at bounding box center [603, 174] width 289 height 47
click at [544, 135] on input "text" at bounding box center [581, 130] width 245 height 20
click at [720, 138] on button "建立" at bounding box center [725, 130] width 44 height 20
type input "**"
click at [746, 84] on icon "close" at bounding box center [749, 82] width 10 height 10
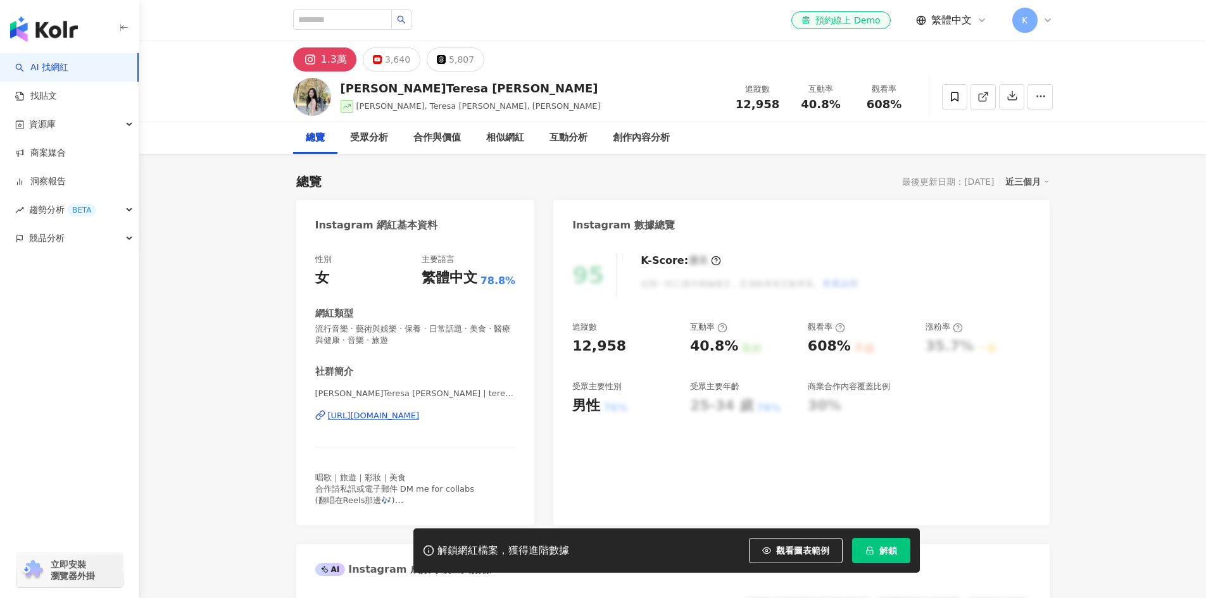
click at [893, 554] on span "解鎖" at bounding box center [888, 551] width 18 height 10
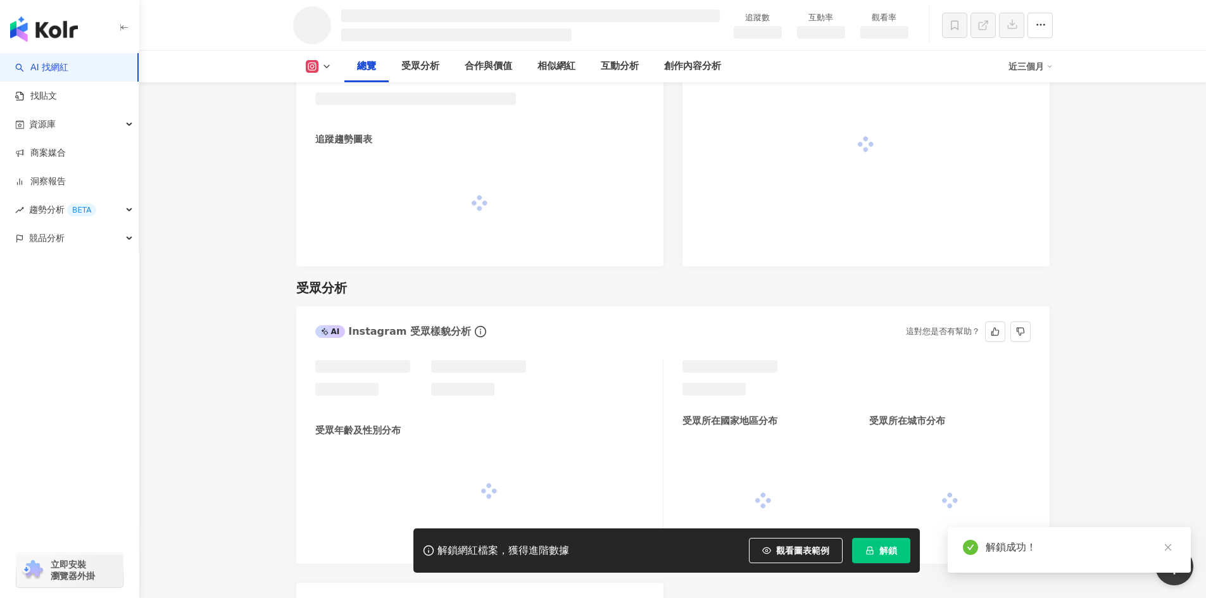
scroll to position [768, 0]
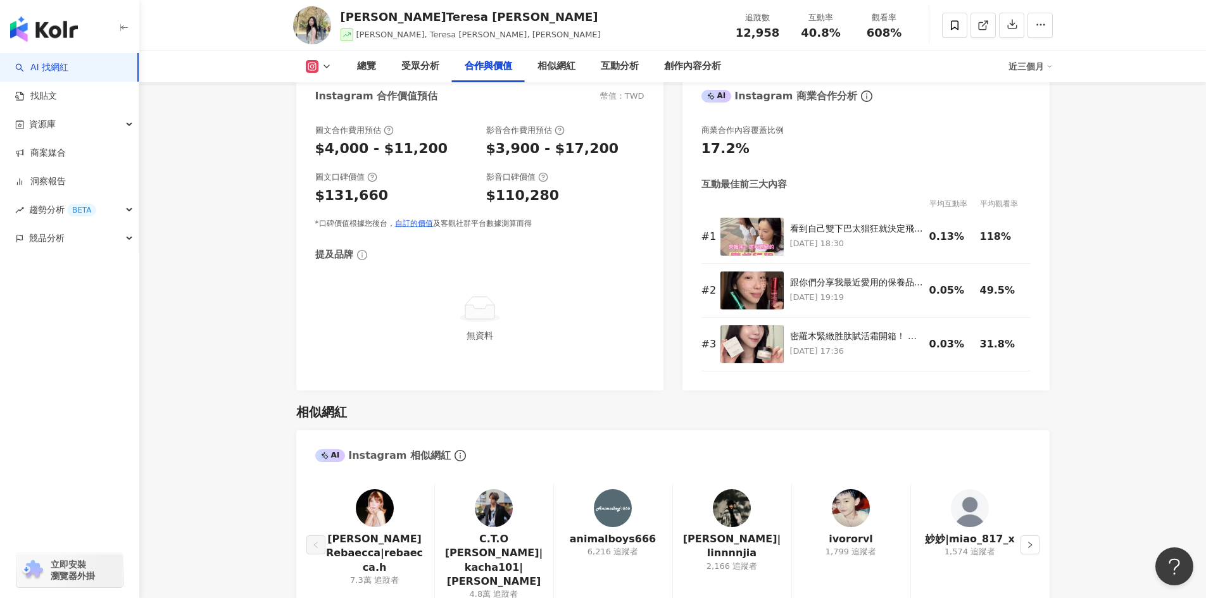
scroll to position [1789, 0]
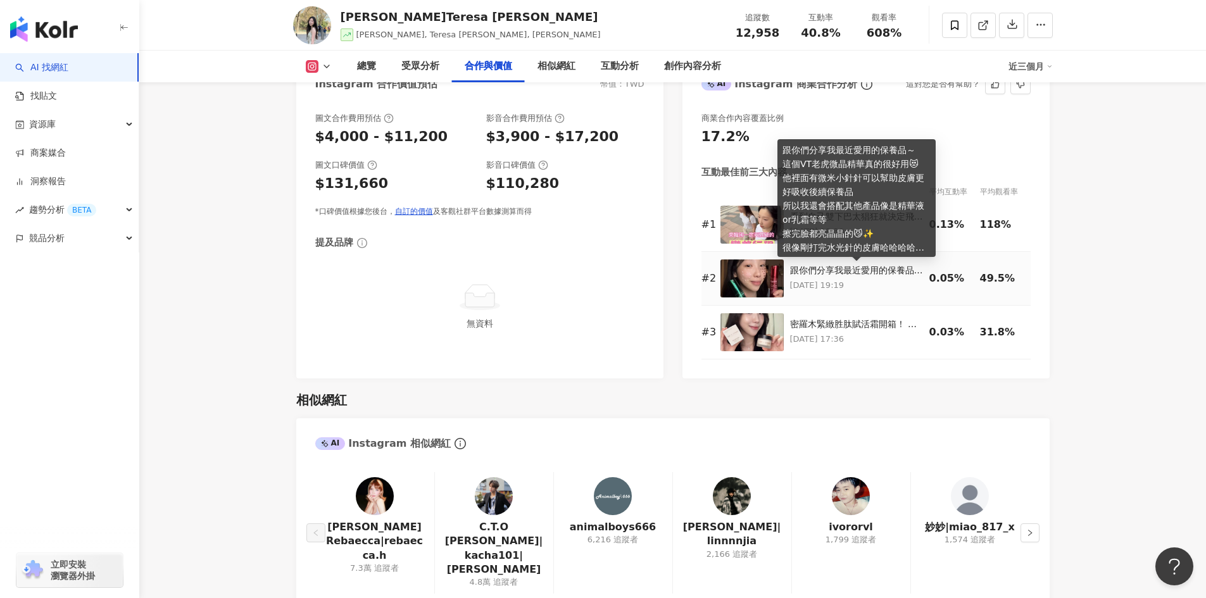
click at [844, 272] on div "跟你們分享我最近愛用的保養品～ 這個VT老虎微晶精華真的很好用😻 他裡面有微米小針針可以幫助皮膚更好吸收後續保養品 所以我還會搭配其他產品像是精華液or乳霜等…" at bounding box center [856, 271] width 133 height 13
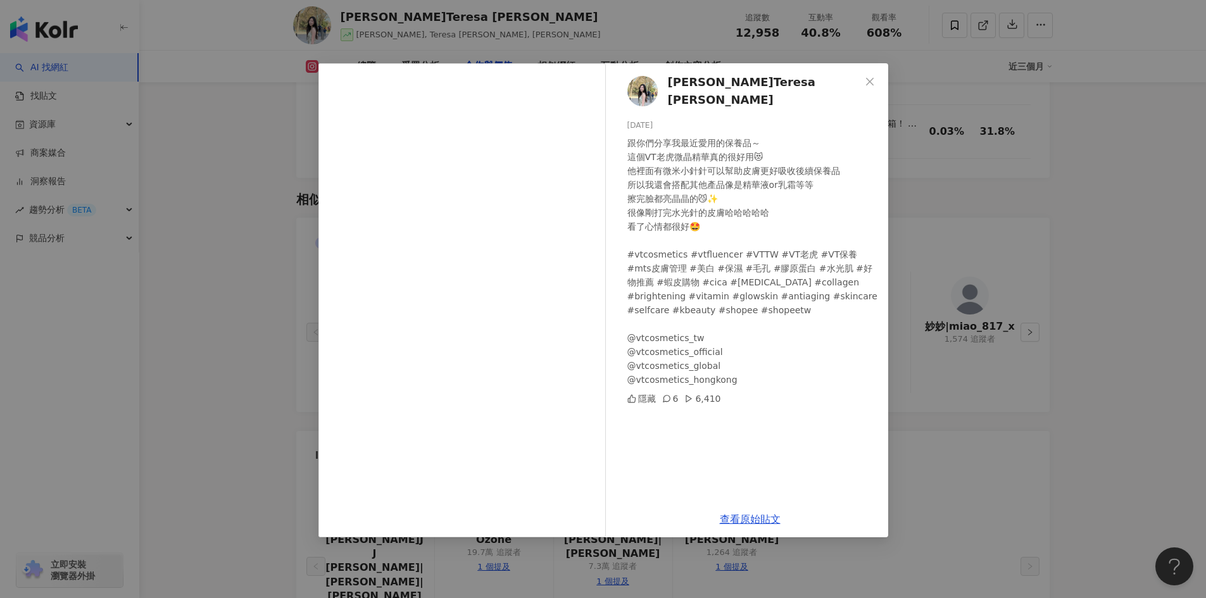
scroll to position [1998, 0]
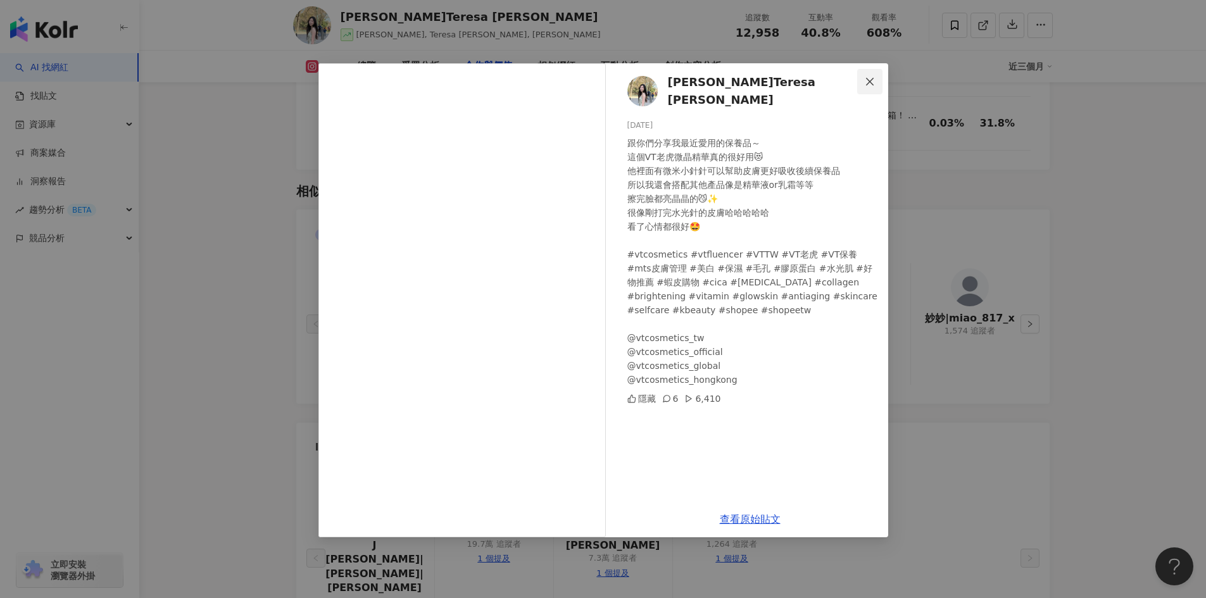
click at [865, 82] on icon "close" at bounding box center [870, 82] width 10 height 10
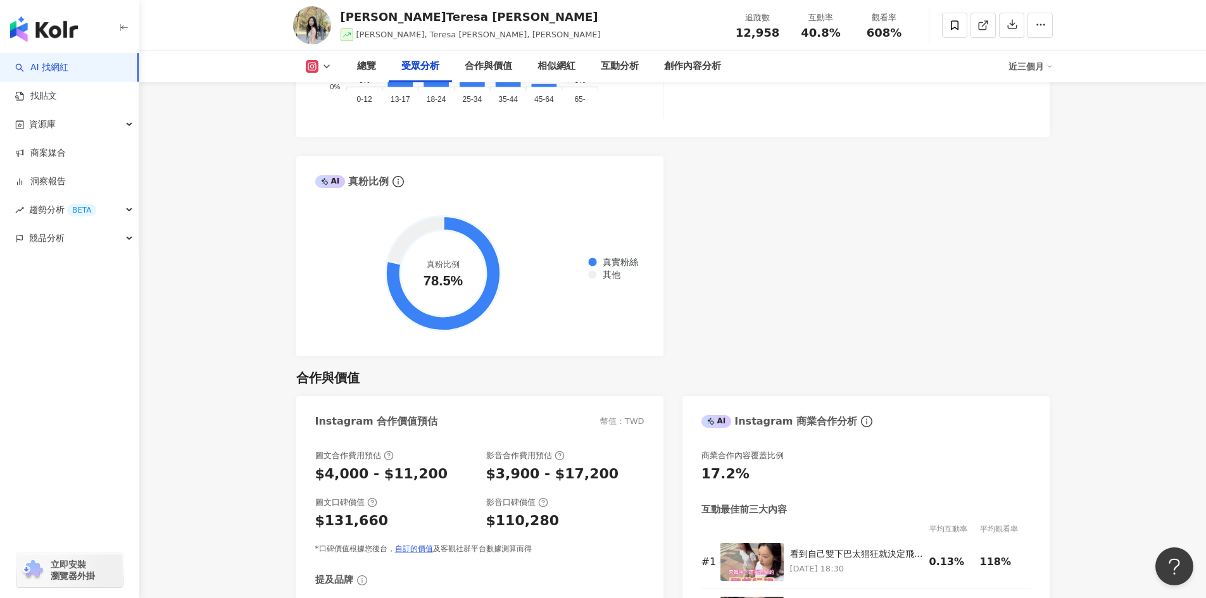
scroll to position [1449, 0]
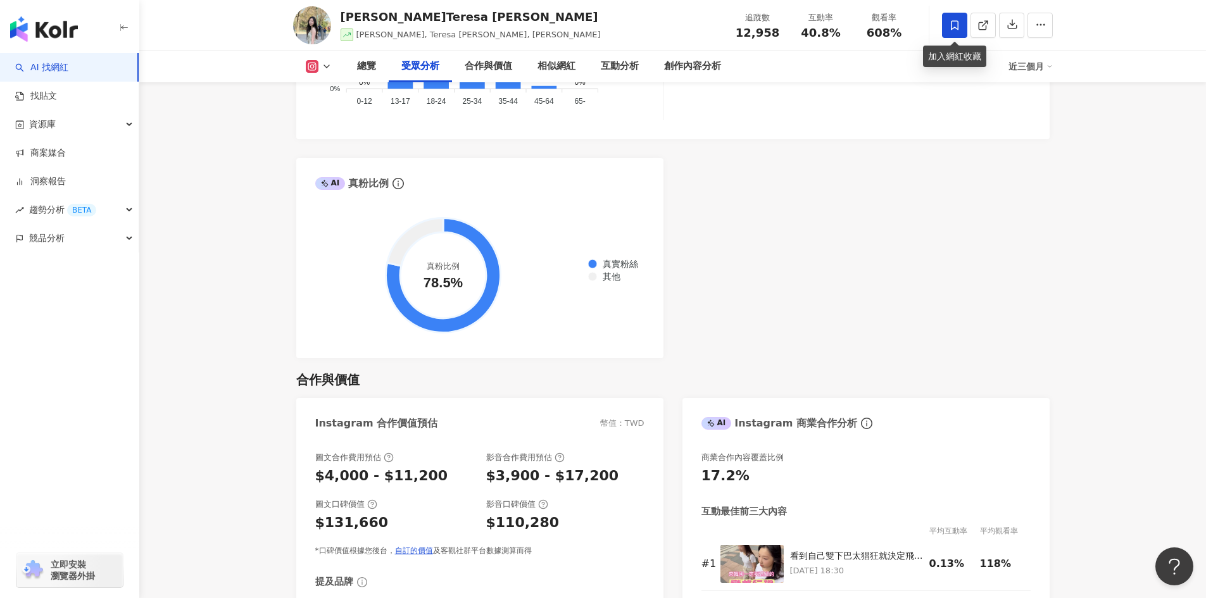
click at [949, 29] on icon at bounding box center [954, 25] width 11 height 11
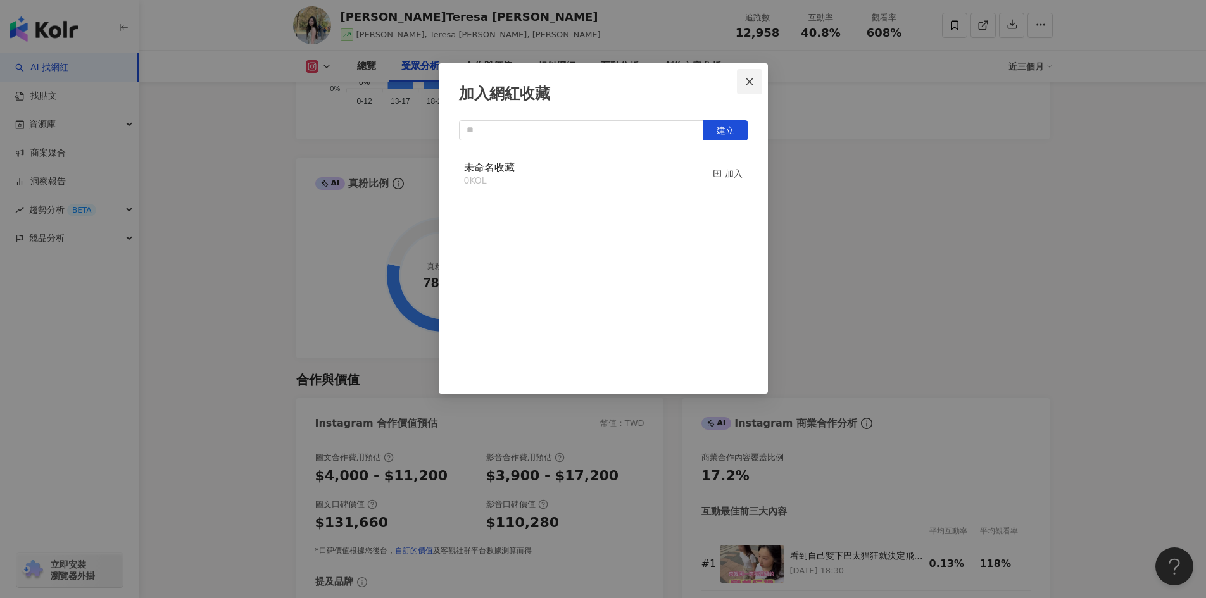
click at [760, 82] on span "Close" at bounding box center [749, 82] width 25 height 10
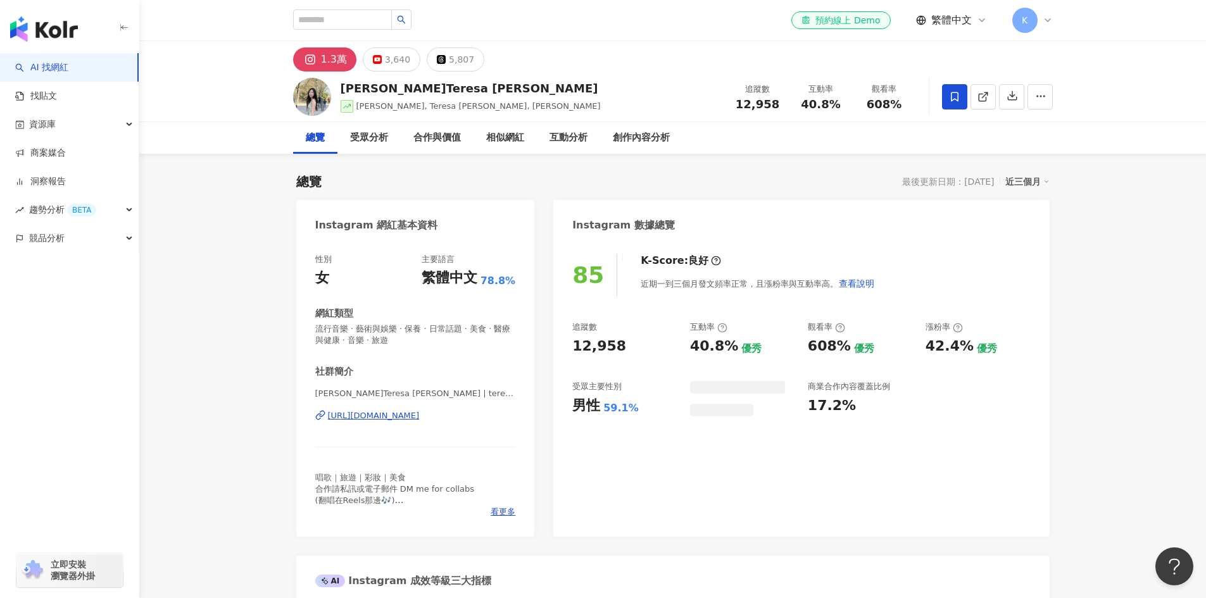
click at [955, 104] on span at bounding box center [954, 96] width 25 height 25
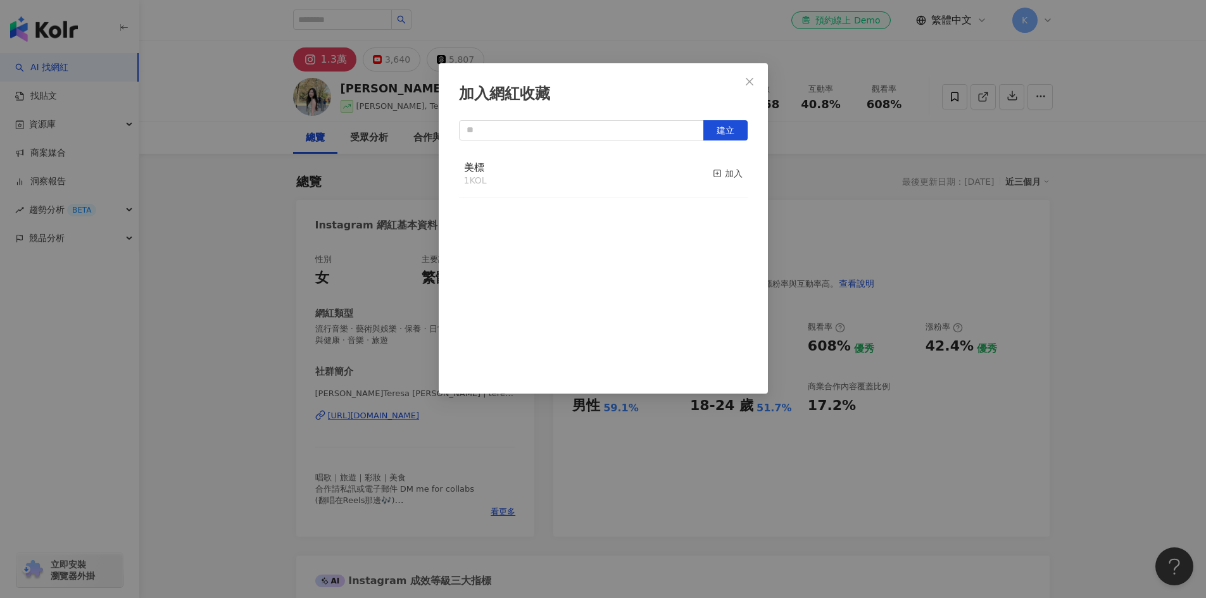
click at [625, 175] on div "美標 1 KOL 加入" at bounding box center [603, 174] width 289 height 47
click at [471, 173] on span "美標" at bounding box center [474, 167] width 20 height 12
click at [477, 173] on span "美標" at bounding box center [474, 167] width 20 height 12
click at [720, 178] on div "加入" at bounding box center [728, 173] width 30 height 14
click at [753, 82] on icon "close" at bounding box center [749, 82] width 10 height 10
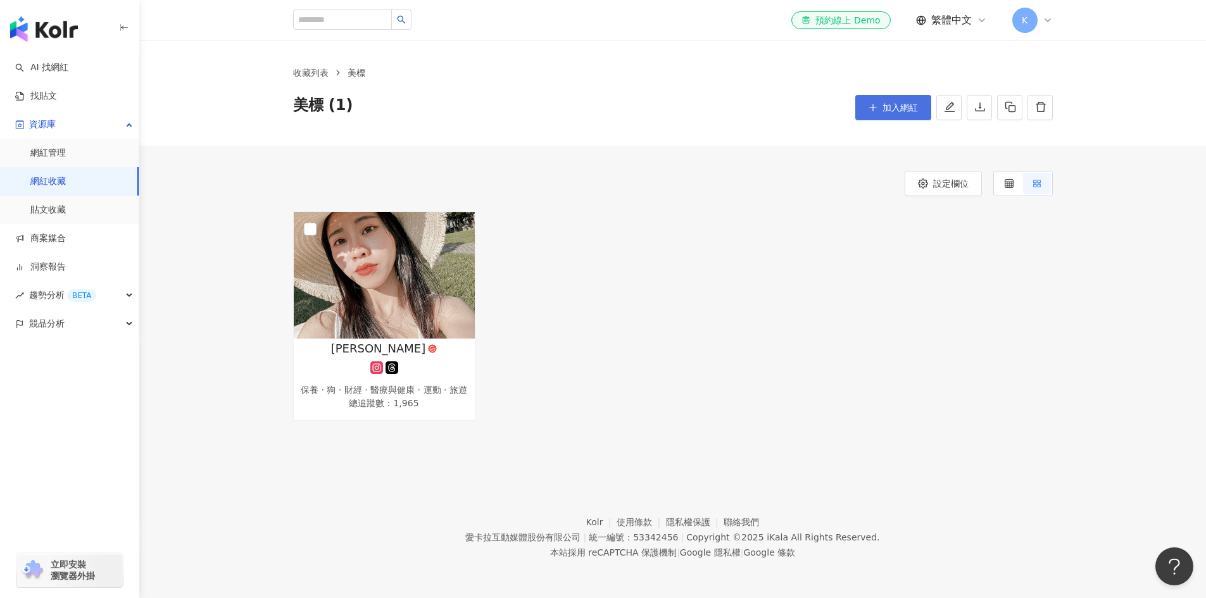
click at [872, 103] on button "加入網紅" at bounding box center [893, 107] width 76 height 25
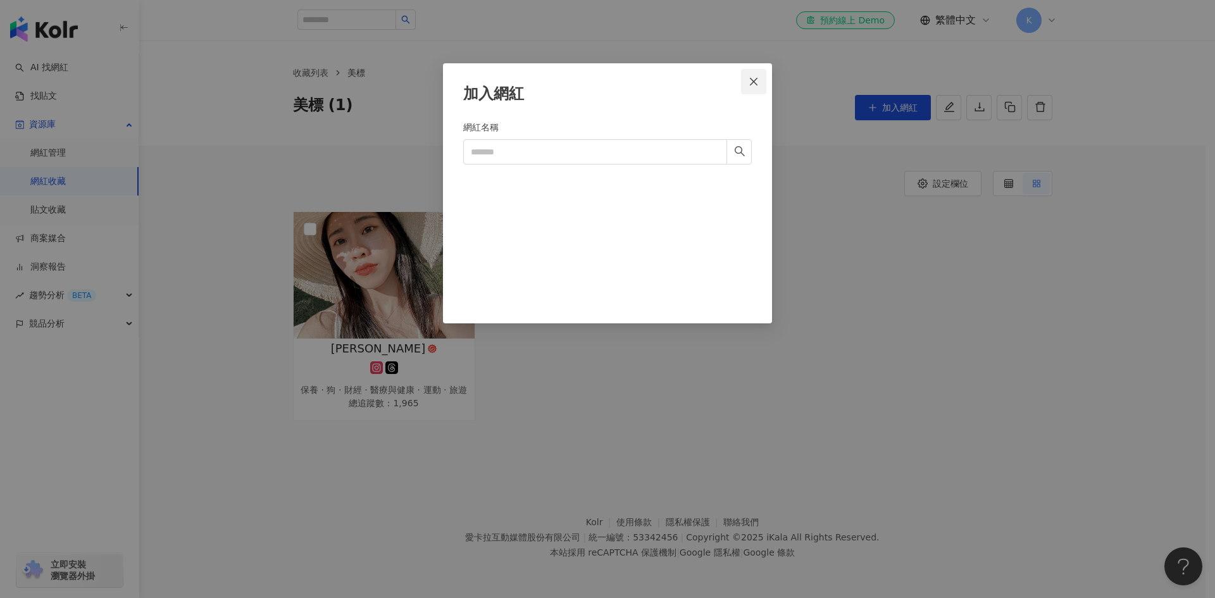
click at [749, 82] on icon "close" at bounding box center [754, 82] width 10 height 10
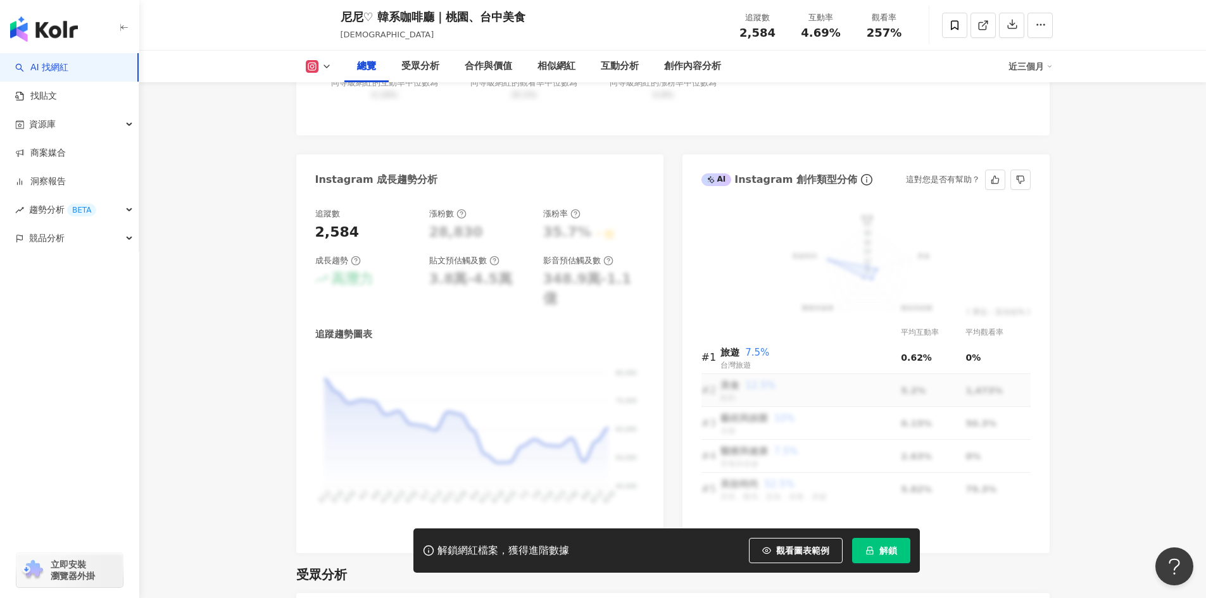
scroll to position [645, 0]
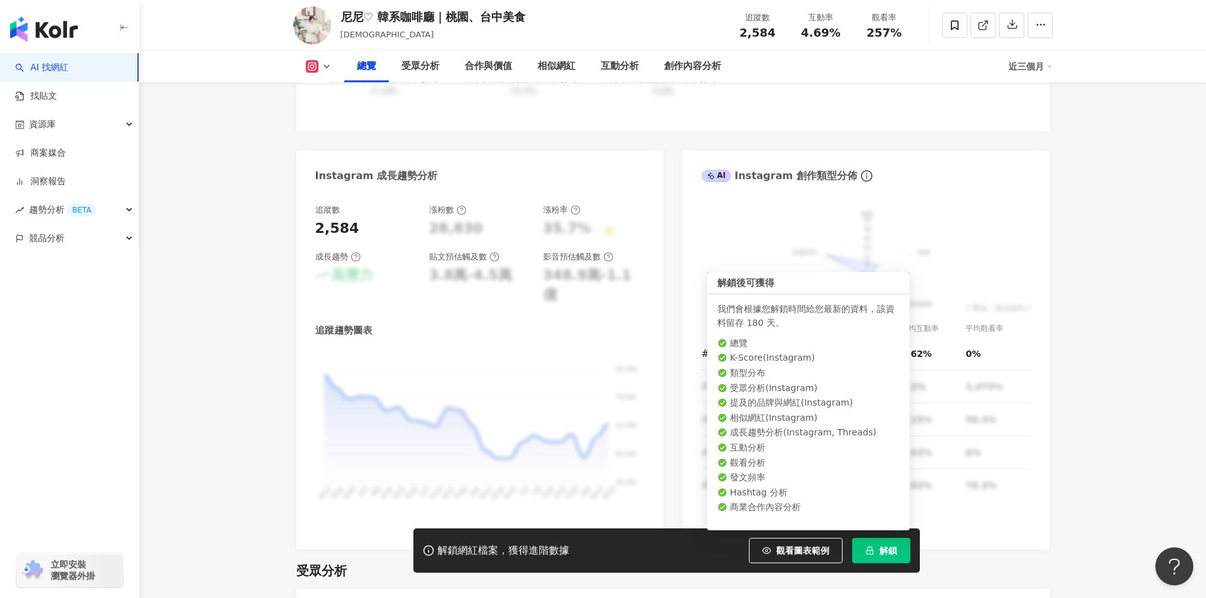
click at [869, 551] on icon "lock" at bounding box center [869, 551] width 7 height 8
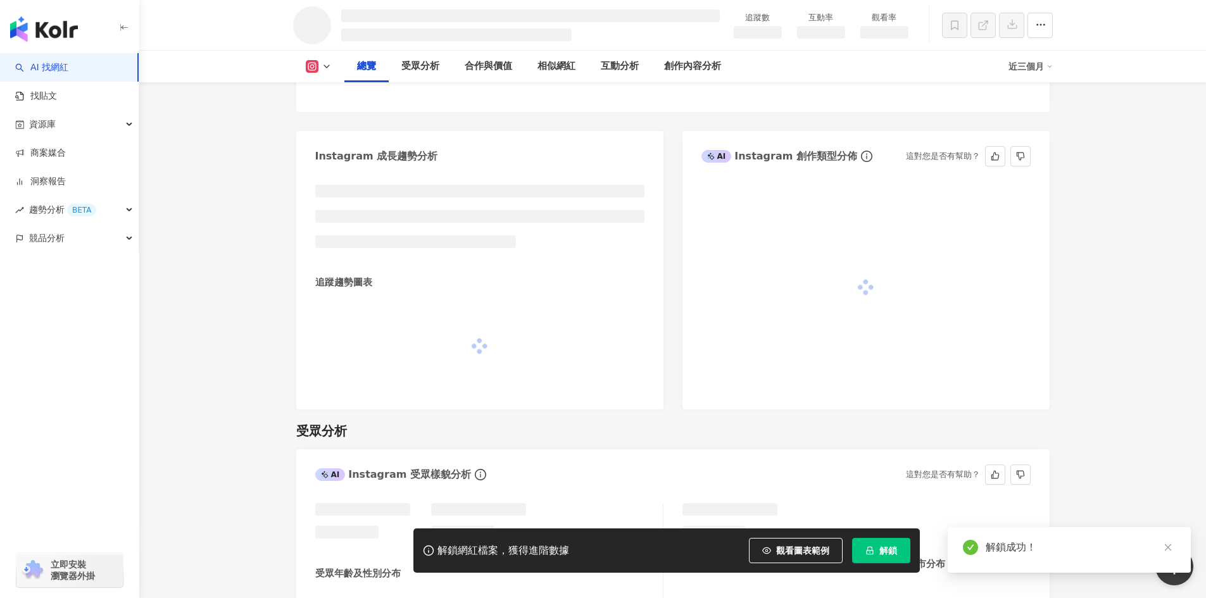
scroll to position [617, 0]
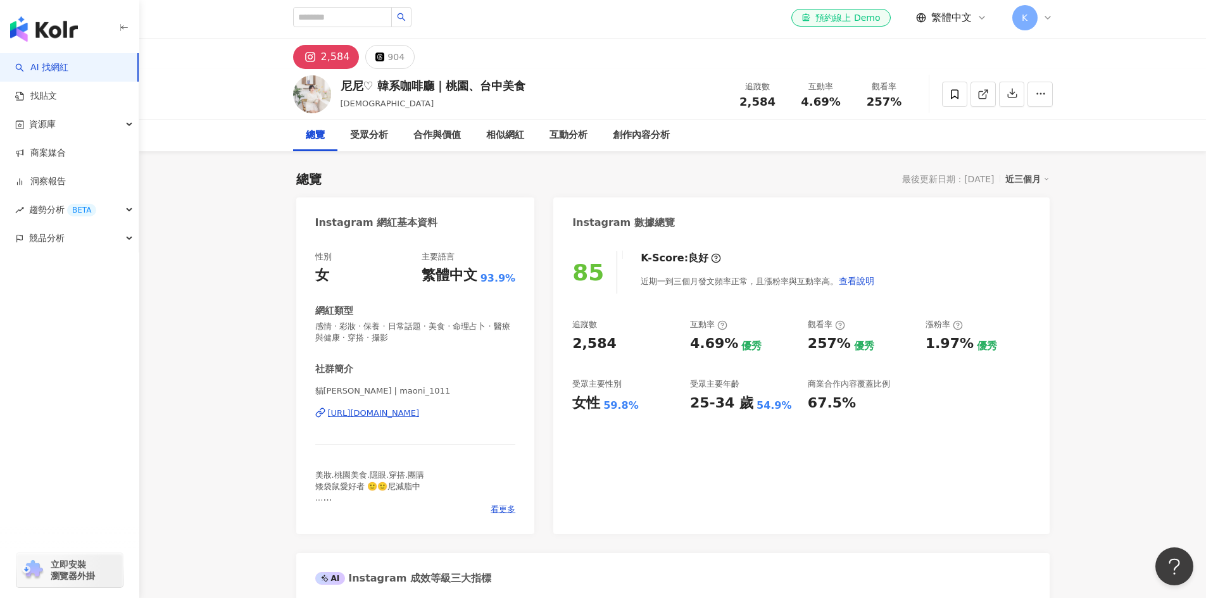
scroll to position [2, 0]
click at [954, 94] on icon at bounding box center [954, 94] width 11 height 11
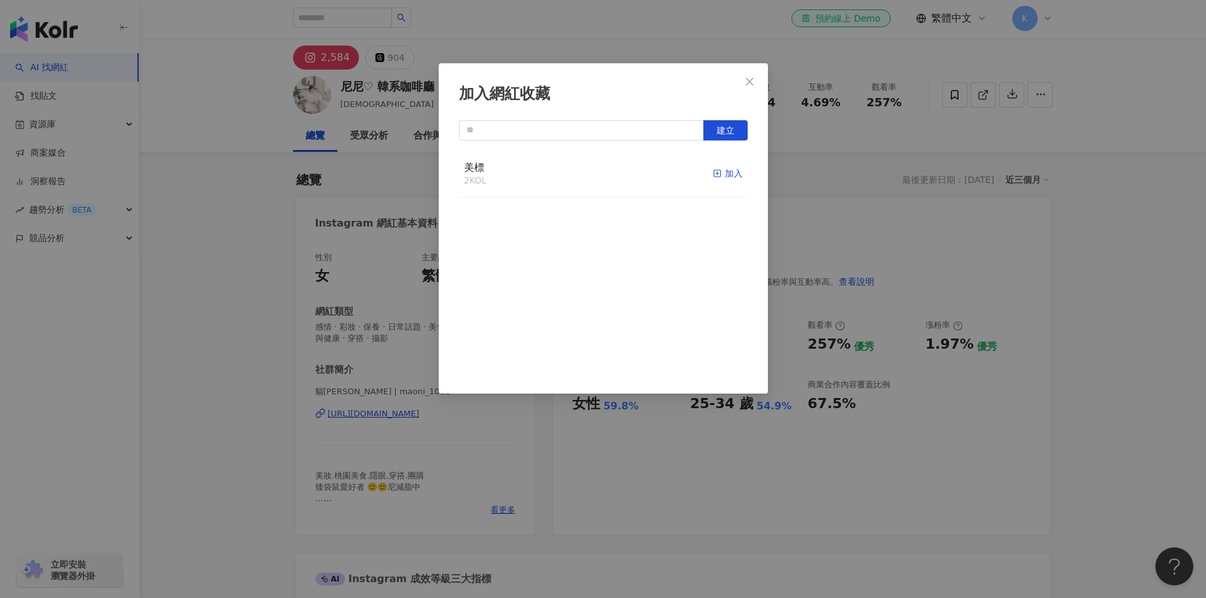
click at [717, 175] on line "button" at bounding box center [717, 173] width 0 height 3
click at [749, 83] on icon "close" at bounding box center [749, 82] width 10 height 10
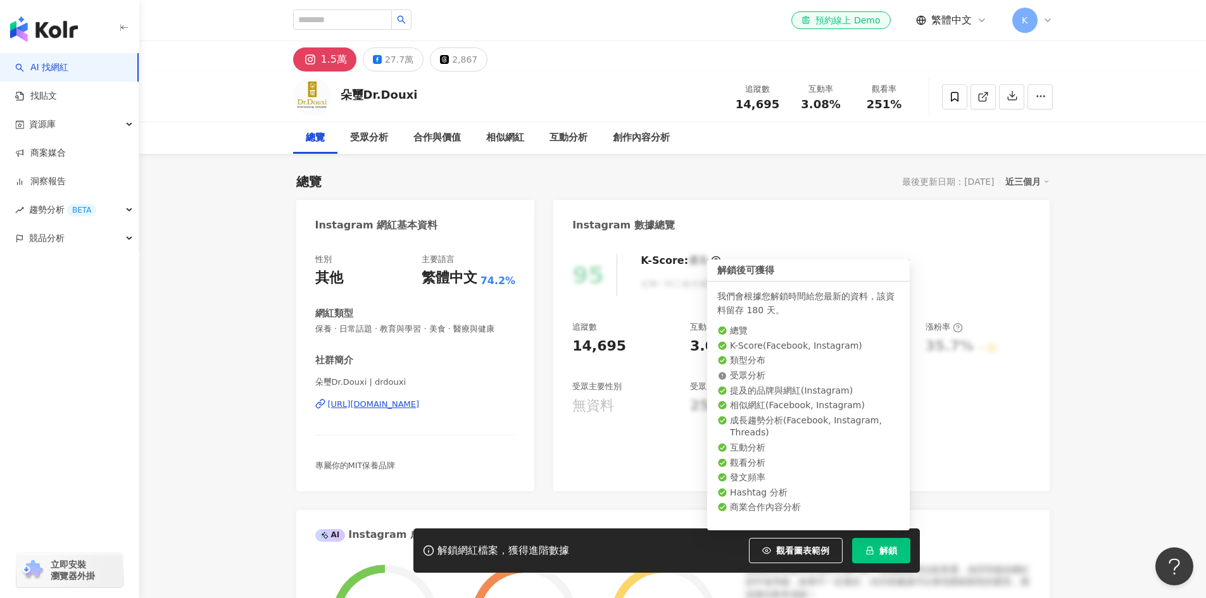
click at [874, 546] on button "解鎖" at bounding box center [881, 550] width 58 height 25
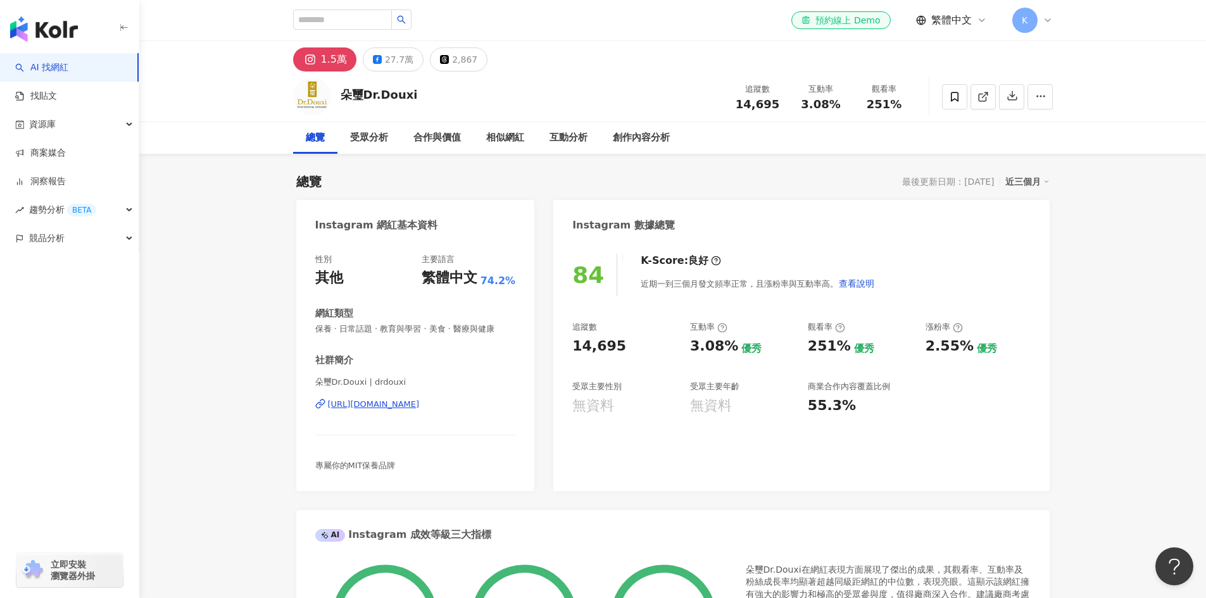
click at [789, 115] on div "追蹤數 14,695 互動率 3.08% 觀看率 251%" at bounding box center [821, 96] width 190 height 37
click at [946, 94] on span at bounding box center [954, 96] width 25 height 25
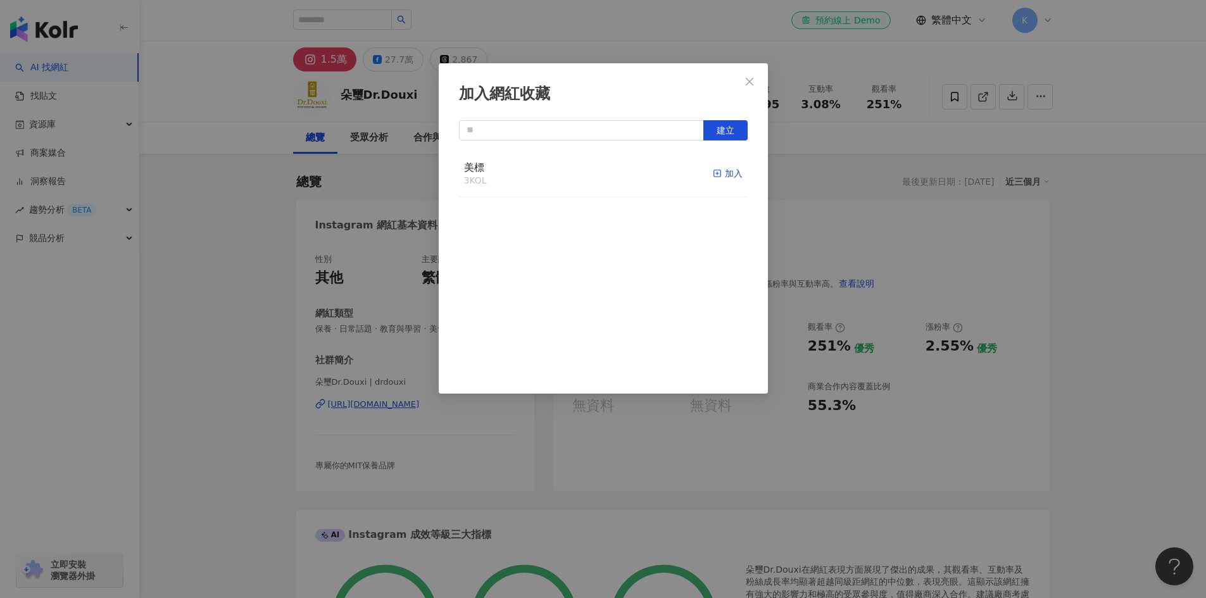
click at [713, 178] on div "加入" at bounding box center [728, 173] width 30 height 14
click at [749, 84] on icon "close" at bounding box center [749, 82] width 10 height 10
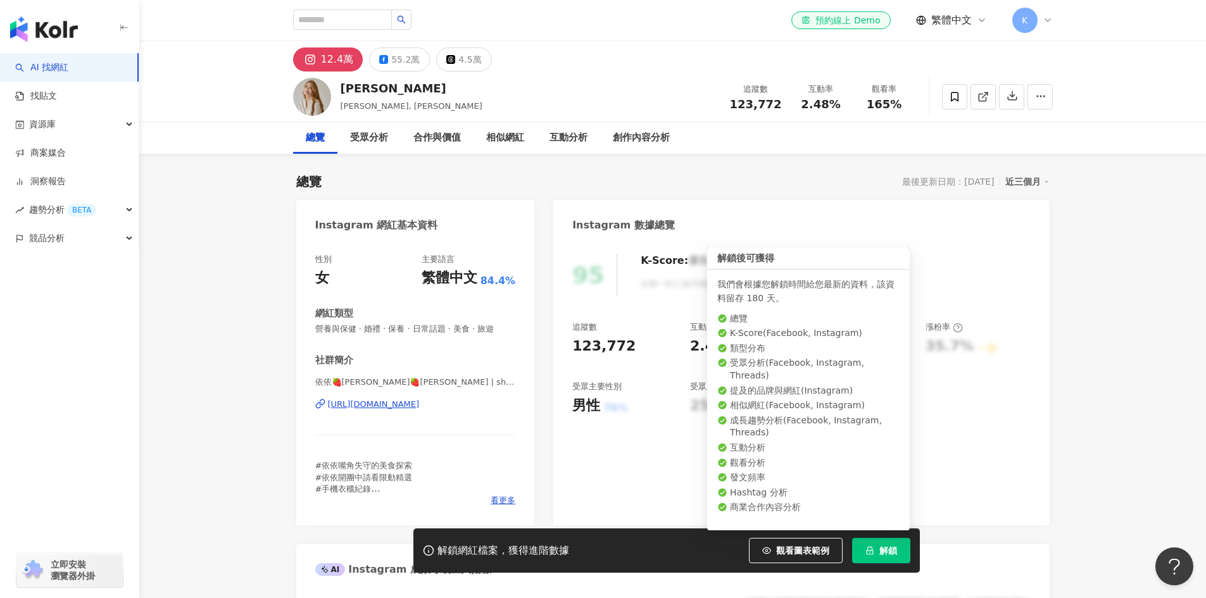
click at [865, 549] on icon "lock" at bounding box center [869, 550] width 9 height 9
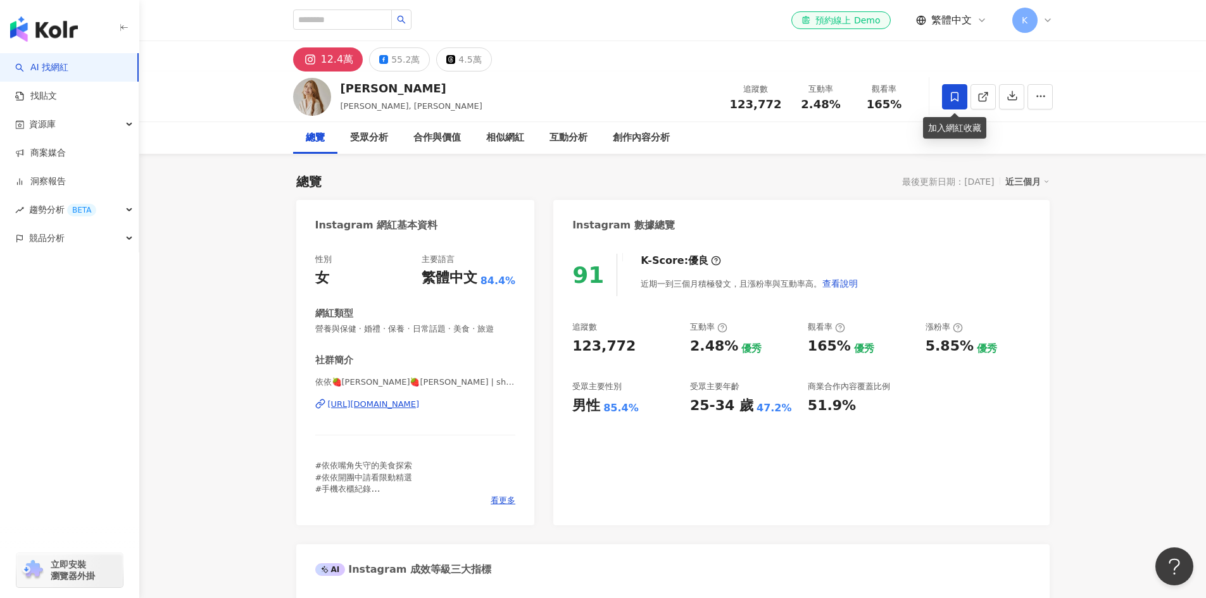
click at [960, 99] on span at bounding box center [954, 96] width 25 height 25
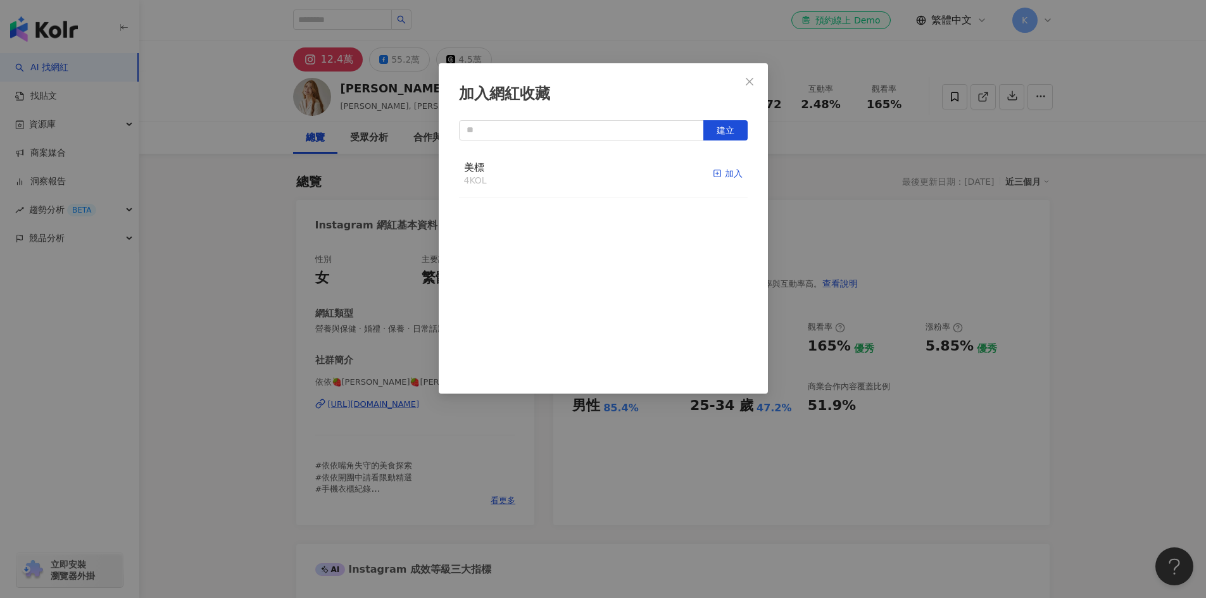
click at [725, 174] on div "加入" at bounding box center [728, 173] width 30 height 14
click at [820, 178] on div "加入網紅收藏 建立 美標 5 KOL 已加入" at bounding box center [603, 299] width 1206 height 598
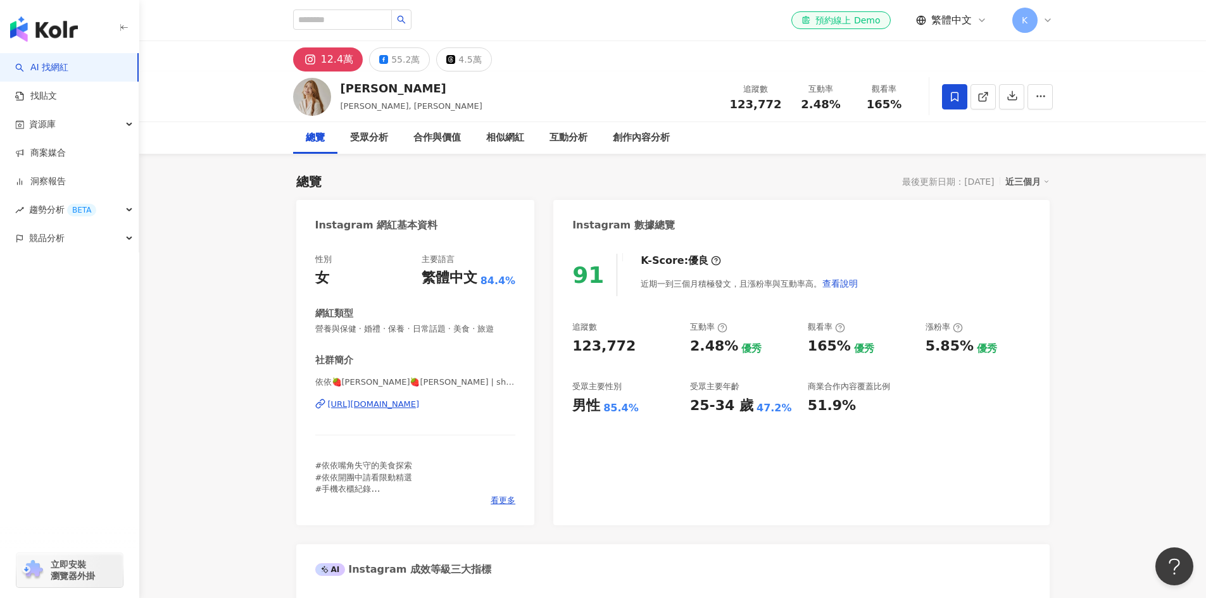
drag, startPoint x: 798, startPoint y: 193, endPoint x: 675, endPoint y: 175, distance: 124.2
click at [675, 175] on div "總覽 最後更新日期：[DATE] 近三個月" at bounding box center [672, 182] width 753 height 18
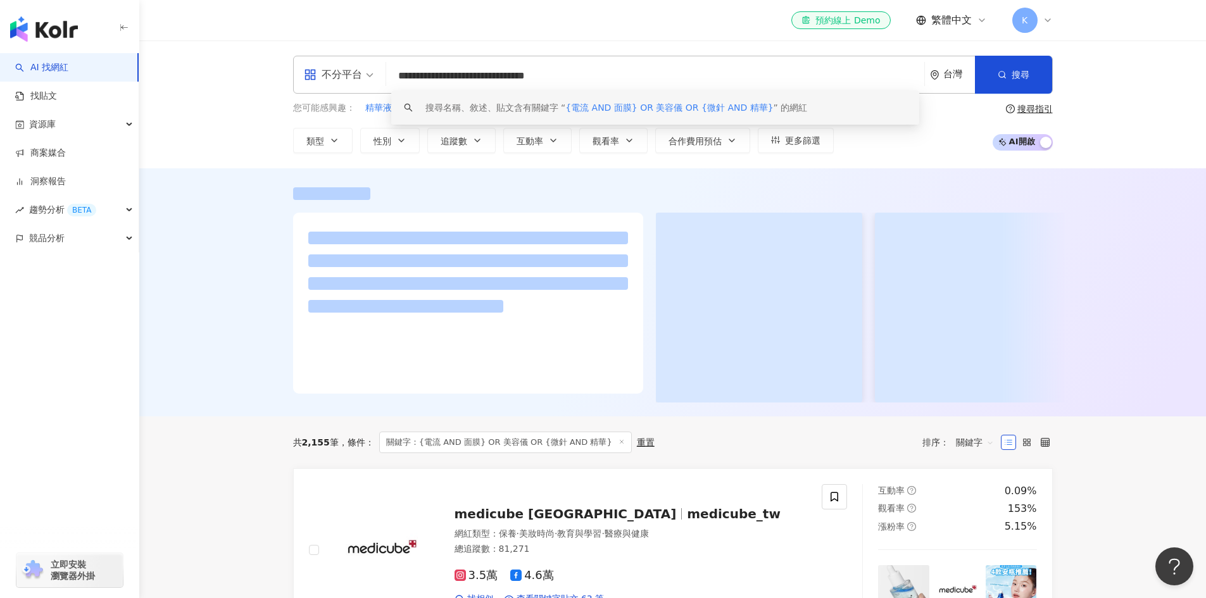
click at [1023, 22] on span "K" at bounding box center [1025, 20] width 6 height 14
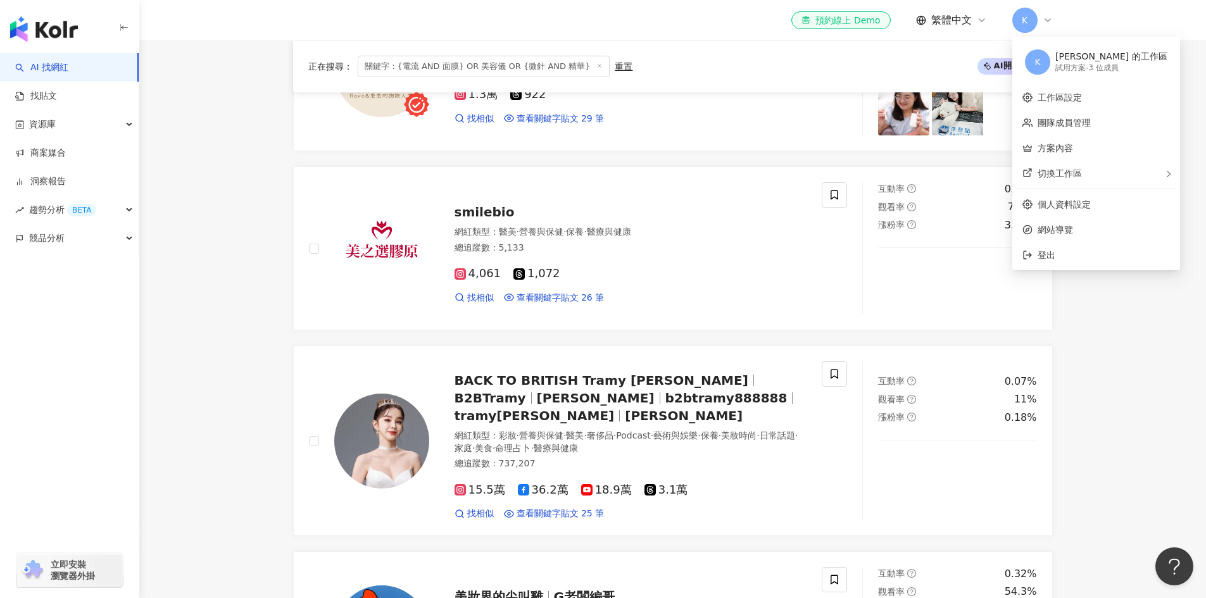
scroll to position [1075, 0]
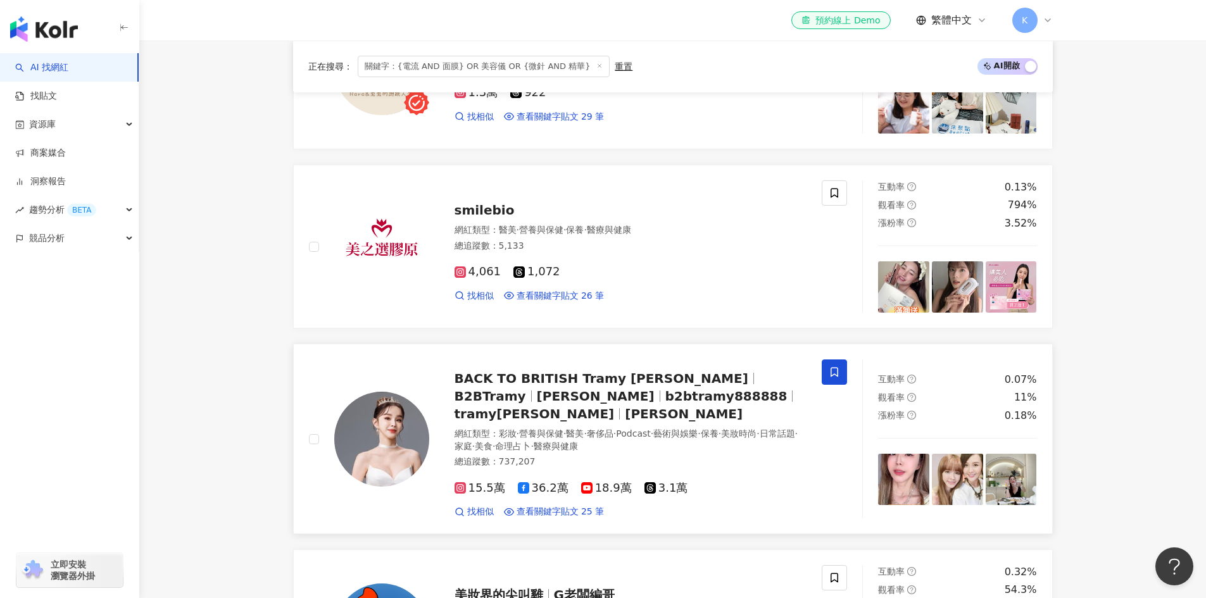
click at [835, 366] on icon at bounding box center [834, 371] width 11 height 11
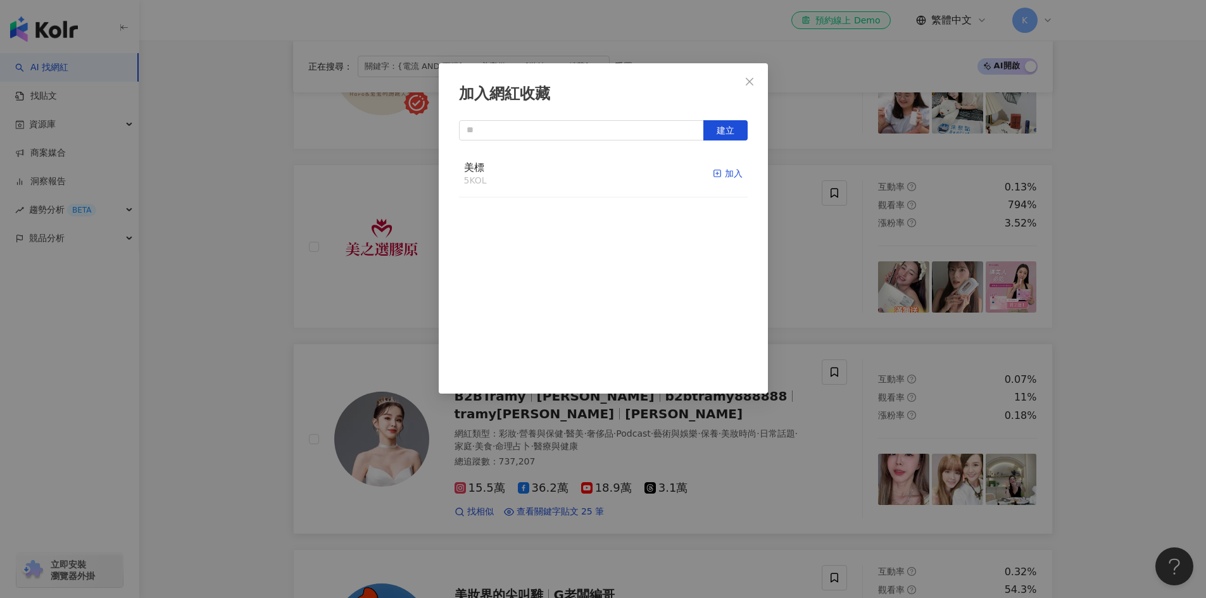
click at [722, 172] on div "加入" at bounding box center [728, 173] width 30 height 14
click at [754, 81] on span "Close" at bounding box center [749, 82] width 25 height 10
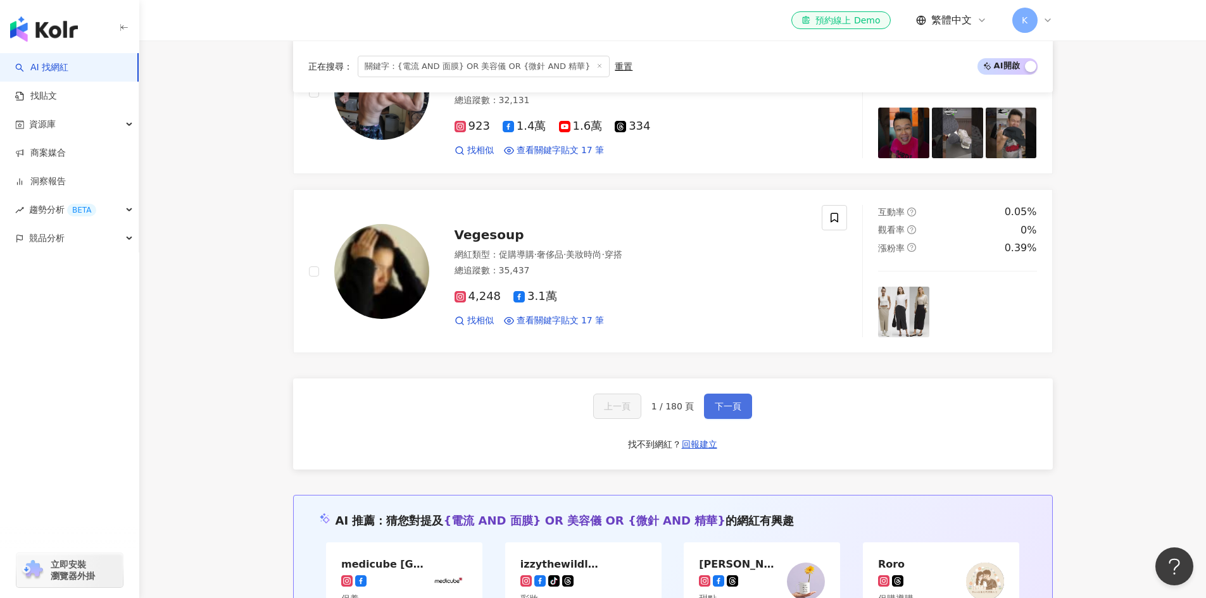
scroll to position [2346, 0]
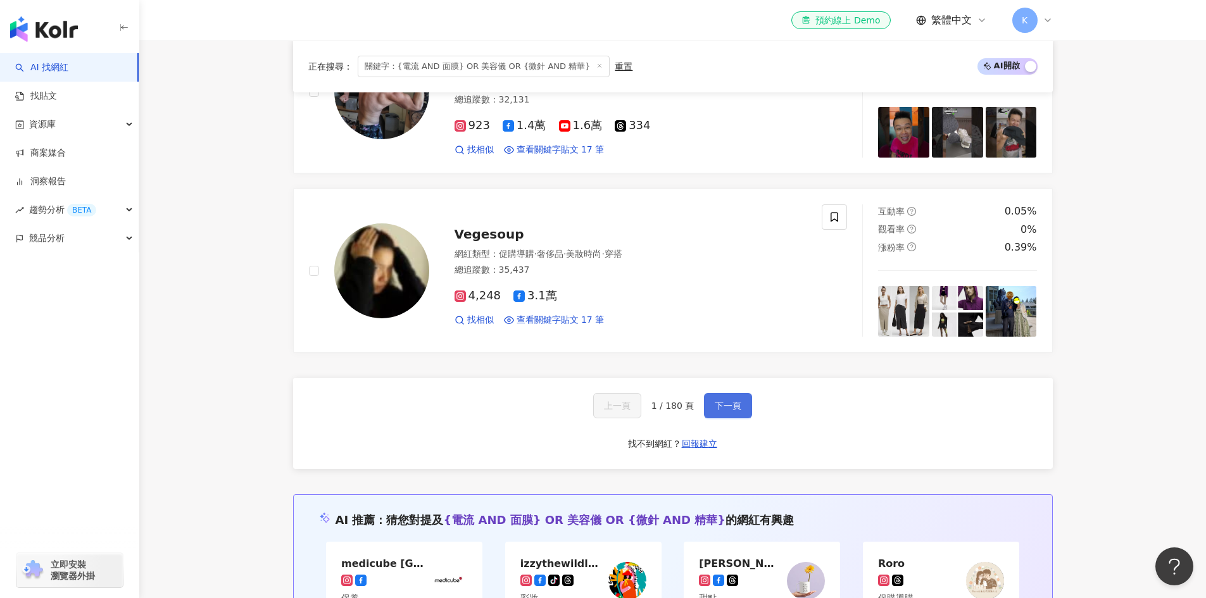
click at [726, 393] on button "下一頁" at bounding box center [728, 405] width 48 height 25
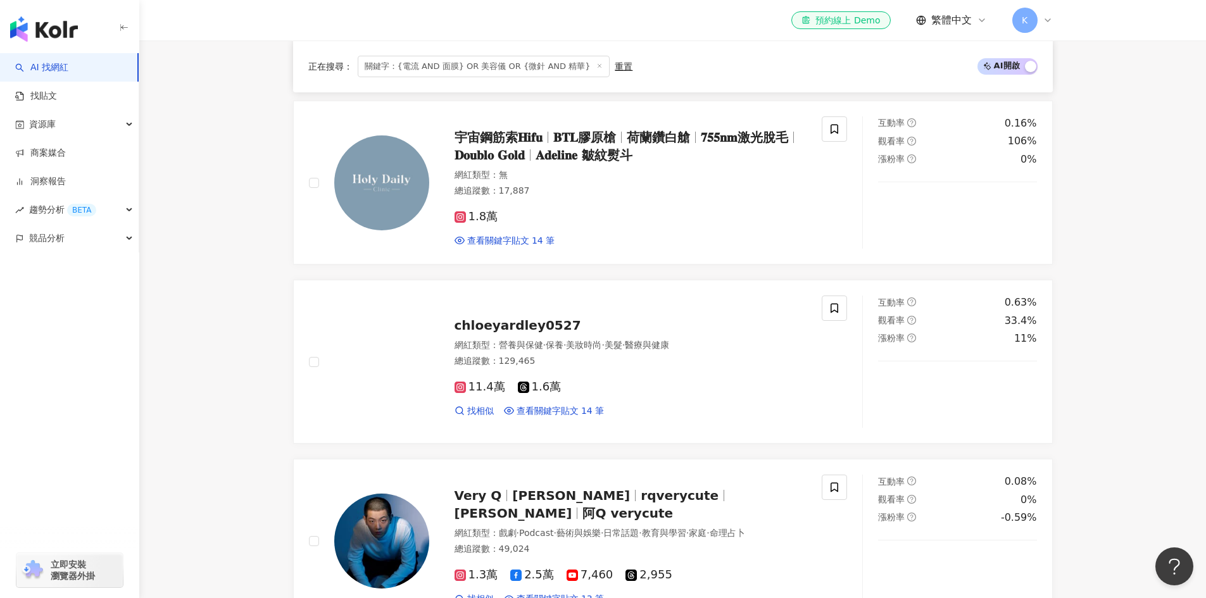
scroll to position [2522, 0]
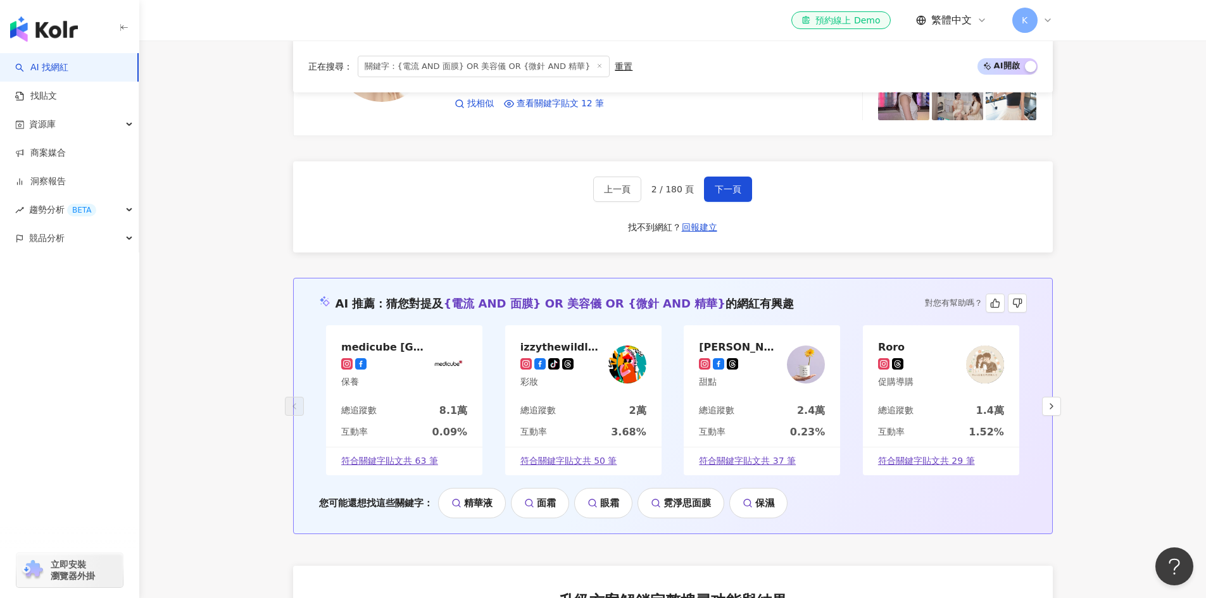
click at [382, 350] on div "medicube Taiwan" at bounding box center [382, 347] width 82 height 13
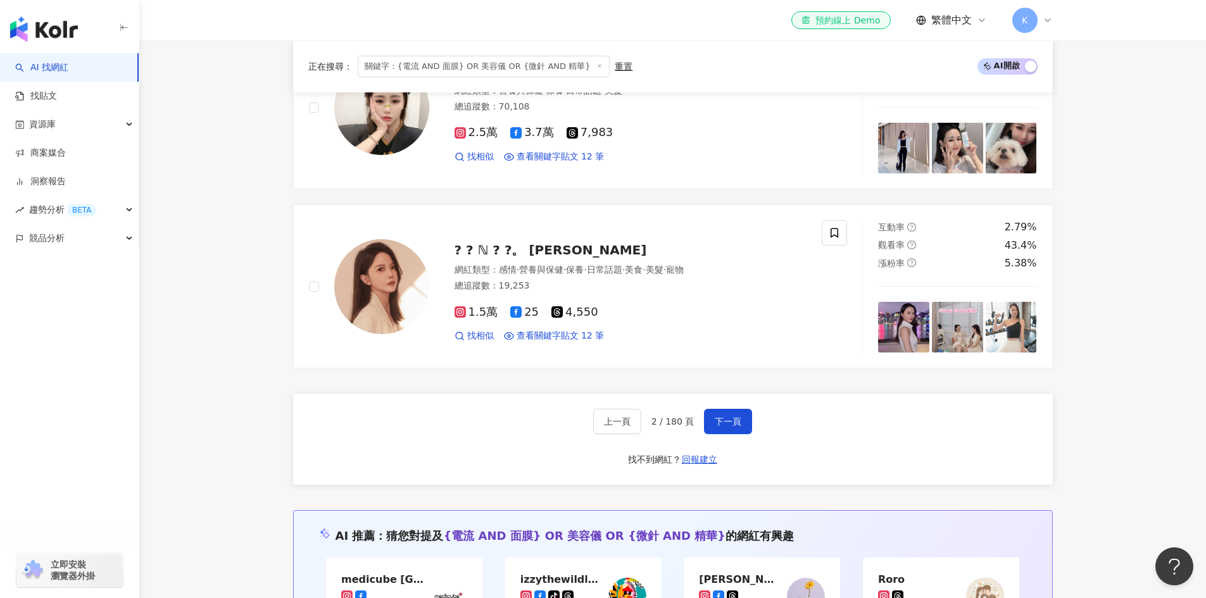
scroll to position [2207, 0]
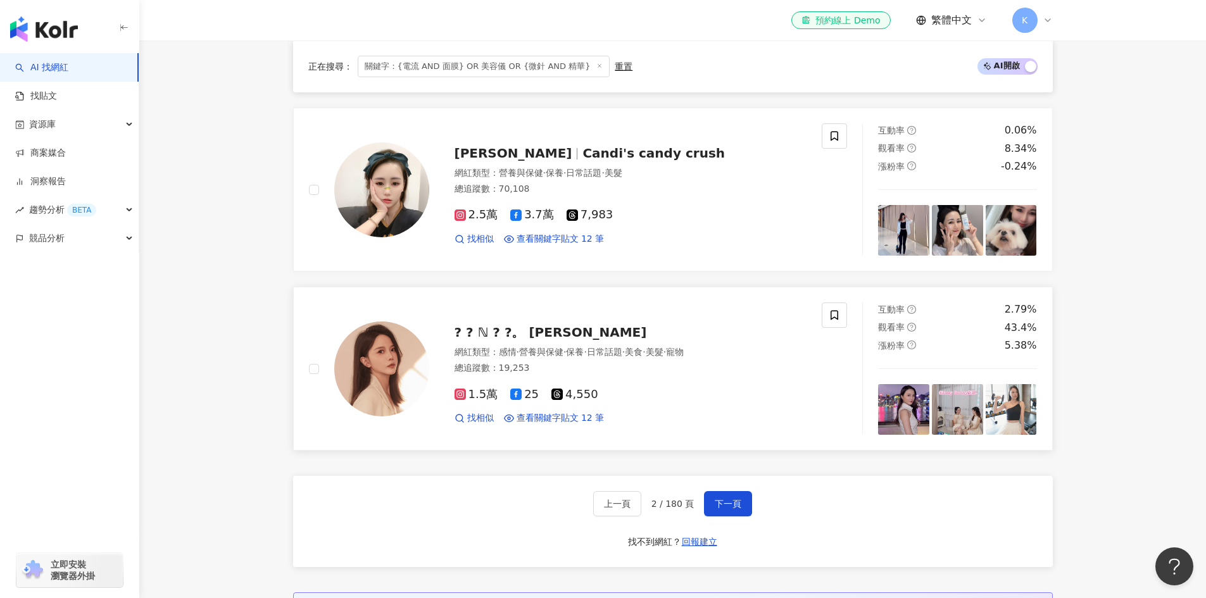
click at [508, 332] on span "? ? ℕ ? ?。 [PERSON_NAME]" at bounding box center [550, 332] width 192 height 15
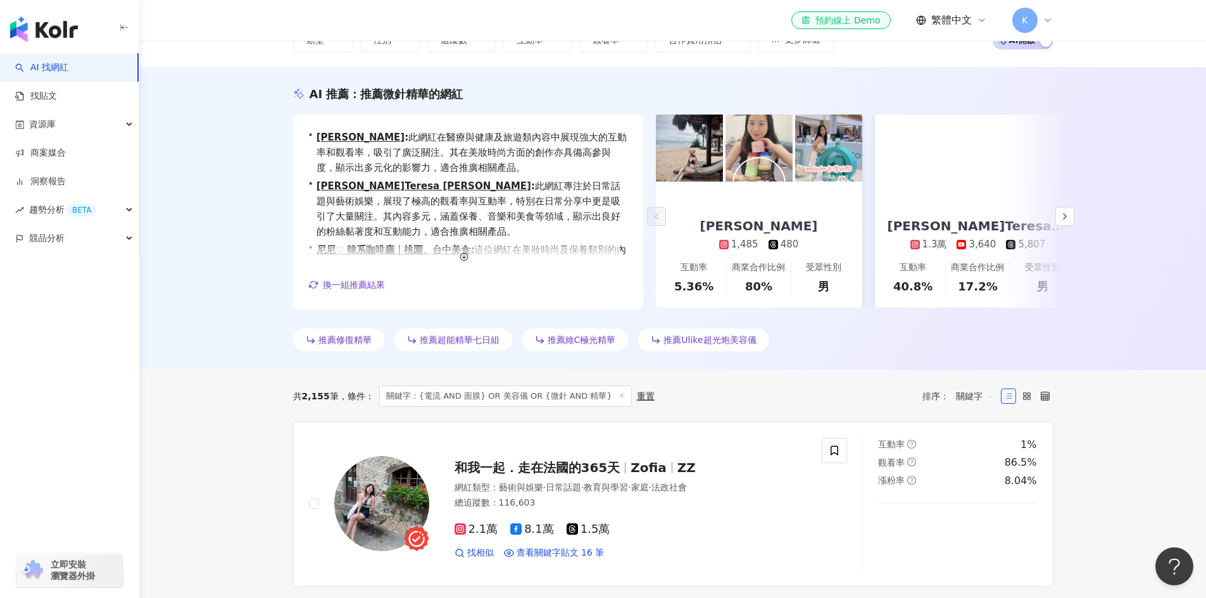
scroll to position [0, 0]
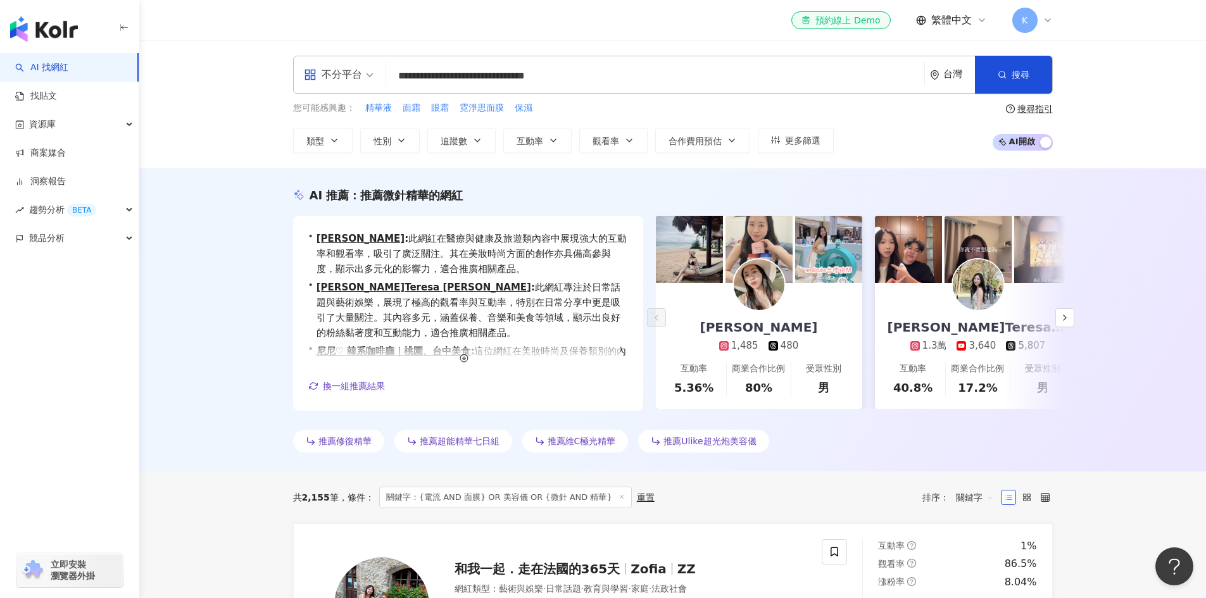
click at [419, 78] on input "**********" at bounding box center [655, 76] width 528 height 24
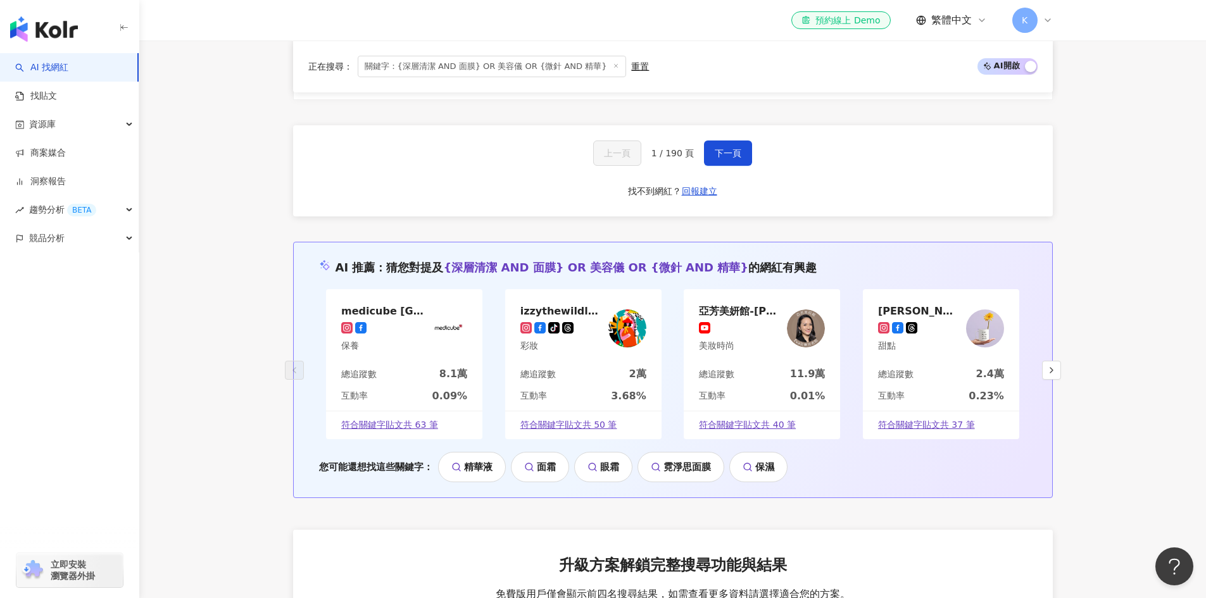
scroll to position [2353, 0]
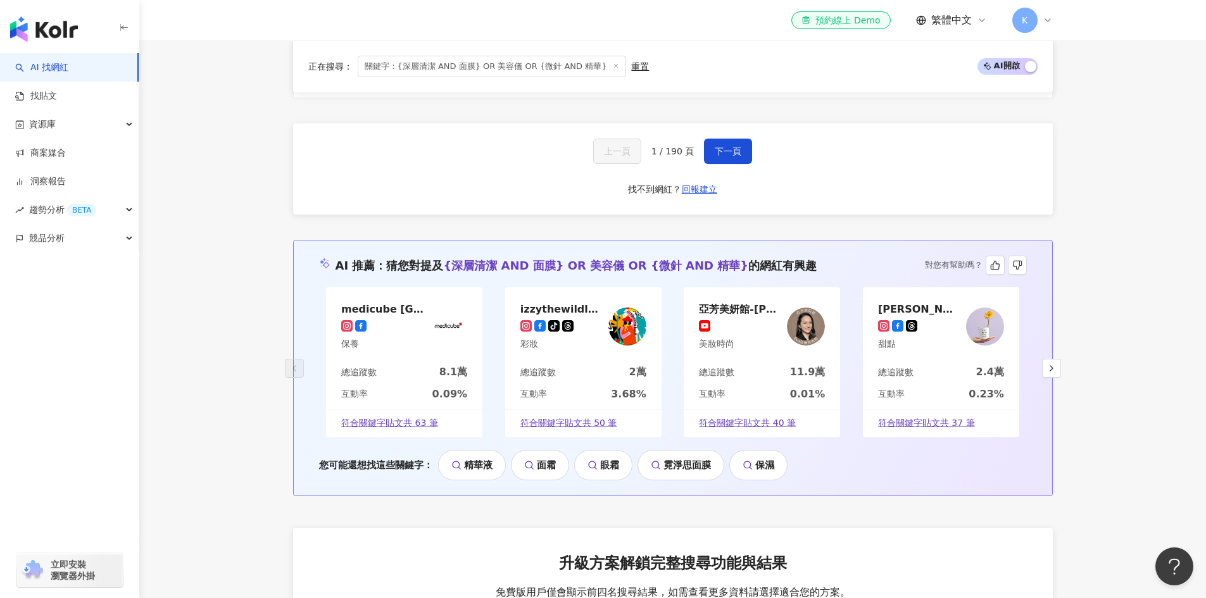
type input "**********"
click at [805, 308] on img at bounding box center [806, 327] width 38 height 38
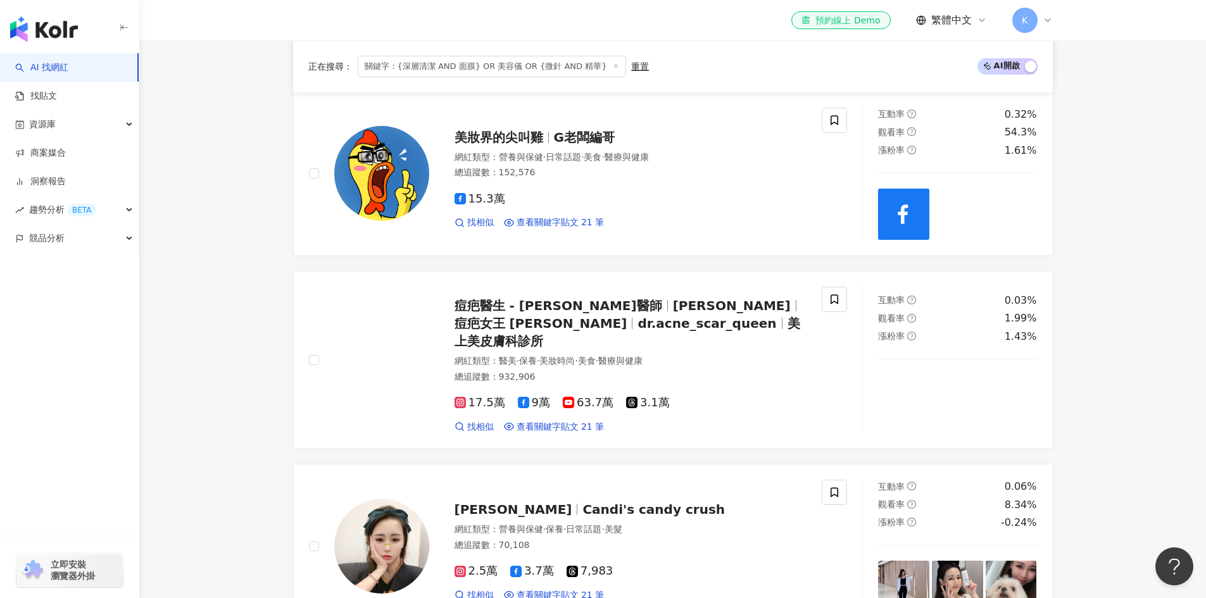
scroll to position [1465, 0]
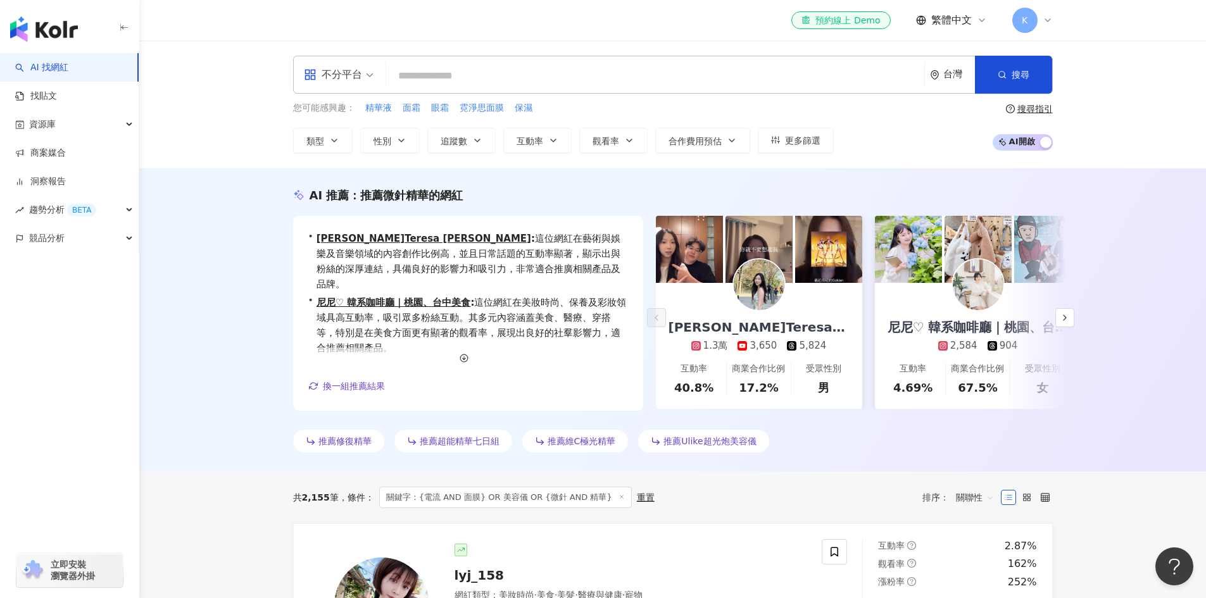
click at [463, 75] on input "search" at bounding box center [655, 76] width 528 height 24
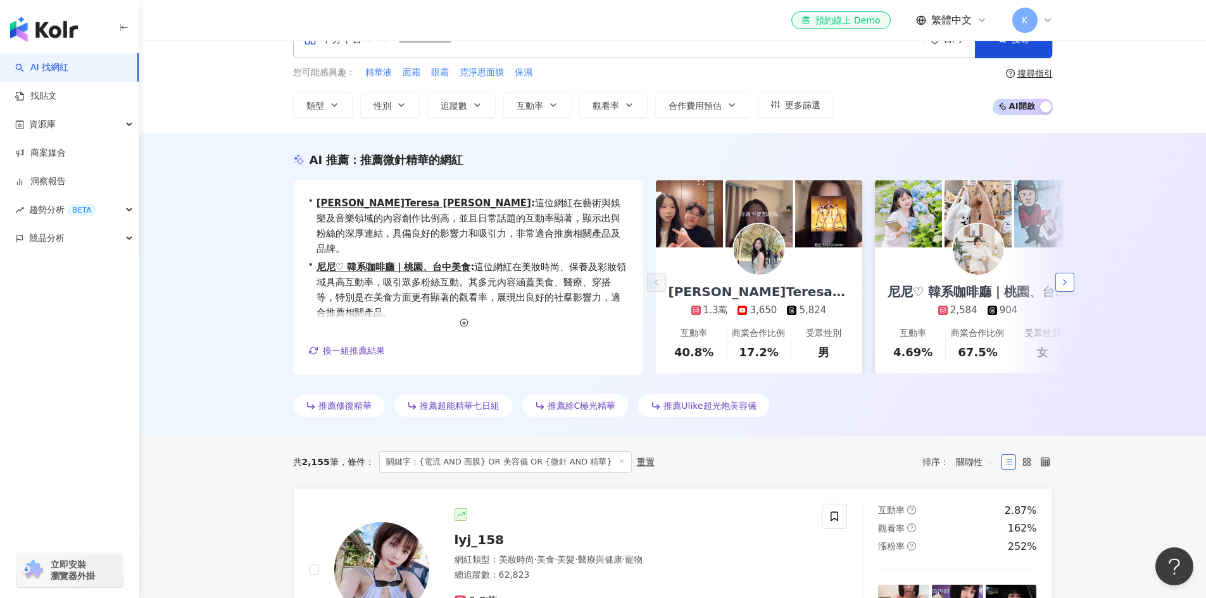
click at [1060, 285] on icon "button" at bounding box center [1065, 282] width 10 height 10
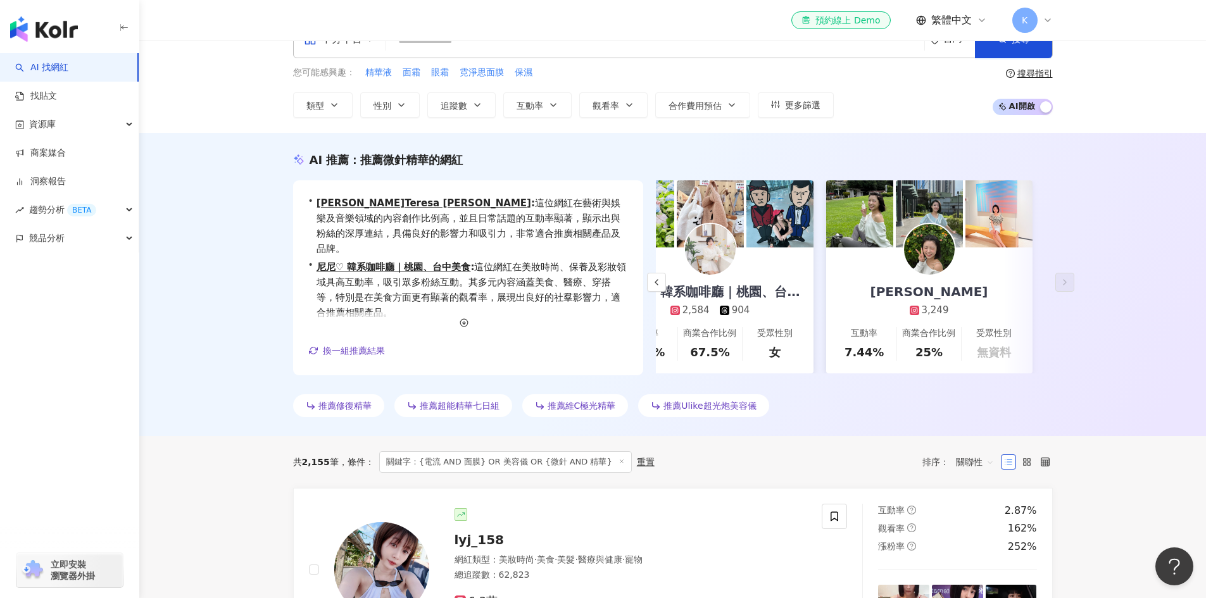
scroll to position [0, 273]
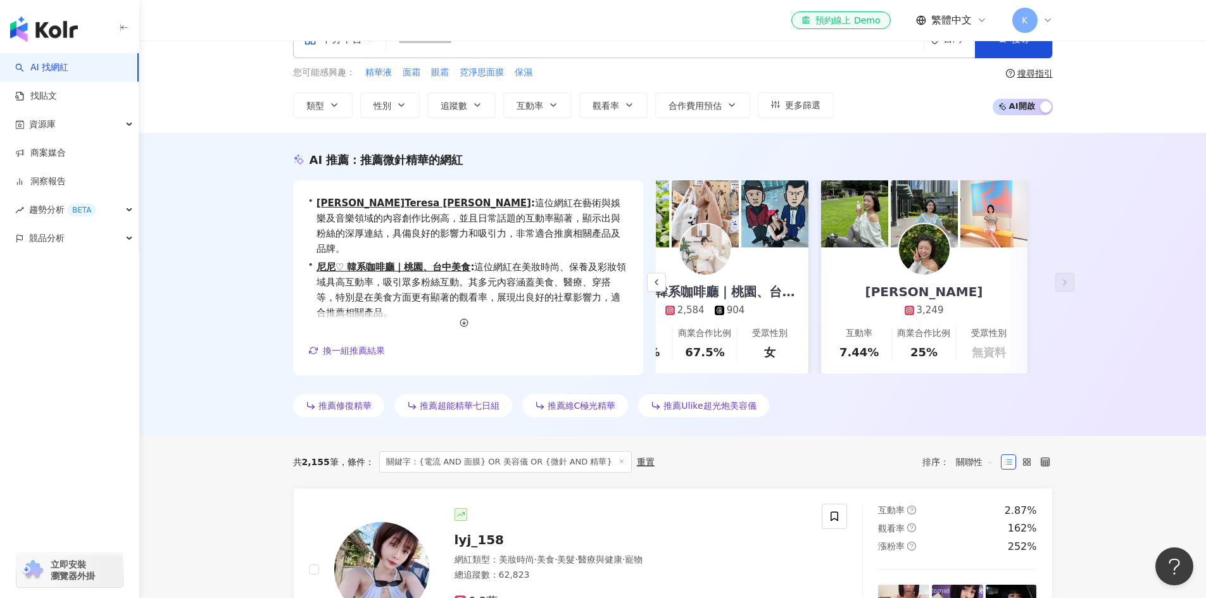
click at [566, 460] on span "關鍵字：{電流 AND 面膜} OR 美容儀 OR {微針 AND 精華}" at bounding box center [505, 462] width 253 height 22
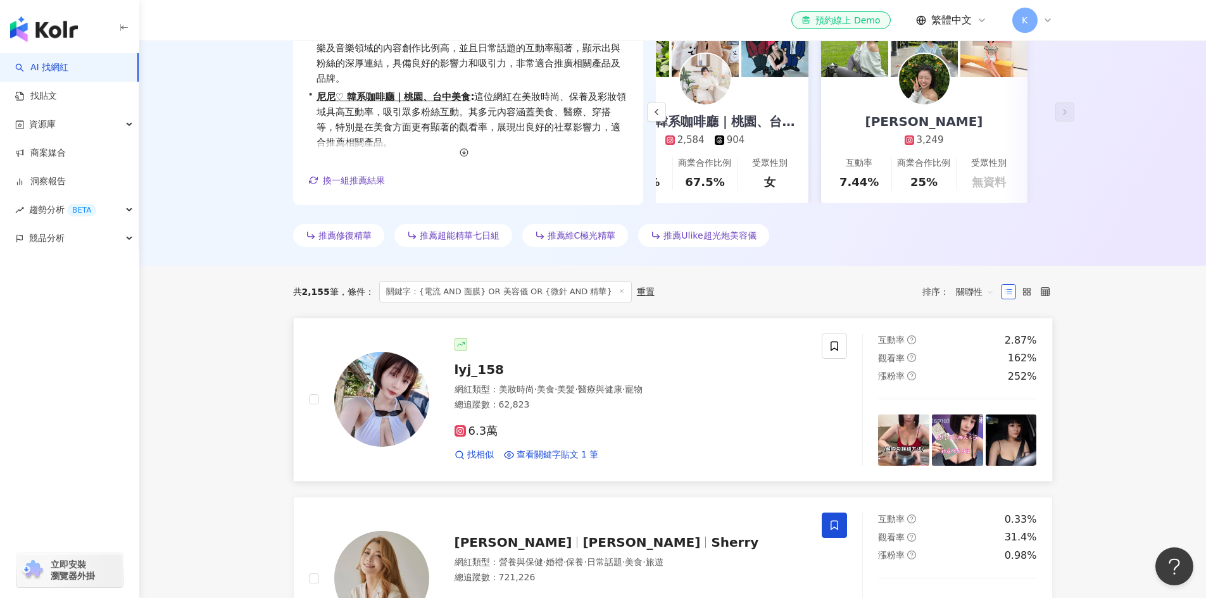
scroll to position [204, 0]
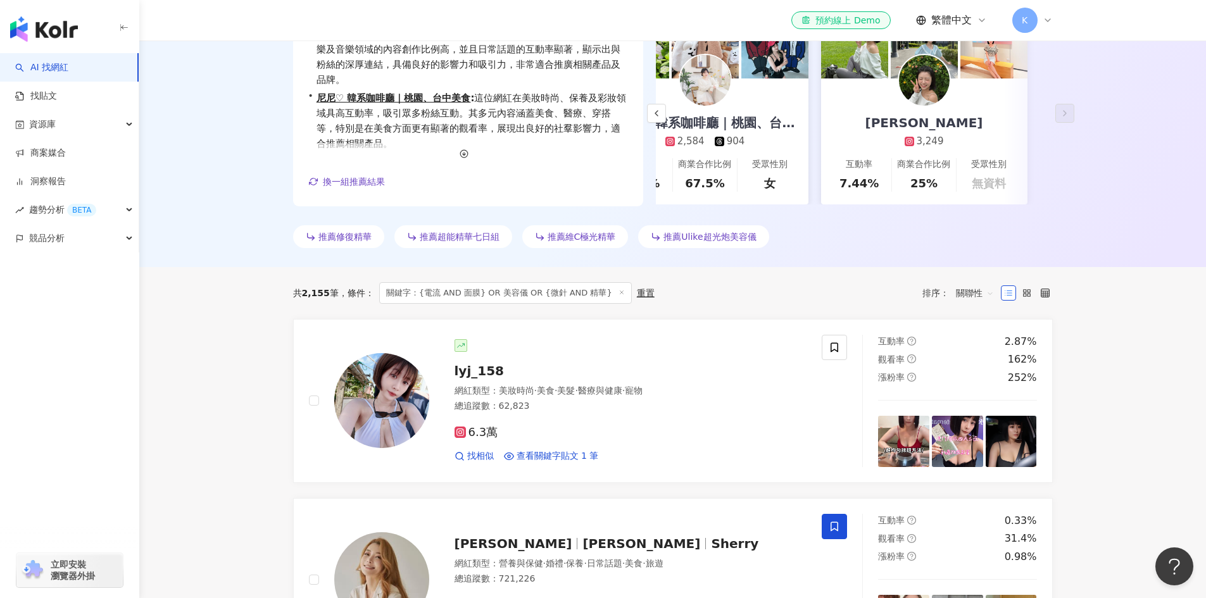
click at [437, 294] on span "關鍵字：{電流 AND 面膜} OR 美容儀 OR {微針 AND 精華}" at bounding box center [505, 293] width 253 height 22
click at [439, 291] on span "關鍵字：{電流 AND 面膜} OR 美容儀 OR {微針 AND 精華}" at bounding box center [505, 293] width 253 height 22
click at [435, 293] on span "關鍵字：{電流 AND 面膜} OR 美容儀 OR {微針 AND 精華}" at bounding box center [505, 293] width 253 height 22
click at [437, 292] on span "關鍵字：{電流 AND 面膜} OR 美容儀 OR {微針 AND 精華}" at bounding box center [505, 293] width 253 height 22
click at [508, 286] on span "關鍵字：{電流 AND 面膜} OR 美容儀 OR {微針 AND 精華}" at bounding box center [505, 293] width 253 height 22
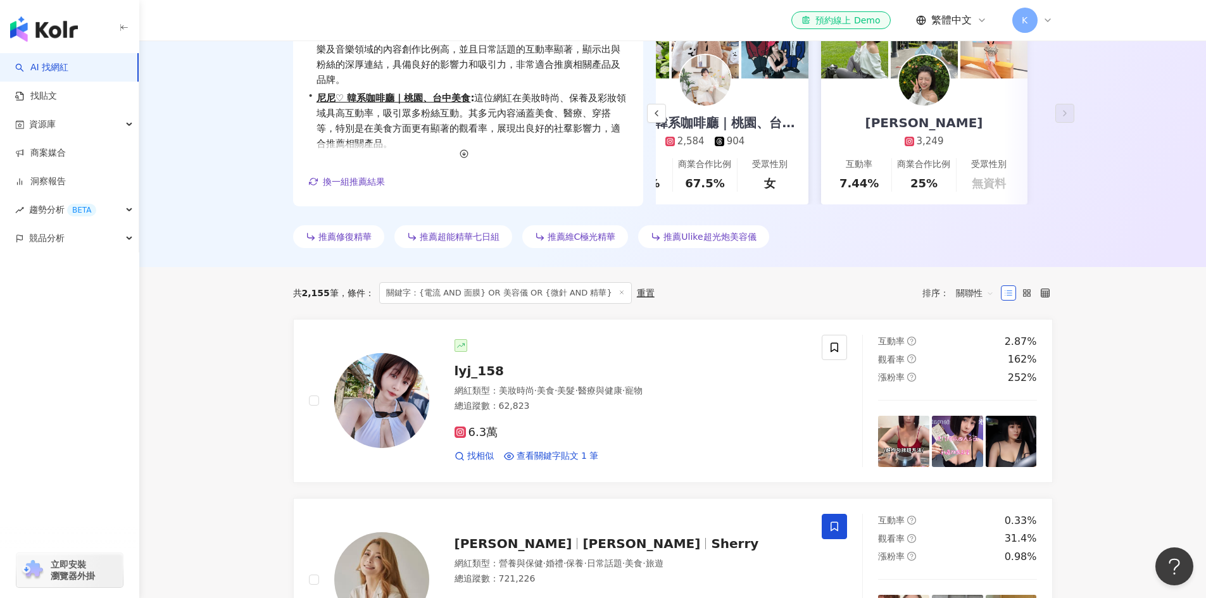
click at [512, 293] on span "關鍵字：{電流 AND 面膜} OR 美容儀 OR {微針 AND 精華}" at bounding box center [505, 293] width 253 height 22
click at [565, 292] on span "關鍵字：{電流 AND 面膜} OR 美容儀 OR {微針 AND 精華}" at bounding box center [505, 293] width 253 height 22
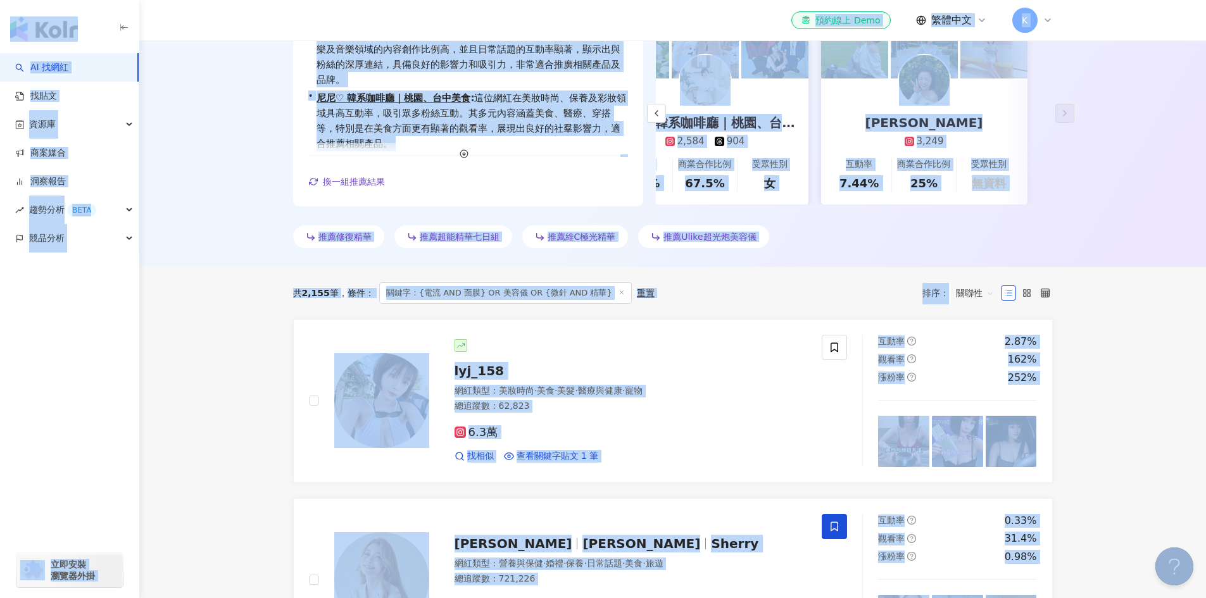
click at [565, 292] on span "關鍵字：{電流 AND 面膜} OR 美容儀 OR {微針 AND 精華}" at bounding box center [505, 293] width 253 height 22
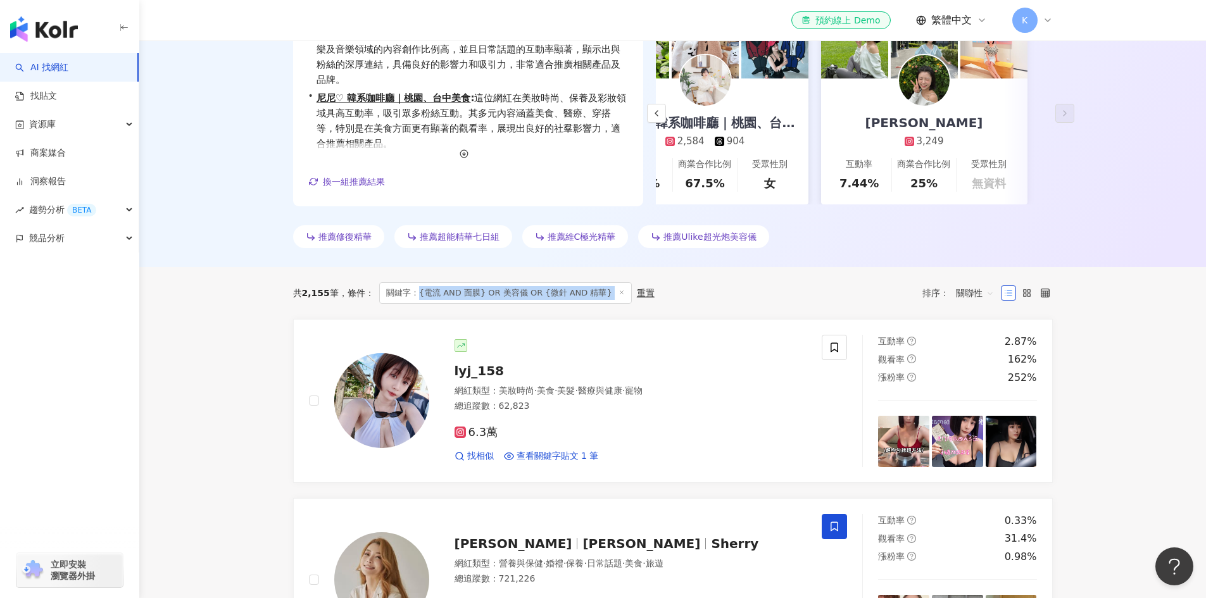
drag, startPoint x: 418, startPoint y: 294, endPoint x: 601, endPoint y: 307, distance: 184.0
click at [601, 307] on div "共 2,155 筆 條件 ： 關鍵字：{電流 AND 面膜} OR 美容儀 OR {微針 AND 精華} 重置 排序： 關聯性" at bounding box center [673, 293] width 760 height 52
copy span "{電流 AND 面膜} OR 美容儀 OR {微針 AND 精華}"
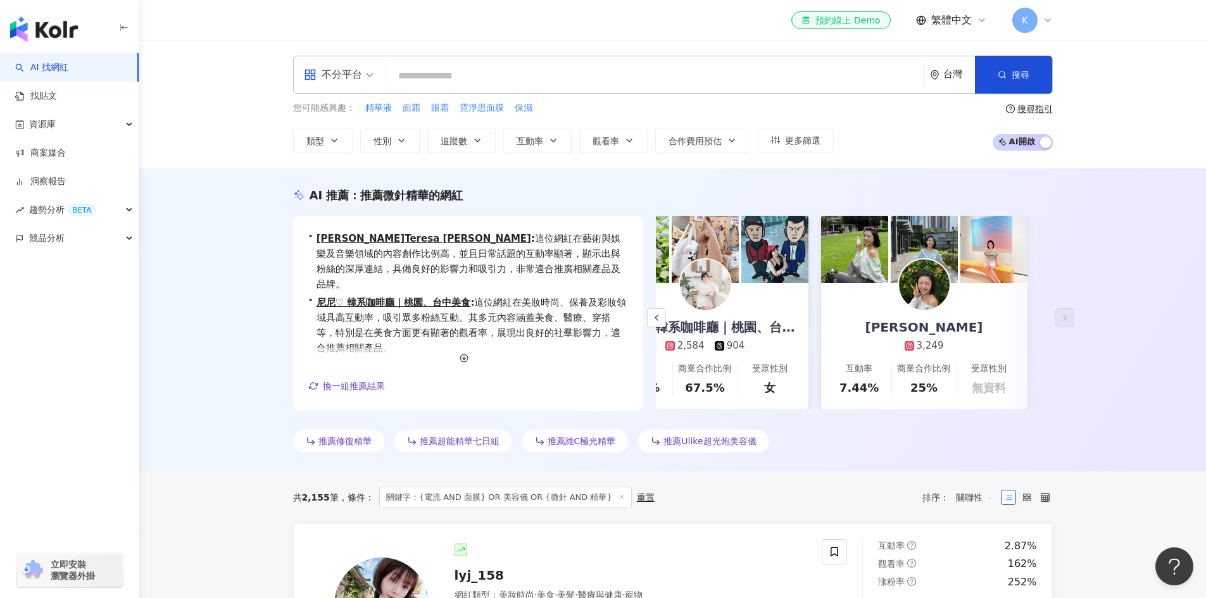
click at [499, 79] on input "search" at bounding box center [655, 76] width 528 height 24
paste input "**********"
click at [287, 155] on div "**********" at bounding box center [672, 105] width 1067 height 128
drag, startPoint x: 401, startPoint y: 113, endPoint x: 448, endPoint y: 113, distance: 46.8
click at [448, 113] on div "您可能感興趣： 精華液 面霜 眼霜 霓淨思面膜 保濕" at bounding box center [563, 108] width 541 height 14
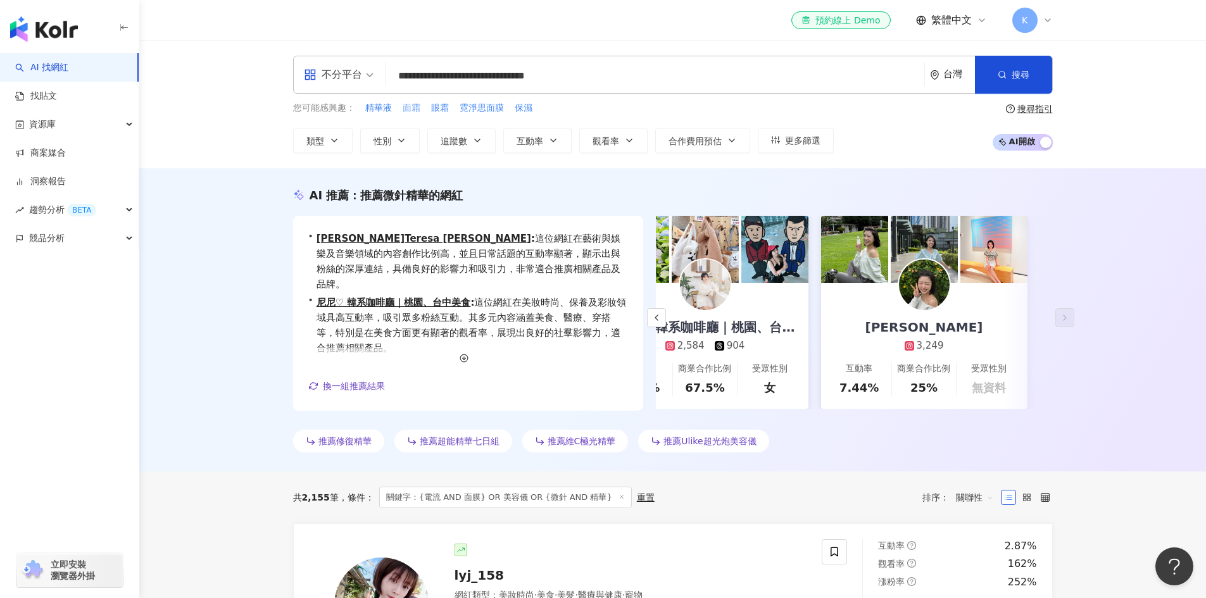
drag, startPoint x: 451, startPoint y: 113, endPoint x: 404, endPoint y: 110, distance: 47.5
click at [404, 110] on div "您可能感興趣： 精華液 面霜 眼霜 霓淨思面膜 保濕" at bounding box center [563, 108] width 541 height 14
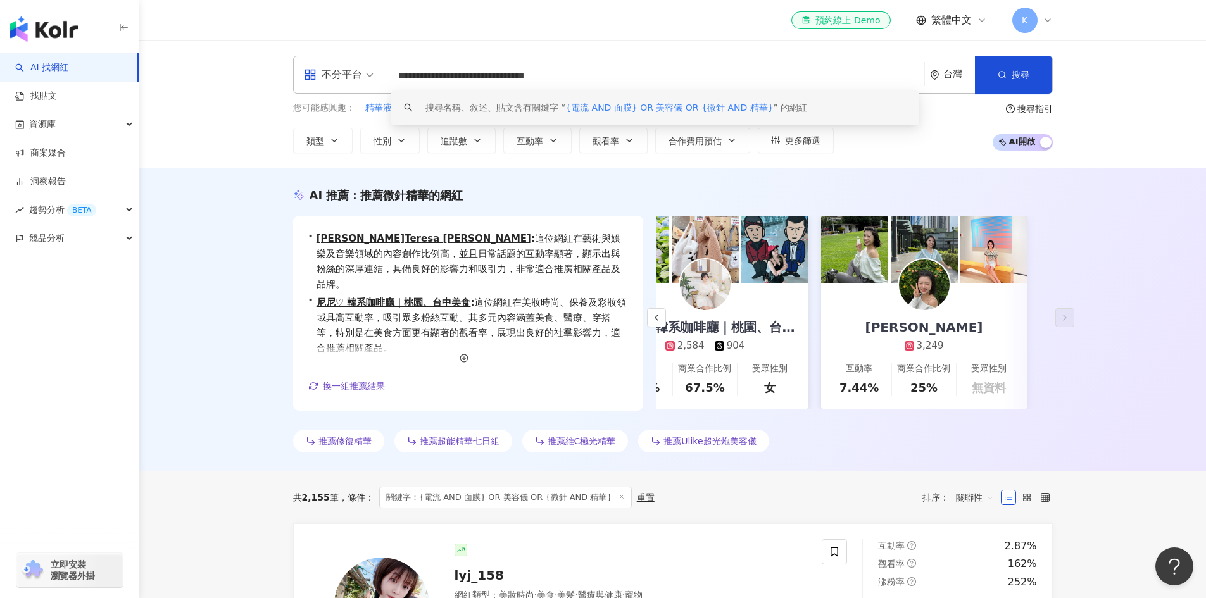
drag, startPoint x: 536, startPoint y: 76, endPoint x: 616, endPoint y: 77, distance: 79.8
click at [616, 77] on input "**********" at bounding box center [655, 76] width 528 height 24
click at [635, 77] on input "**********" at bounding box center [655, 76] width 528 height 24
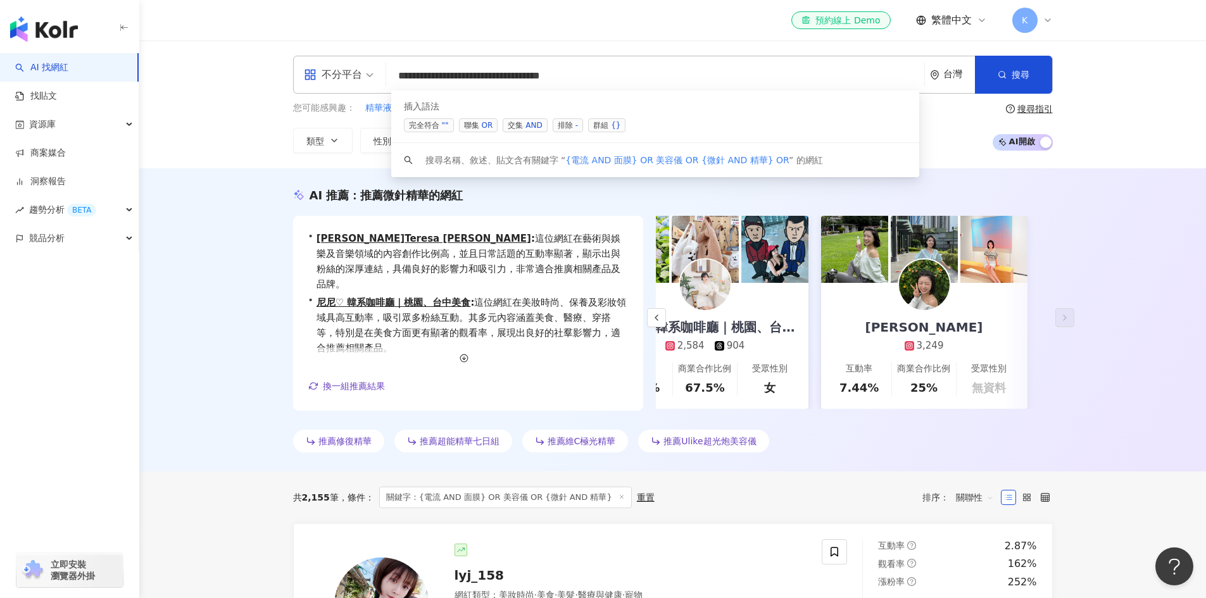
paste input "**********"
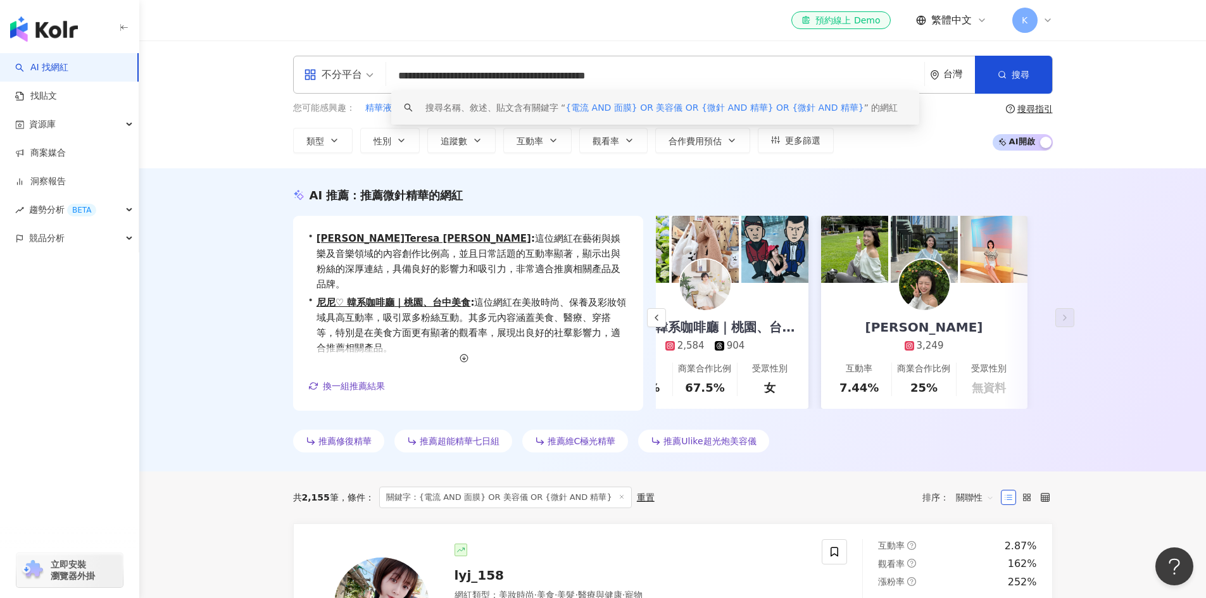
click at [651, 77] on input "**********" at bounding box center [655, 76] width 528 height 24
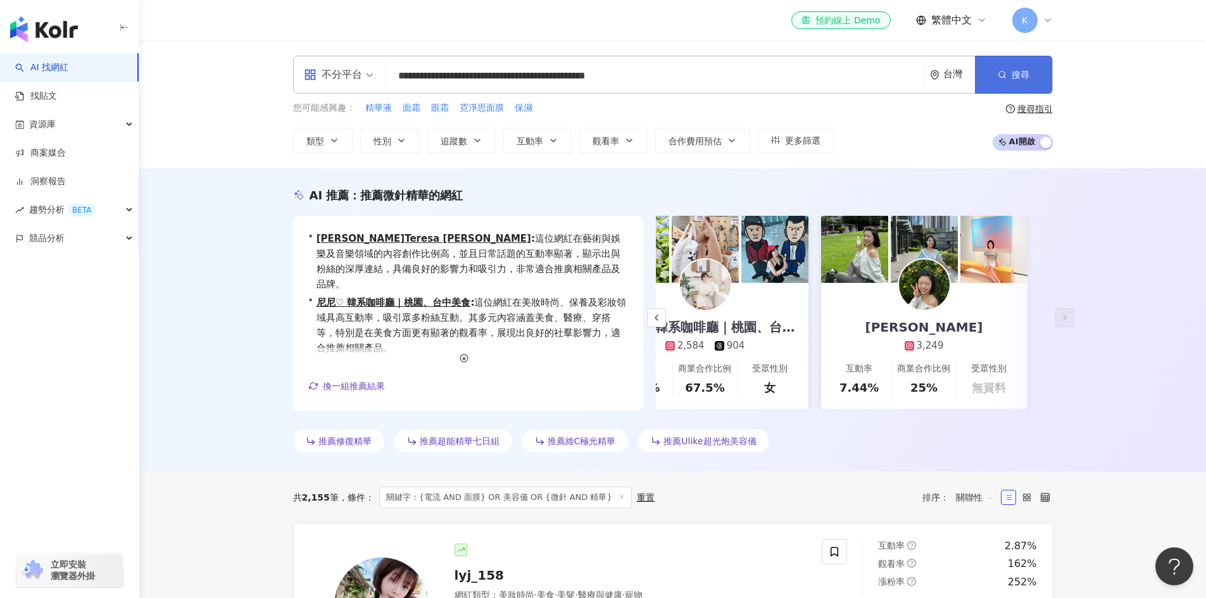
click at [998, 75] on icon "button" at bounding box center [1002, 74] width 9 height 9
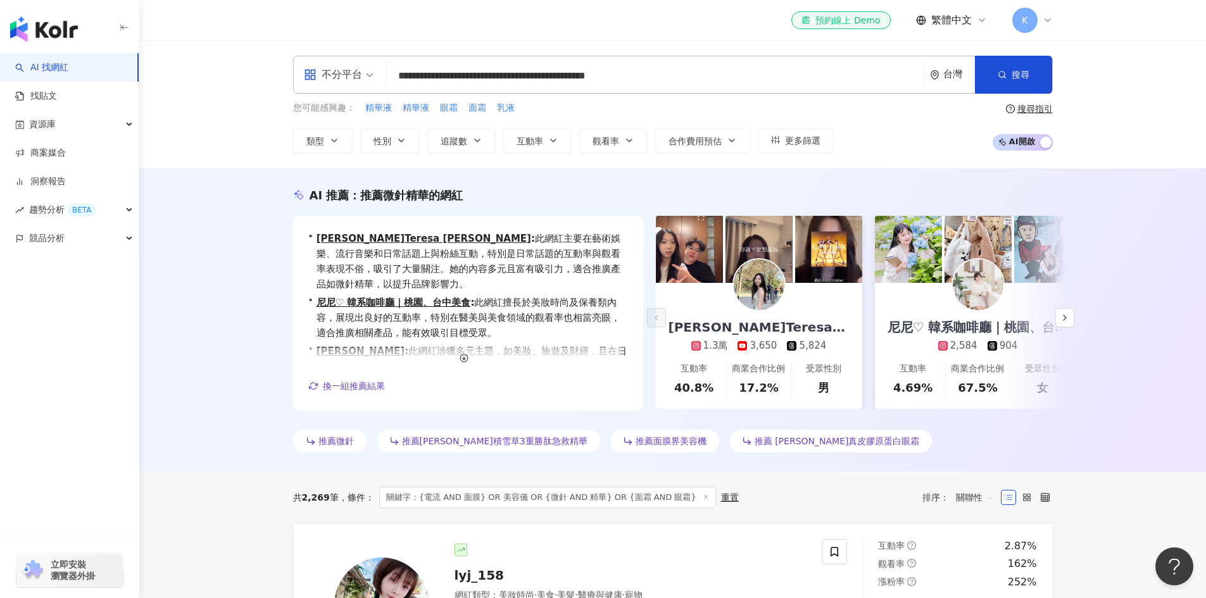
click at [518, 113] on div "您可能感興趣： 精華液 精華液 眼霜 面霜 乳液" at bounding box center [563, 108] width 541 height 14
drag, startPoint x: 518, startPoint y: 113, endPoint x: 494, endPoint y: 112, distance: 23.4
click at [494, 112] on div "您可能感興趣： 精華液 精華液 眼霜 面霜 乳液" at bounding box center [563, 108] width 541 height 14
click at [726, 74] on input "**********" at bounding box center [655, 76] width 528 height 24
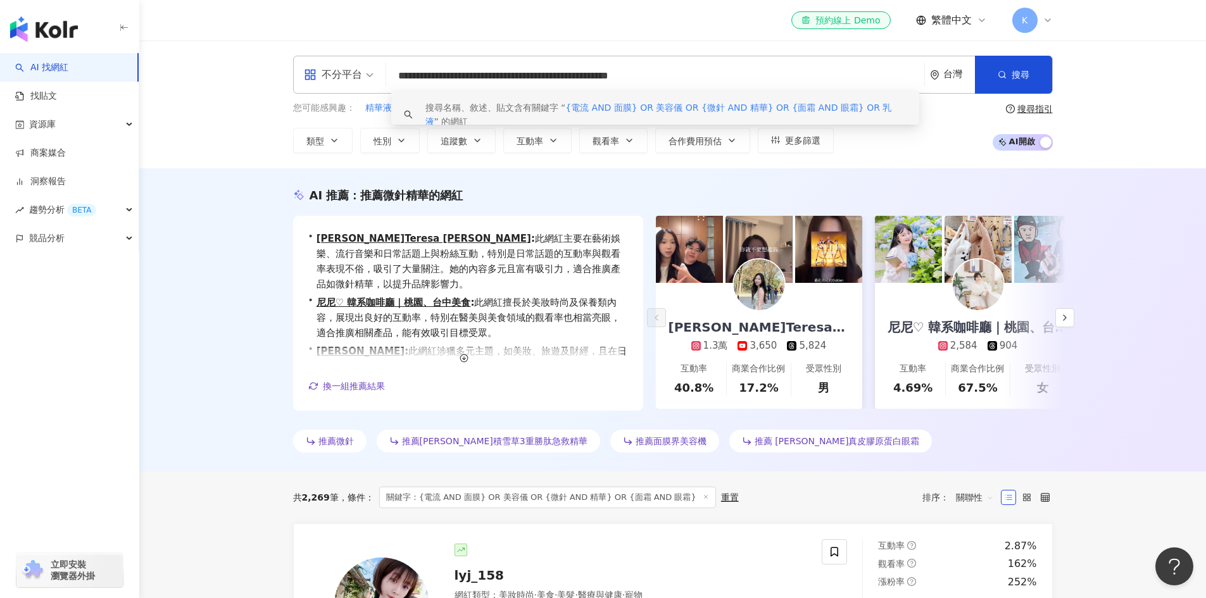
click at [748, 78] on input "**********" at bounding box center [655, 76] width 528 height 24
drag, startPoint x: 748, startPoint y: 78, endPoint x: 357, endPoint y: 83, distance: 391.2
click at [357, 83] on div "**********" at bounding box center [673, 75] width 760 height 38
type input "**********"
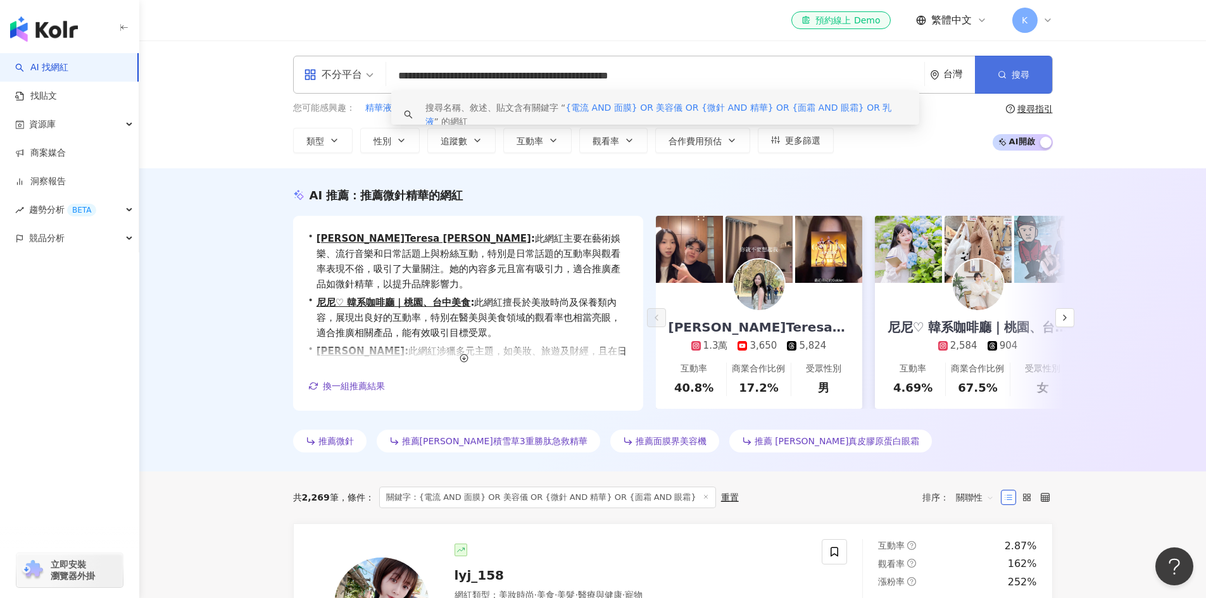
click at [1012, 77] on span "搜尋" at bounding box center [1020, 75] width 18 height 10
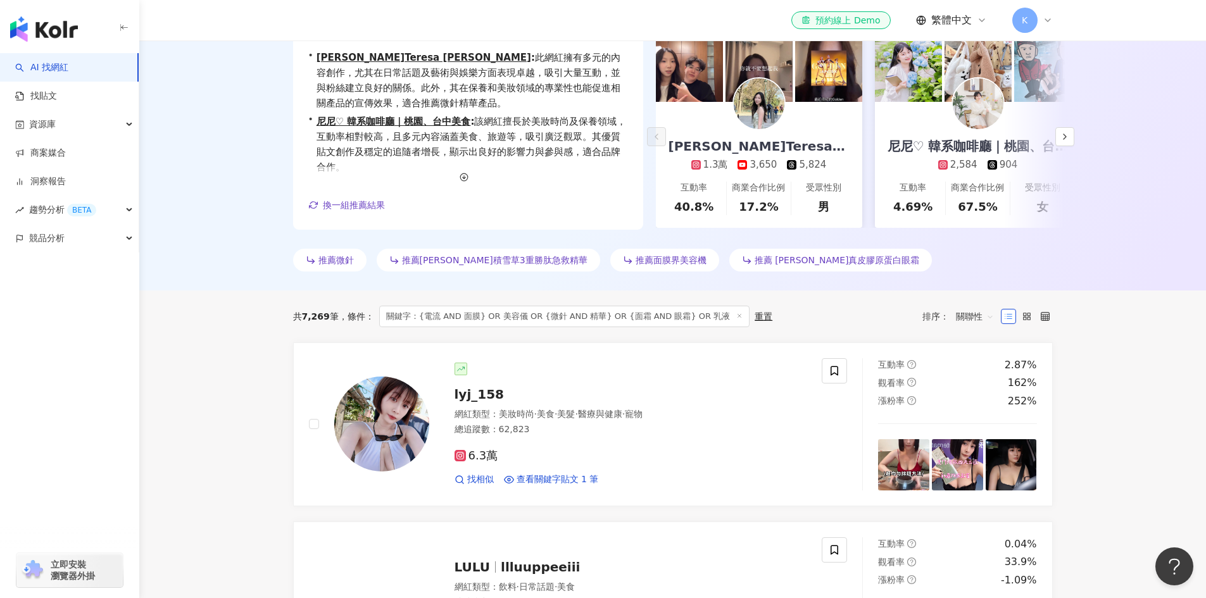
scroll to position [182, 0]
click at [992, 316] on span "關聯性" at bounding box center [975, 316] width 38 height 20
click at [972, 453] on div "關鍵字" at bounding box center [975, 449] width 32 height 14
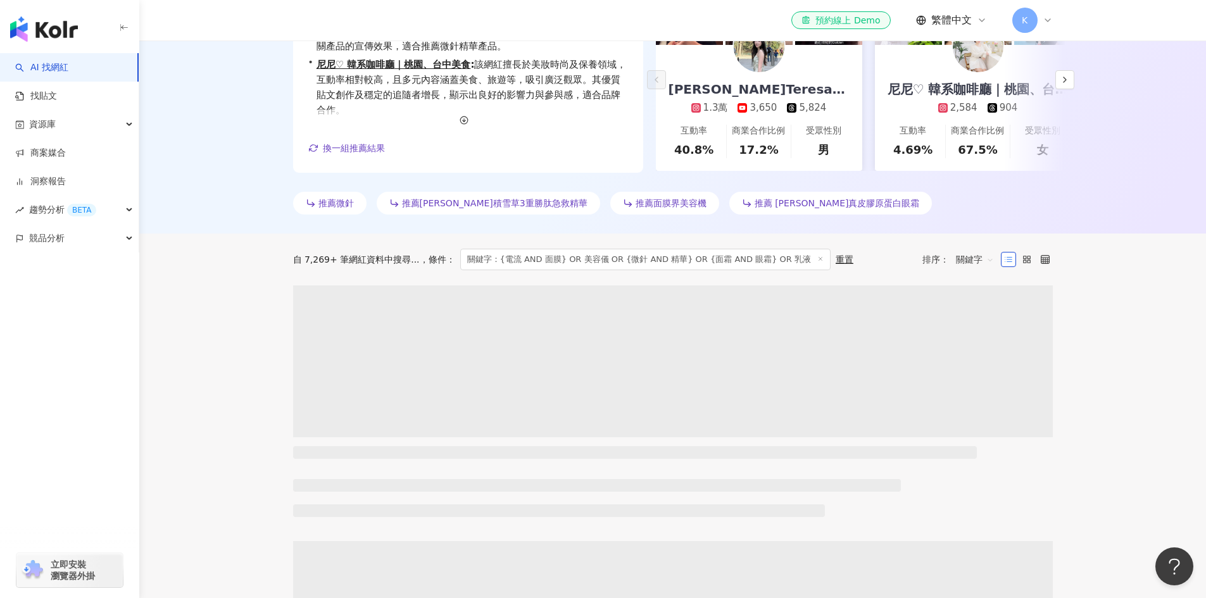
scroll to position [239, 0]
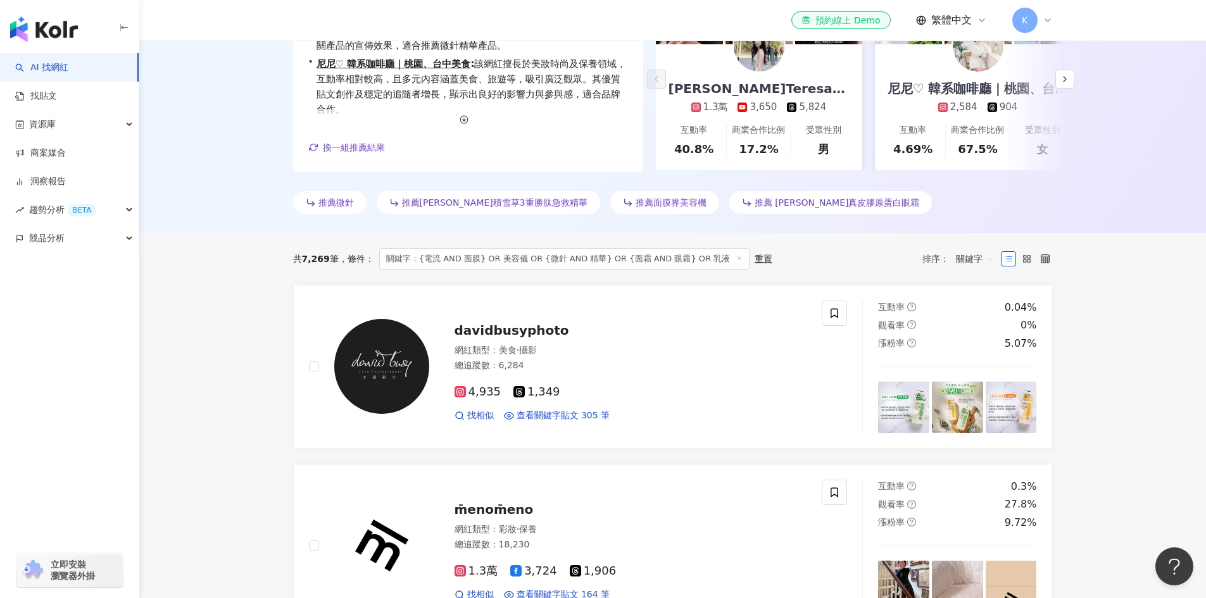
click at [796, 266] on div "共 7,269 筆 條件 ： 關鍵字：{電流 AND 面膜} OR 美容儀 OR {微針 AND 精華} OR {面霜 AND 眼霜} OR 乳液 重置 排序…" at bounding box center [673, 259] width 760 height 22
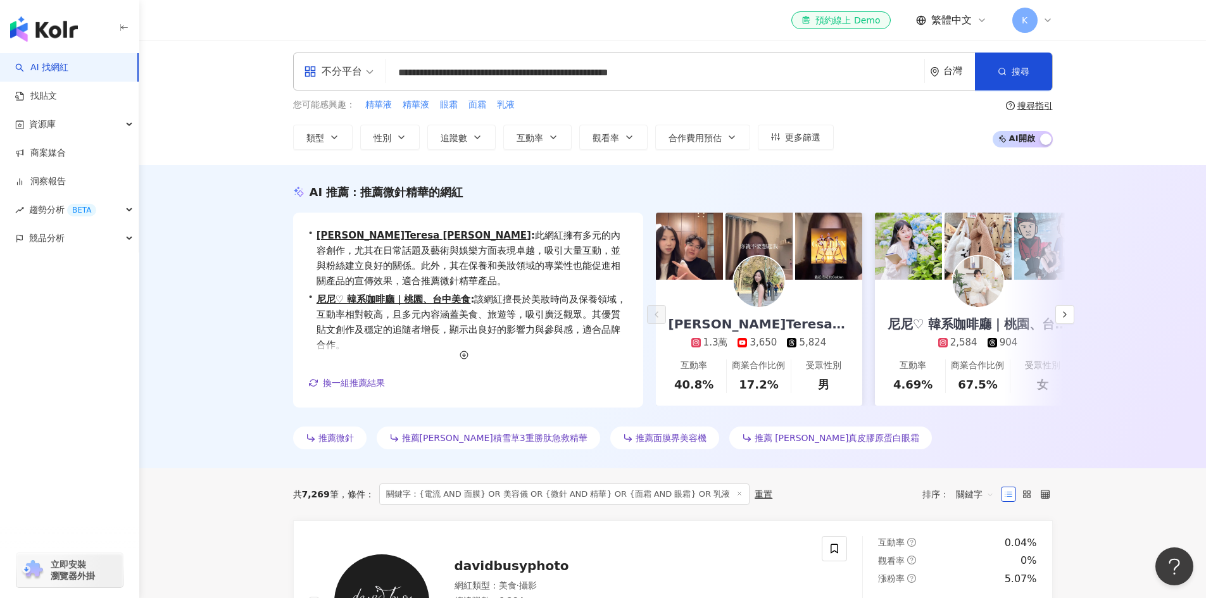
scroll to position [0, 0]
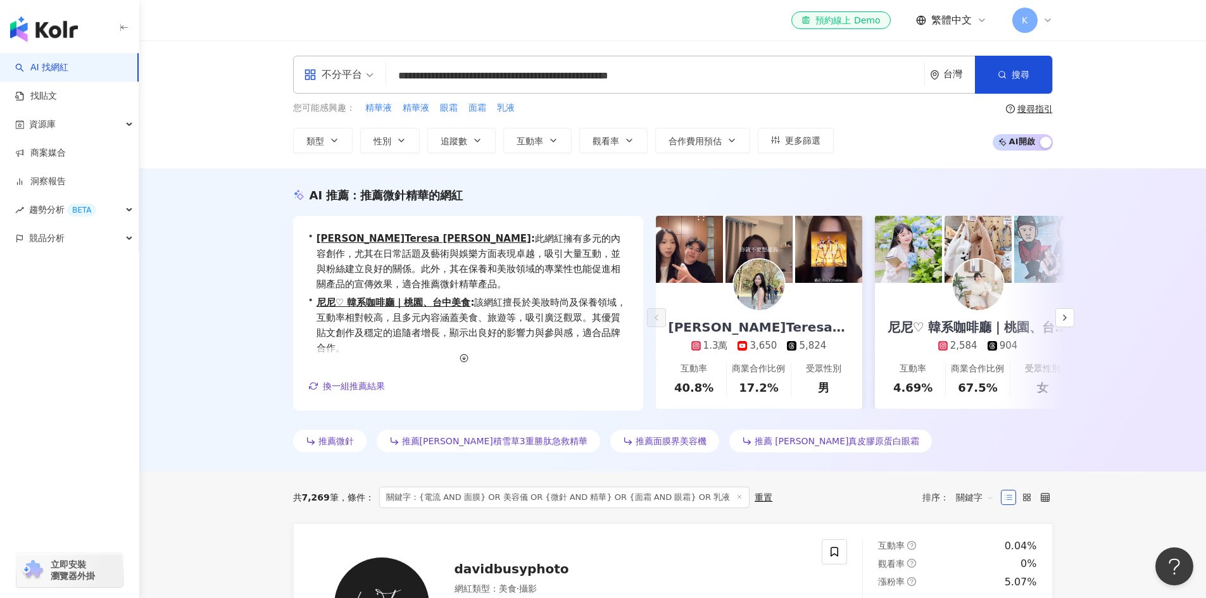
click at [559, 499] on span "關鍵字：{電流 AND 面膜} OR 美容儀 OR {微針 AND 精華} OR {面霜 AND 眼霜} OR 乳液" at bounding box center [564, 498] width 370 height 22
click at [631, 77] on input "**********" at bounding box center [655, 76] width 528 height 24
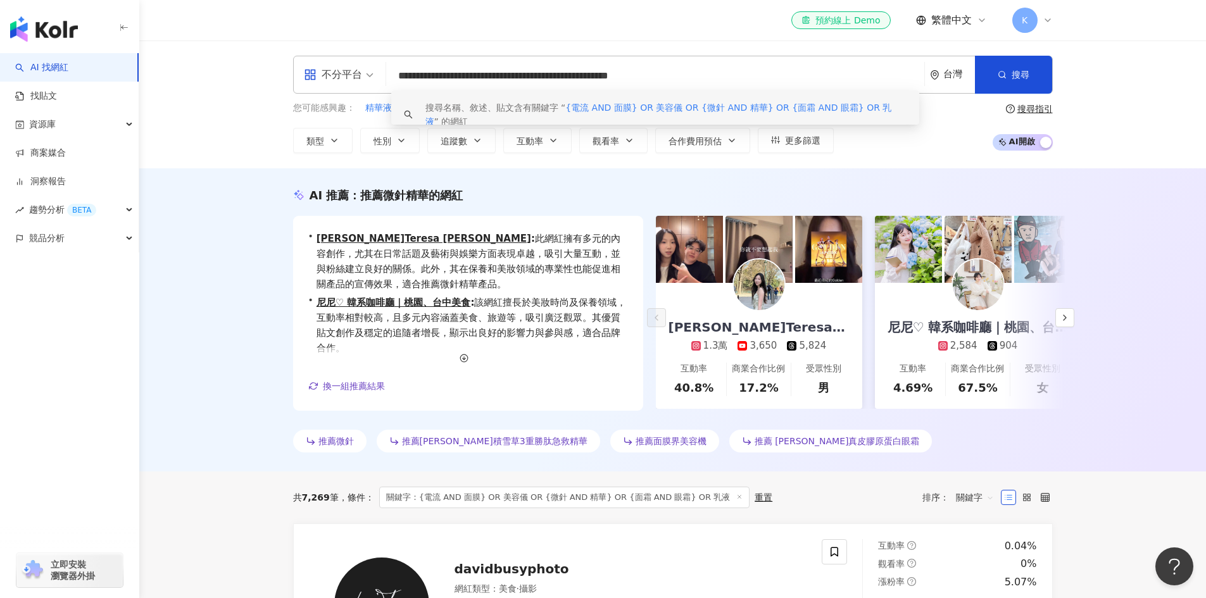
click at [754, 80] on input "**********" at bounding box center [655, 76] width 528 height 24
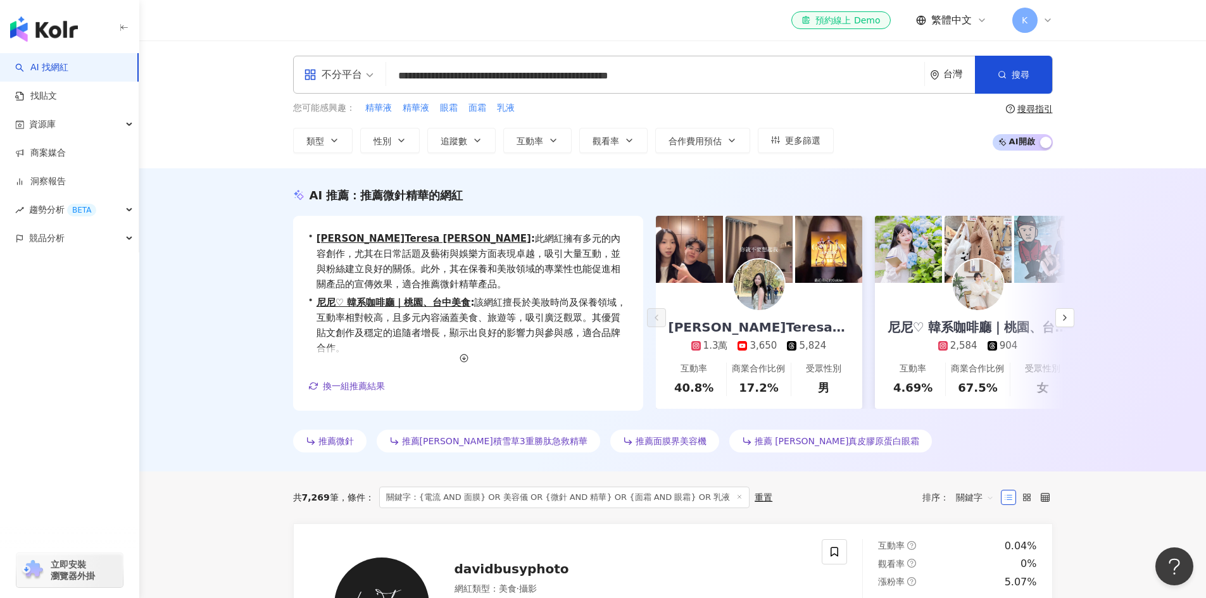
click at [687, 187] on div "AI 推薦 ： 推薦微針精華的網紅" at bounding box center [673, 195] width 760 height 16
click at [1129, 391] on div "AI 推薦 ： 推薦微針精華的網紅 • 林沛澄 Teresa Lin : 此網紅擁有多元的內容創作，尤其在日常話題及藝術與娛樂方面表現卓越，吸引大量互動，並與…" at bounding box center [672, 319] width 1067 height 303
click at [811, 142] on span "更多篩選" at bounding box center [802, 140] width 35 height 10
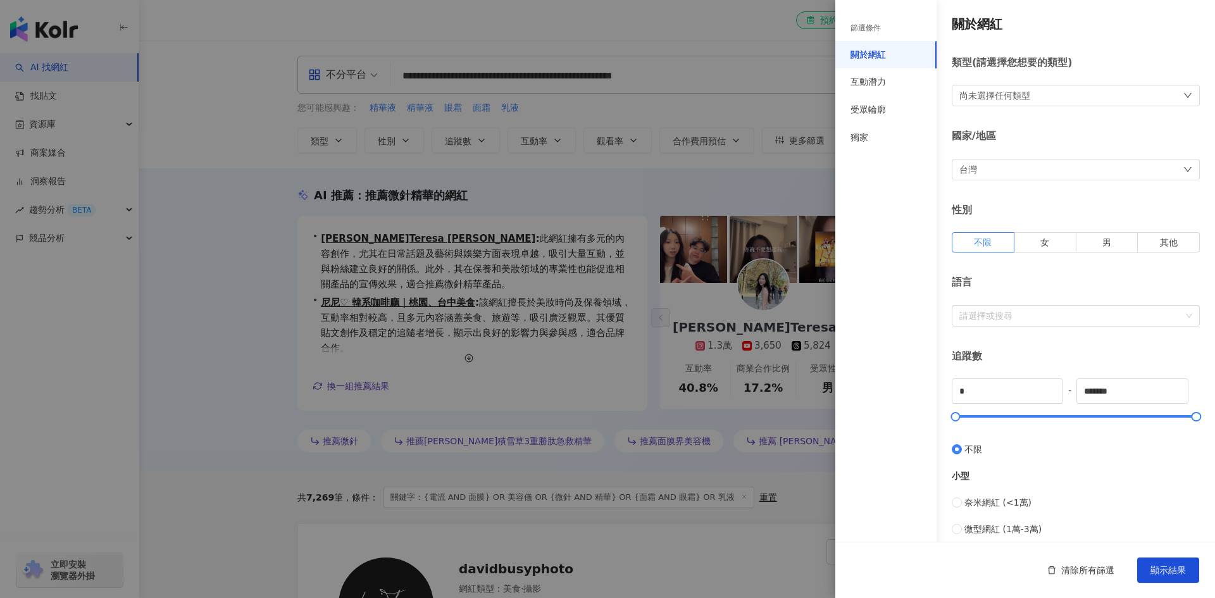
click at [547, 136] on div at bounding box center [607, 299] width 1215 height 598
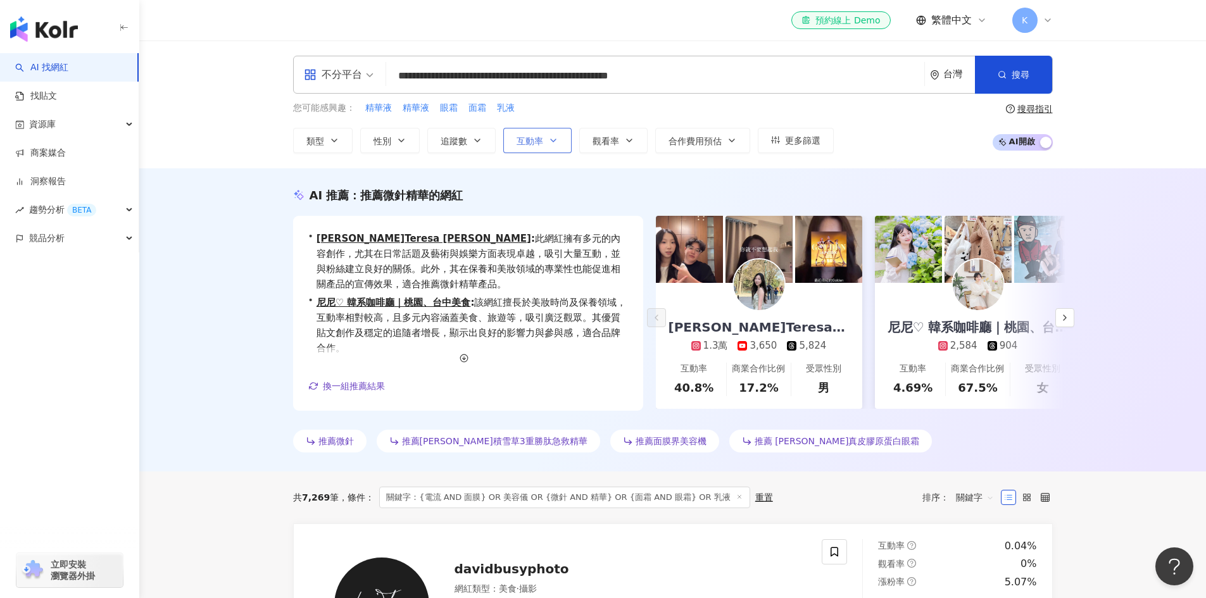
click at [557, 141] on icon "button" at bounding box center [553, 140] width 10 height 10
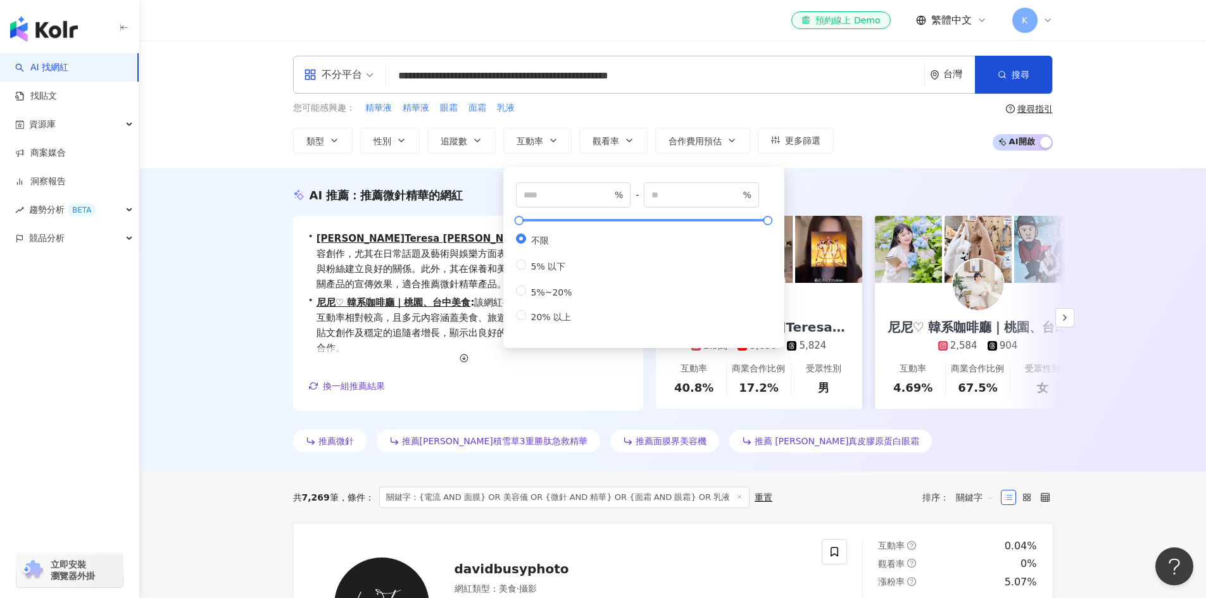
type input "***"
type input "*****"
click at [541, 222] on div at bounding box center [643, 220] width 249 height 8
drag, startPoint x: 538, startPoint y: 221, endPoint x: 512, endPoint y: 221, distance: 26.0
click at [516, 221] on div at bounding box center [519, 220] width 7 height 7
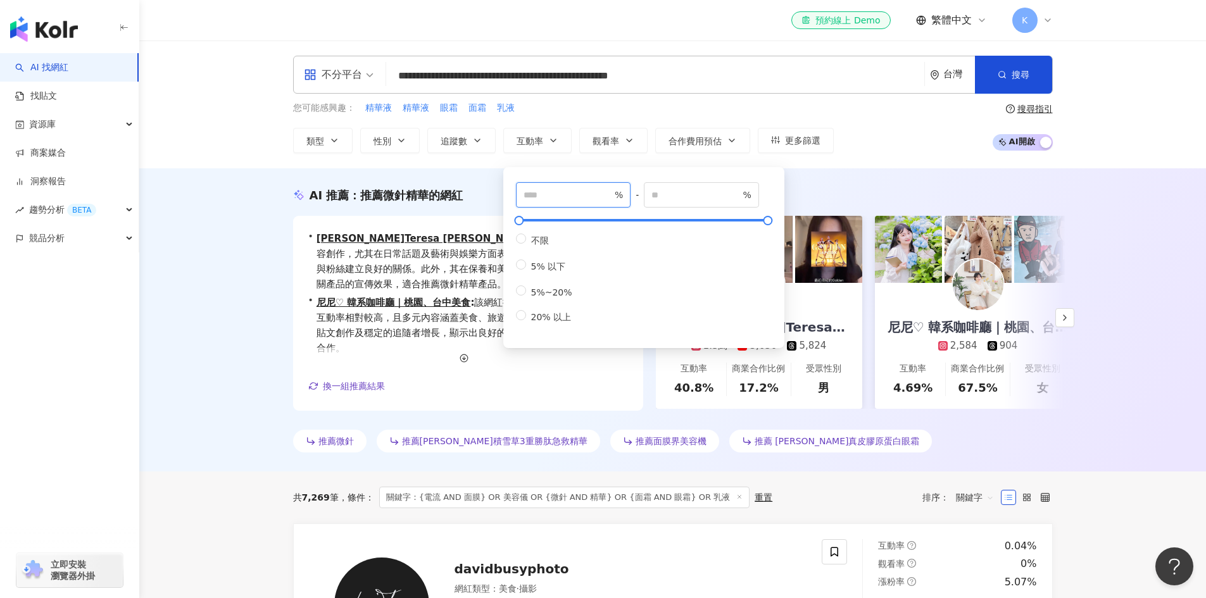
click at [554, 199] on input "*" at bounding box center [567, 195] width 89 height 14
drag, startPoint x: 548, startPoint y: 196, endPoint x: 513, endPoint y: 197, distance: 34.9
click at [513, 197] on div "* % - ***** % 不限 5% 以下 5%~20% 20% 以上" at bounding box center [644, 258] width 266 height 166
type input "*"
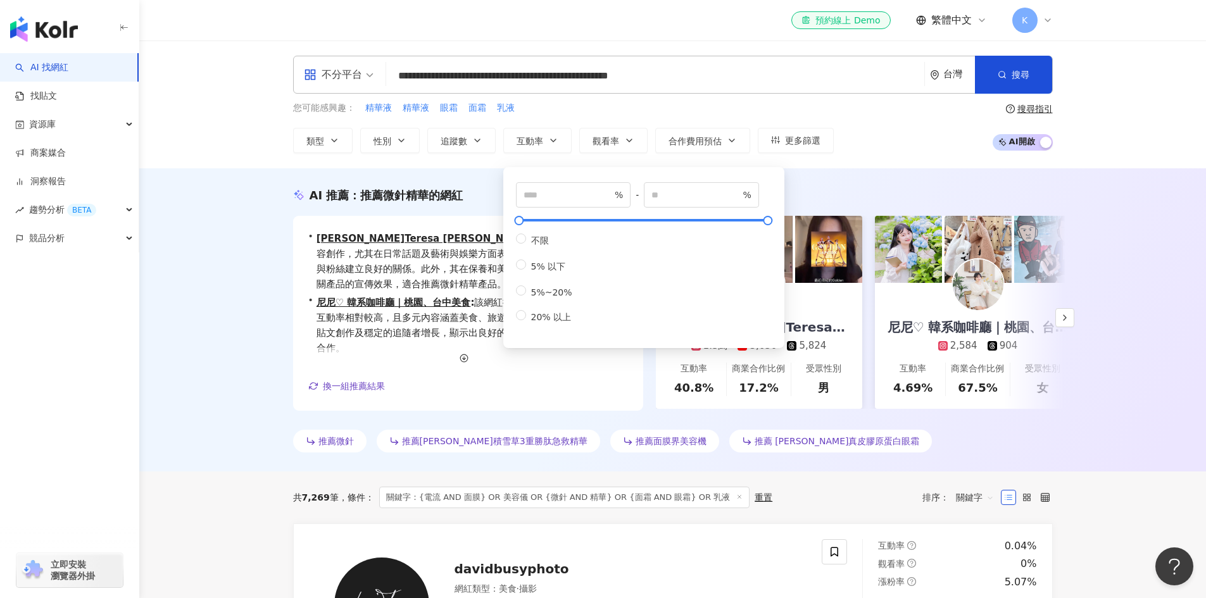
click at [479, 183] on div "AI 推薦 ： 推薦微針精華的網紅 • 林沛澄 Teresa Lin : 此網紅擁有多元的內容創作，尤其在日常話題及藝術與娛樂方面表現卓越，吸引大量互動，並與…" at bounding box center [672, 319] width 1067 height 303
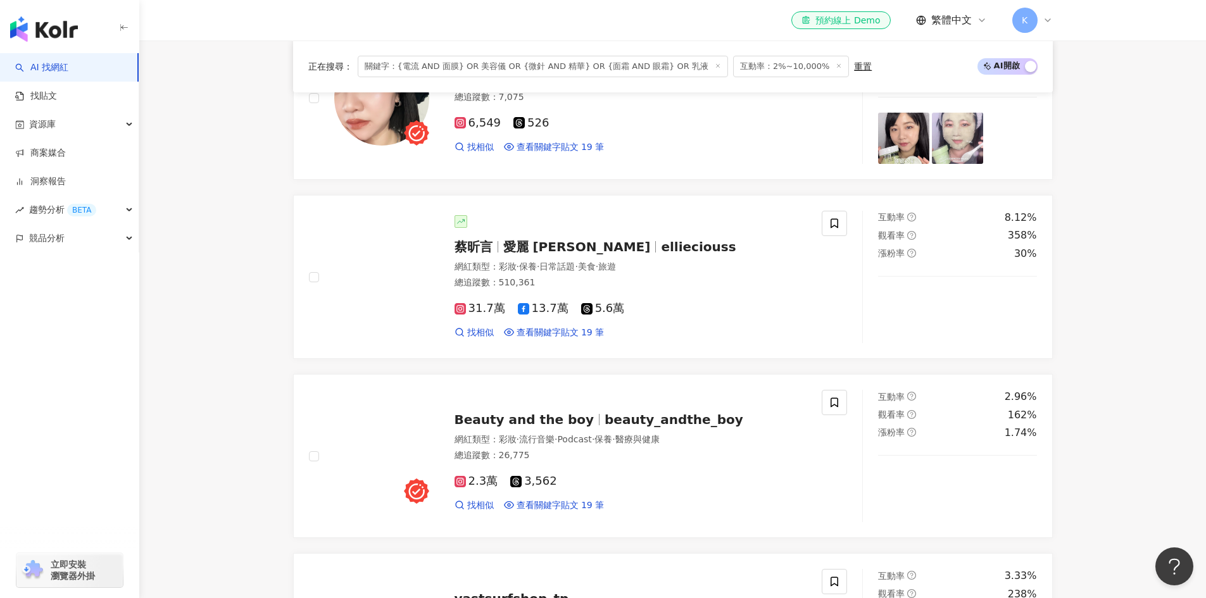
scroll to position [1086, 0]
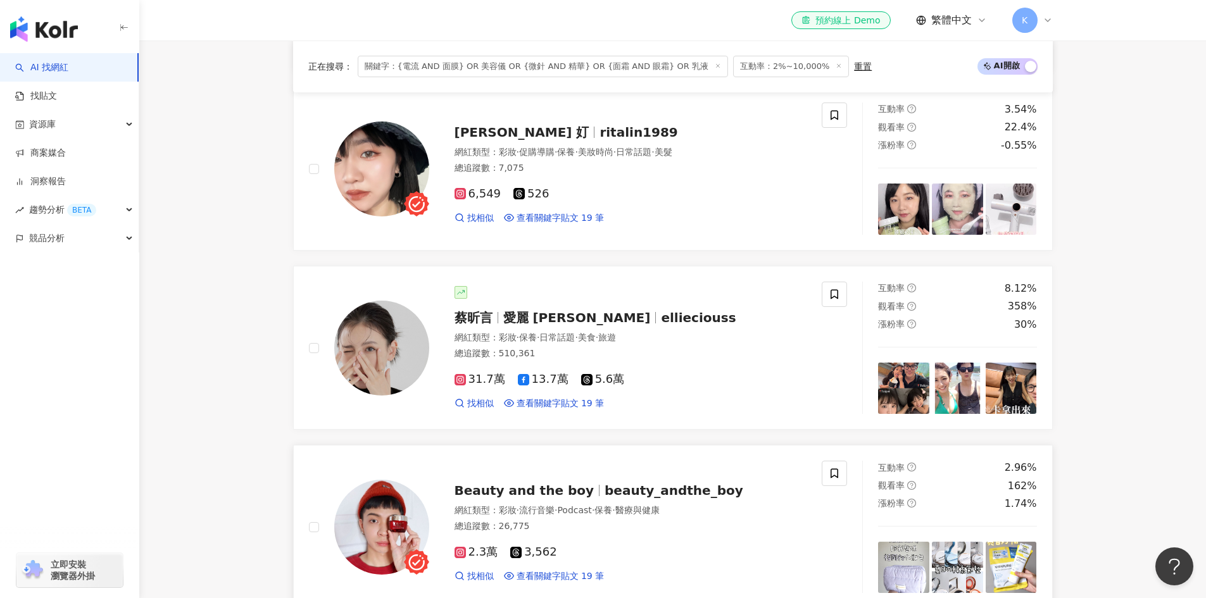
click at [866, 525] on div "互動率 2.96% 觀看率 162% 漲粉率 1.74%" at bounding box center [957, 527] width 190 height 132
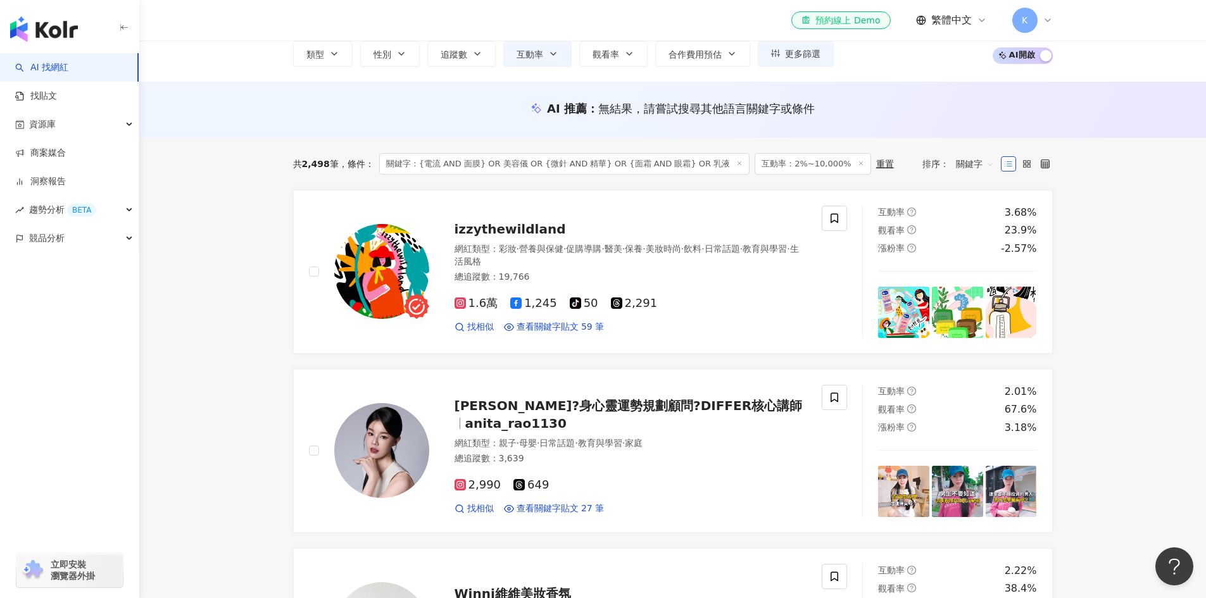
scroll to position [86, 0]
